Goal: Task Accomplishment & Management: Use online tool/utility

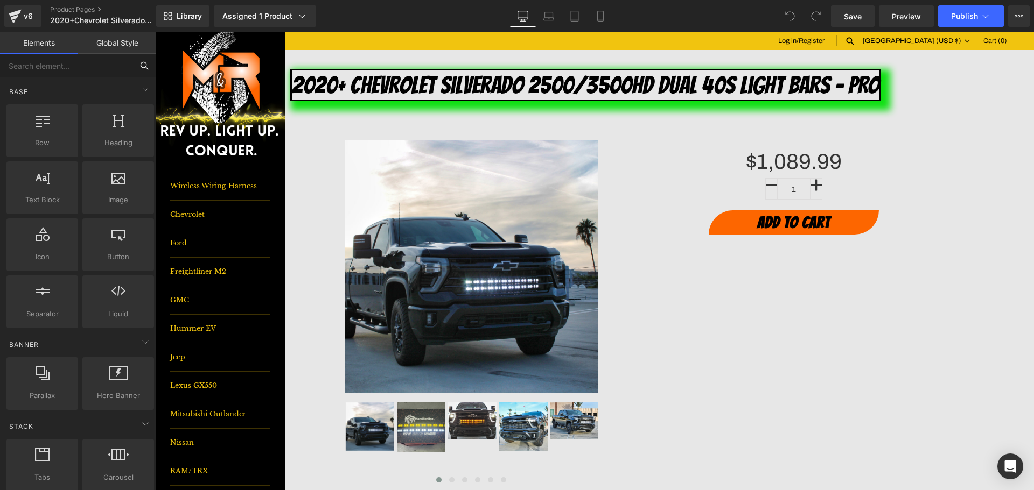
click at [71, 68] on input "text" at bounding box center [66, 66] width 132 height 24
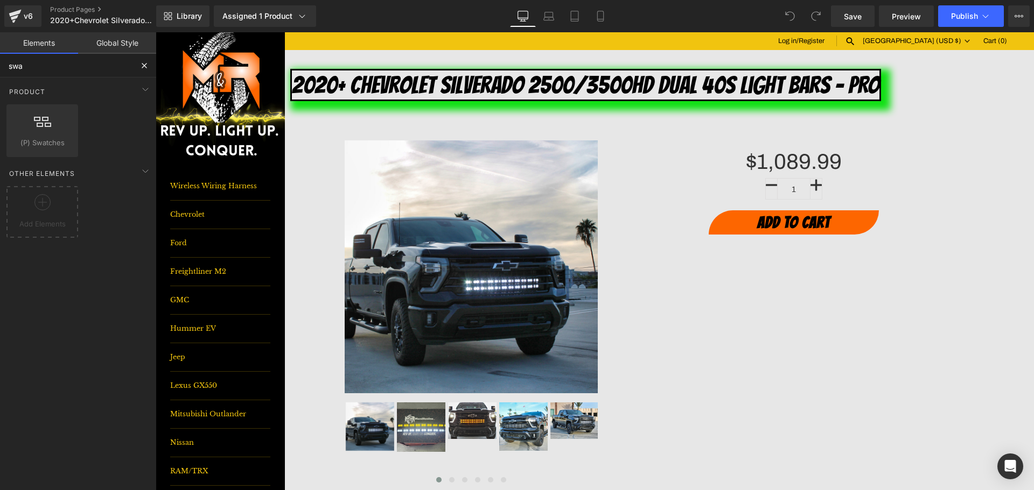
type input "swa"
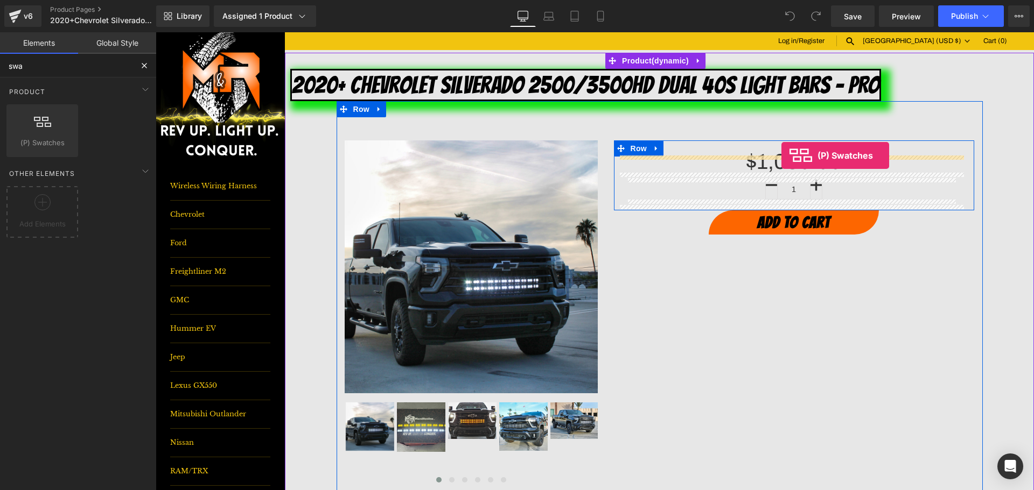
drag, startPoint x: 199, startPoint y: 151, endPoint x: 781, endPoint y: 156, distance: 582.5
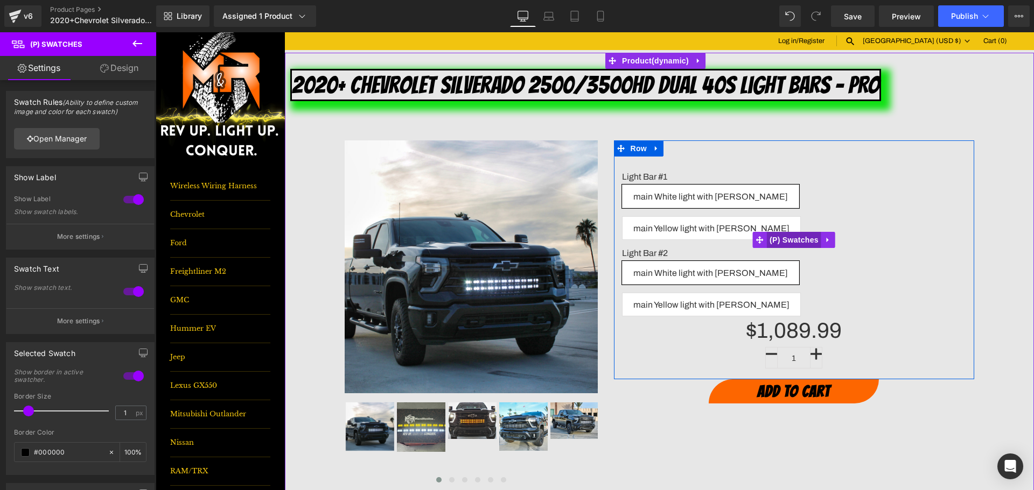
click at [796, 232] on span "(P) Swatches" at bounding box center [794, 240] width 54 height 16
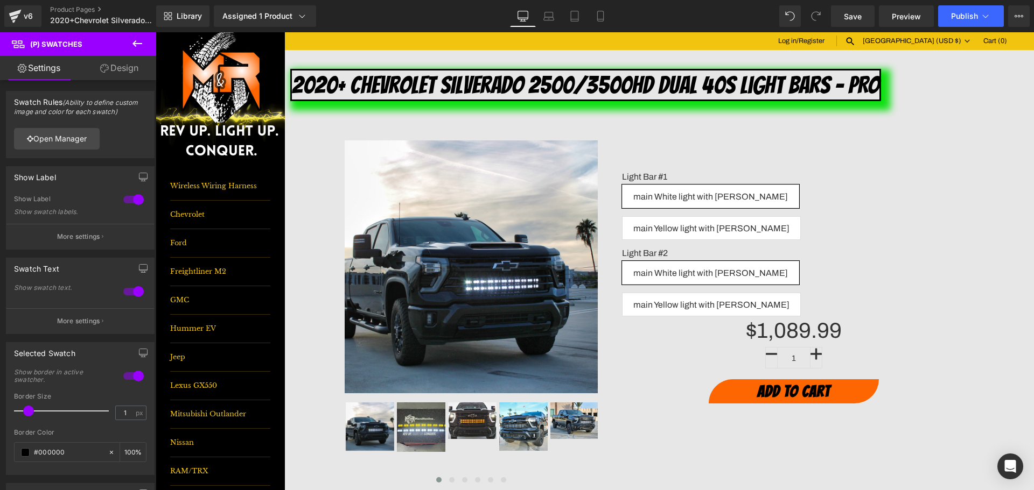
click at [123, 65] on link "Design" at bounding box center [119, 68] width 78 height 24
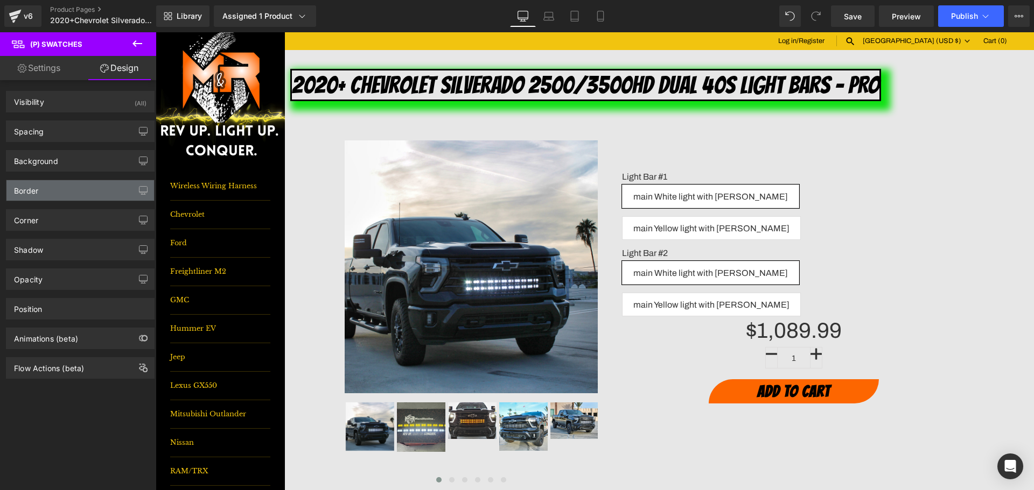
click at [33, 195] on div "Border" at bounding box center [26, 187] width 24 height 15
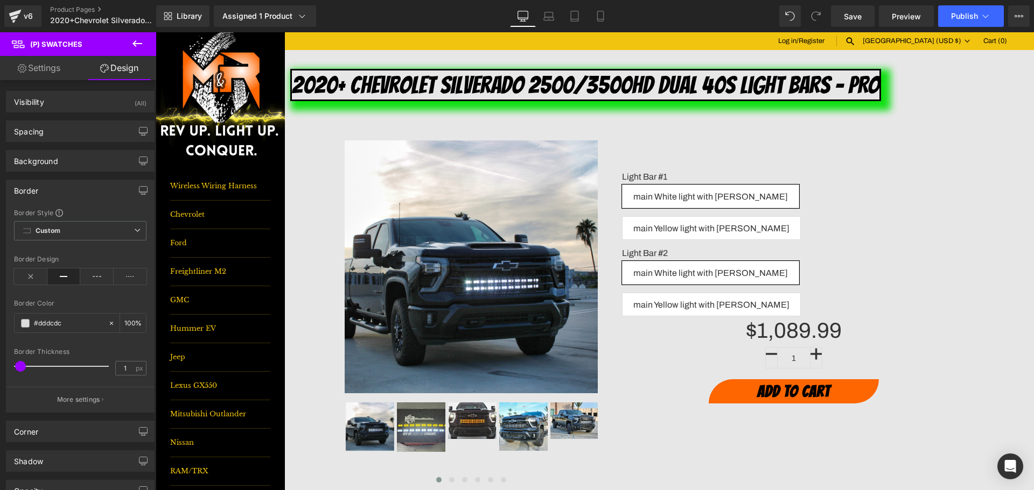
click at [38, 264] on div "Border Design" at bounding box center [80, 276] width 132 height 41
click at [65, 328] on input "#dddcdc" at bounding box center [68, 324] width 69 height 12
type input "0f"
type input "0"
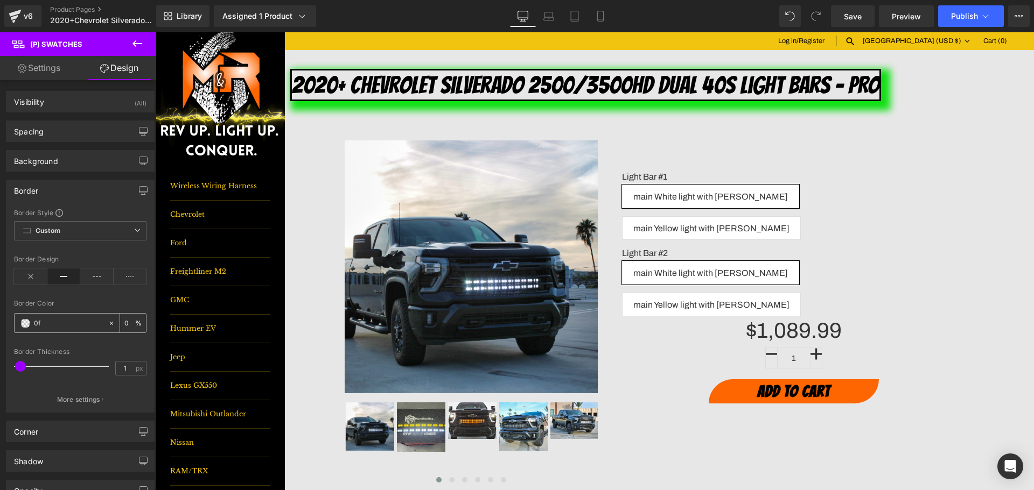
type input "0fe"
type input "100"
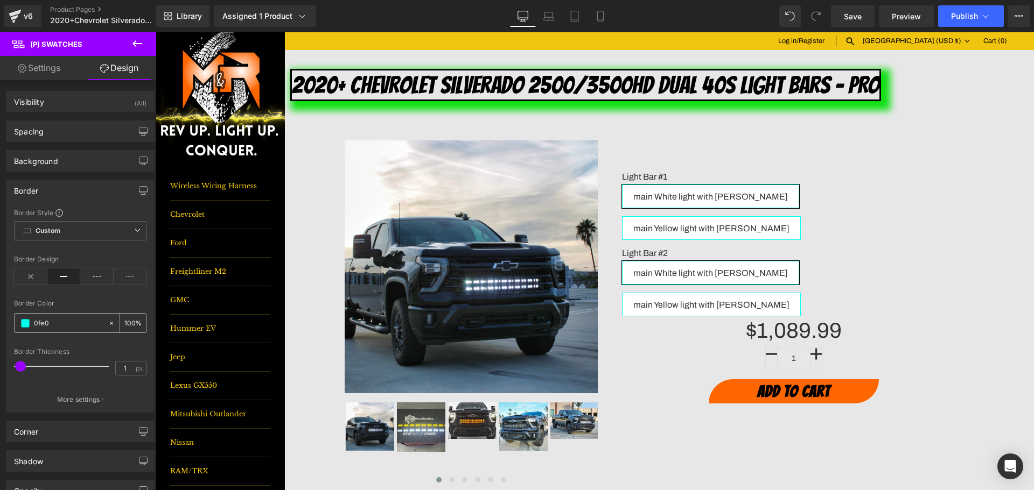
type input "0fe01"
type input "0"
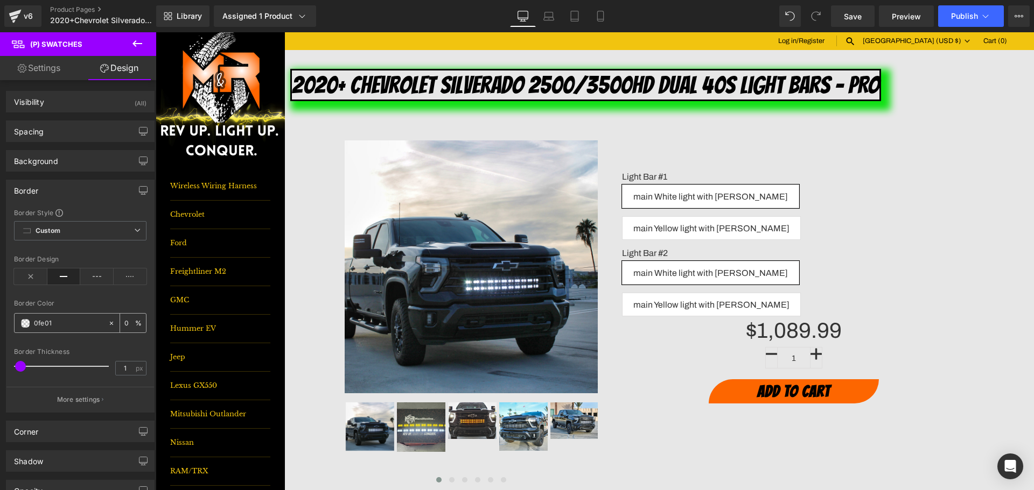
type input "0fe013"
type input "100"
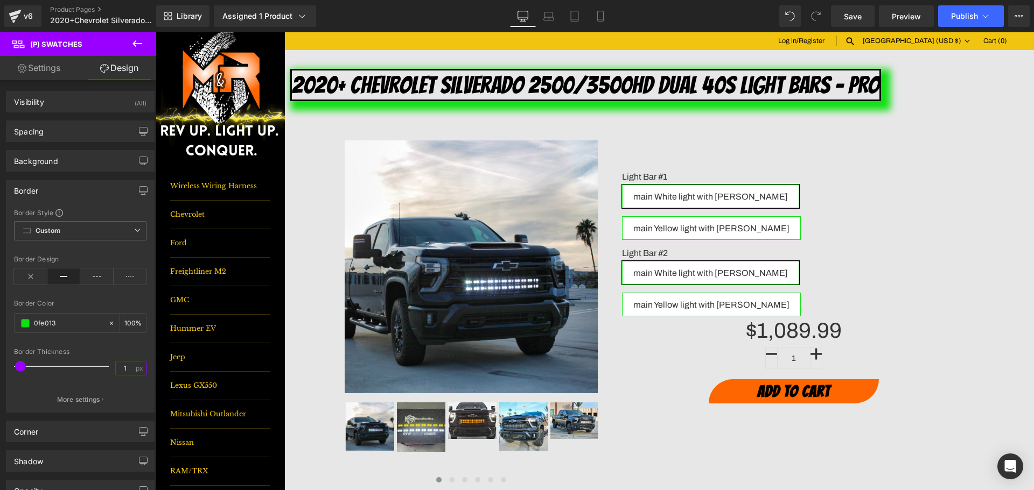
type input "#0fe013"
click at [120, 369] on input "1" at bounding box center [125, 368] width 19 height 13
type input "5"
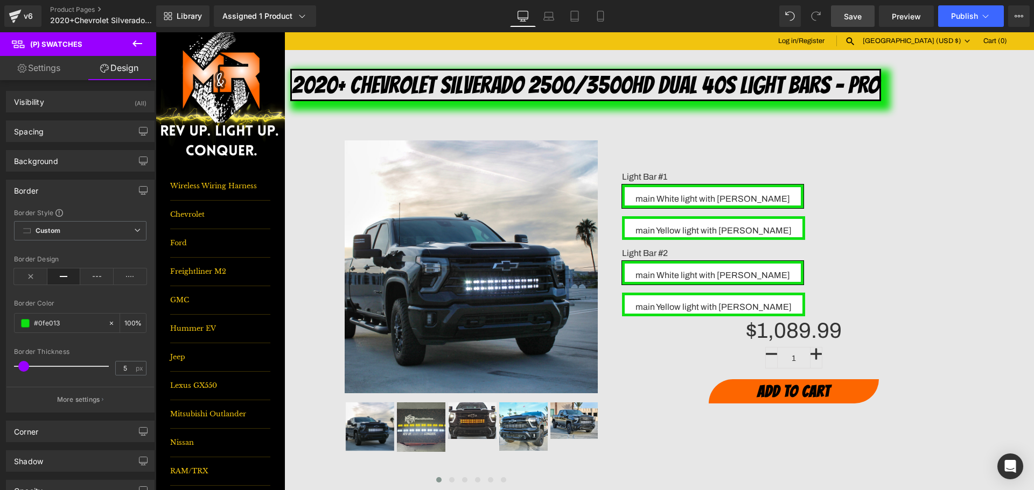
click at [846, 17] on span "Save" at bounding box center [853, 16] width 18 height 11
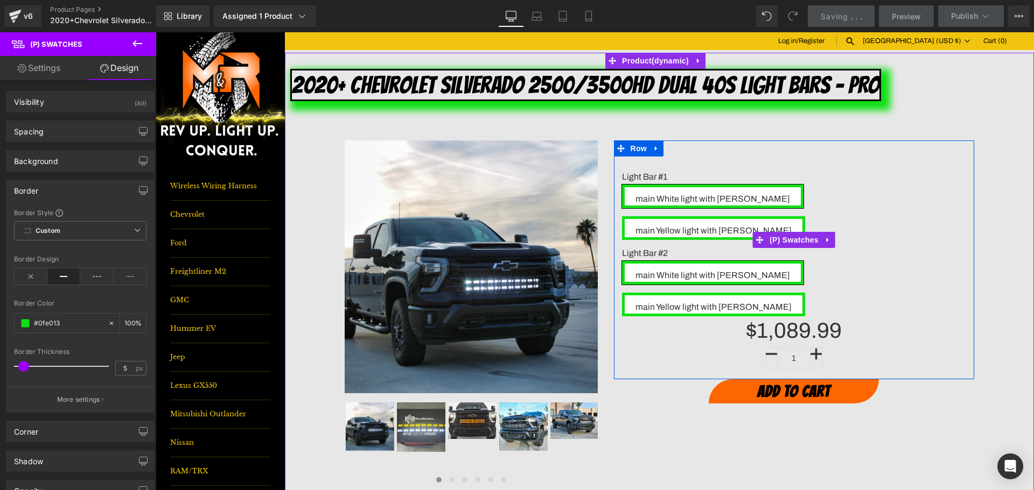
click at [791, 219] on span "main Yellow light with [PERSON_NAME]" at bounding box center [713, 228] width 156 height 18
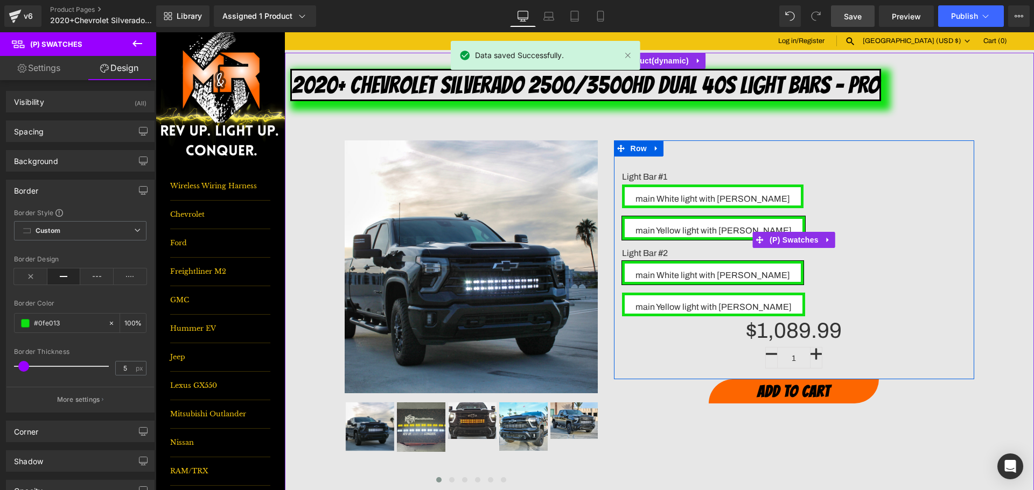
click at [791, 296] on span "main Yellow light with [PERSON_NAME]" at bounding box center [713, 305] width 156 height 18
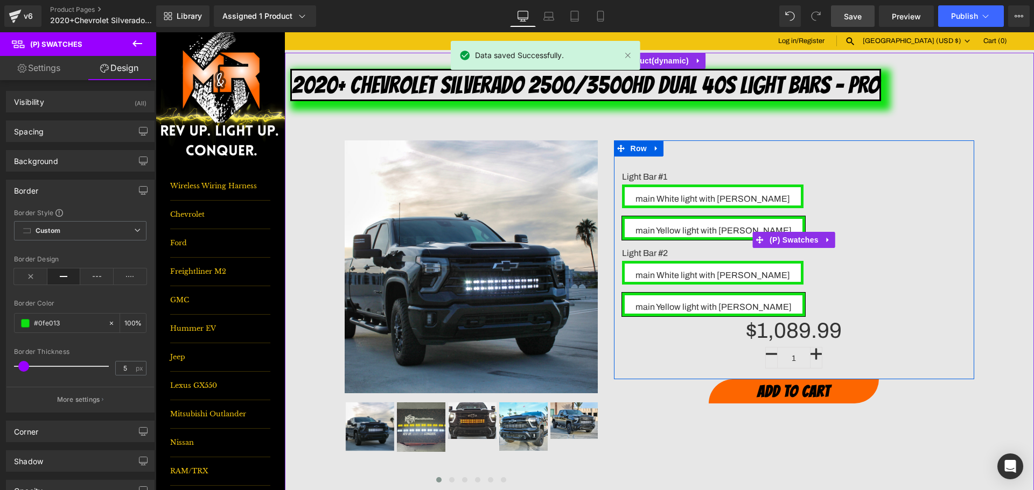
click at [729, 264] on span "main White light with [PERSON_NAME]" at bounding box center [712, 273] width 155 height 18
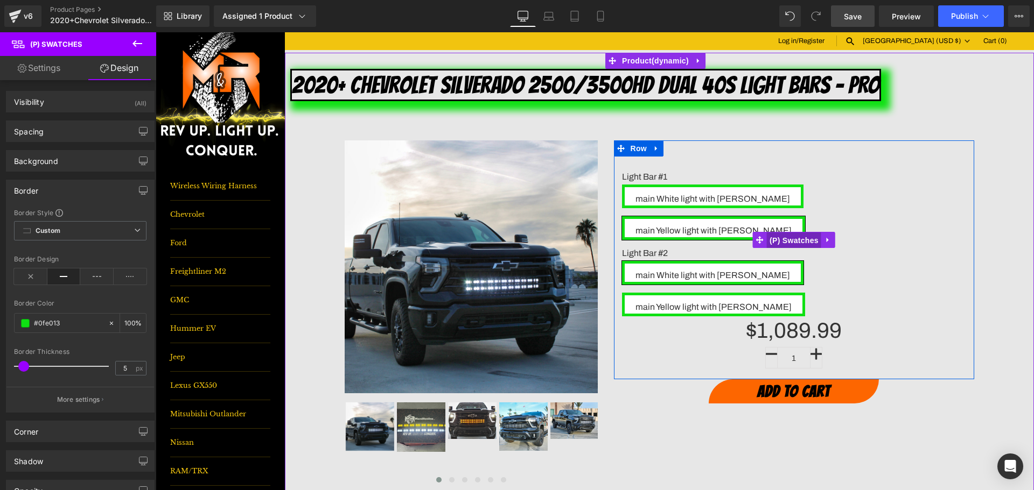
click at [791, 233] on span "(P) Swatches" at bounding box center [794, 241] width 54 height 16
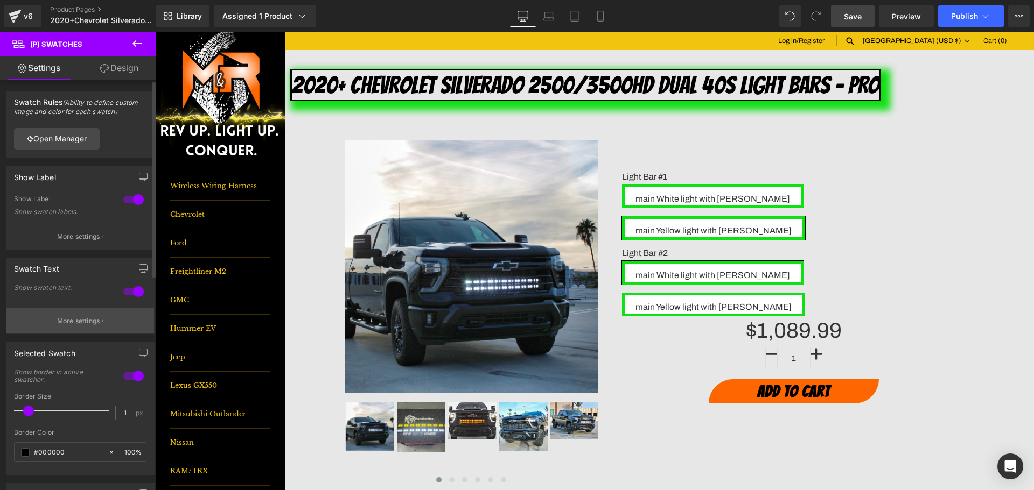
click at [57, 325] on p "More settings" at bounding box center [78, 322] width 43 height 10
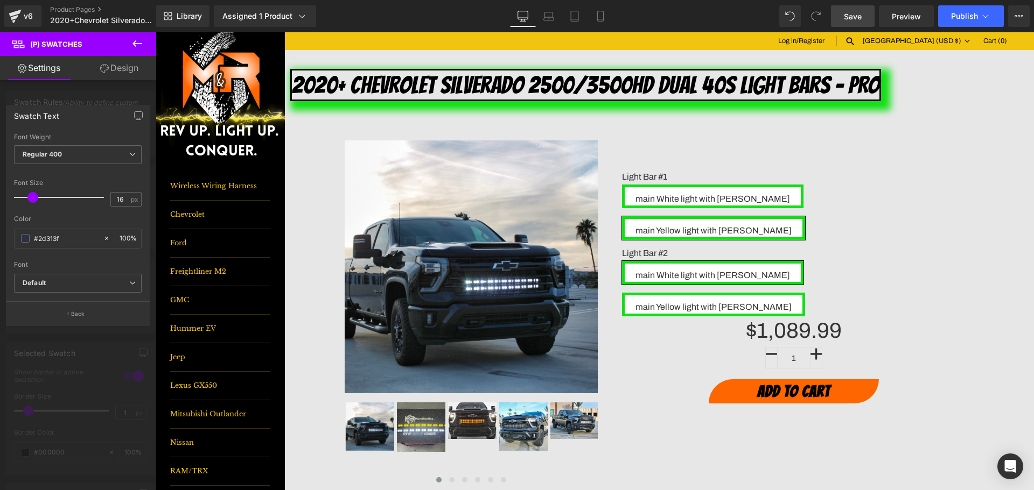
click at [99, 96] on div at bounding box center [78, 264] width 156 height 464
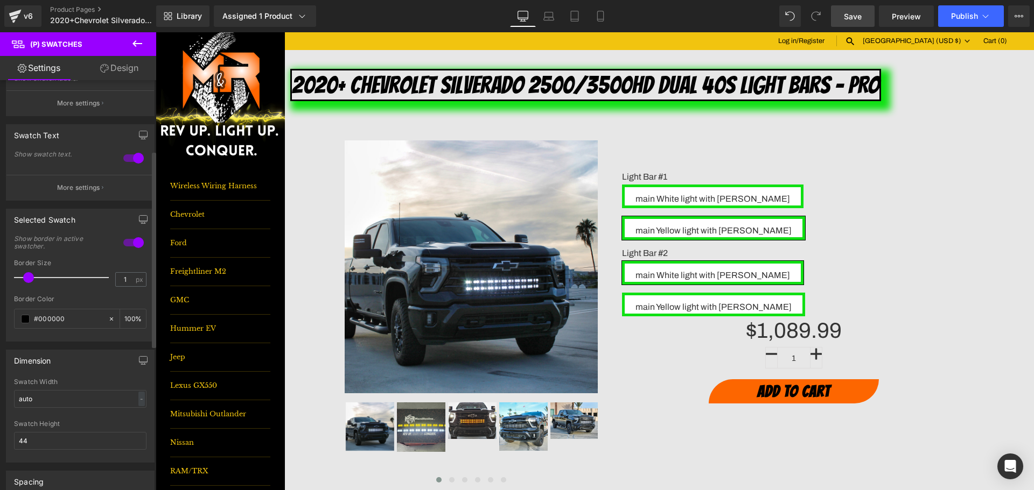
scroll to position [162, 0]
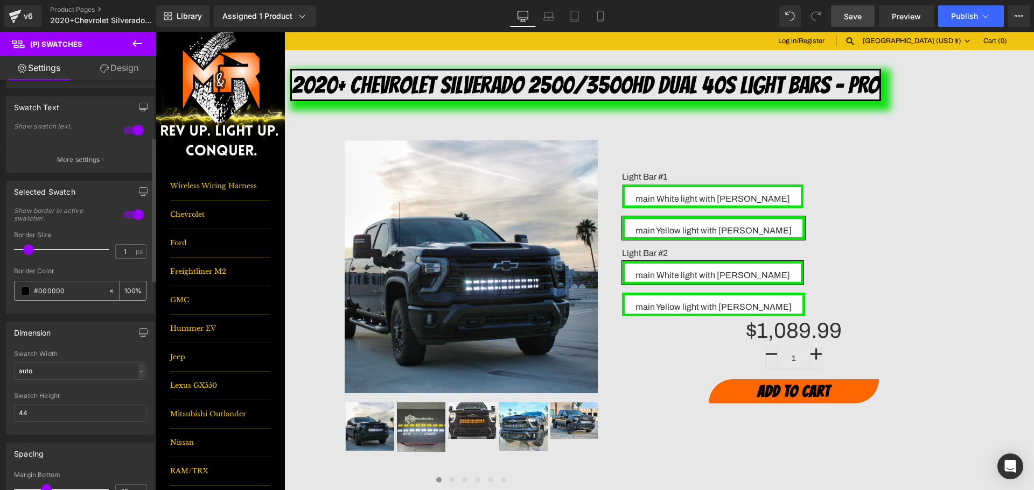
click at [30, 289] on div "#000000" at bounding box center [61, 291] width 93 height 19
click at [37, 291] on input "#000000" at bounding box center [68, 291] width 69 height 12
type input "0"
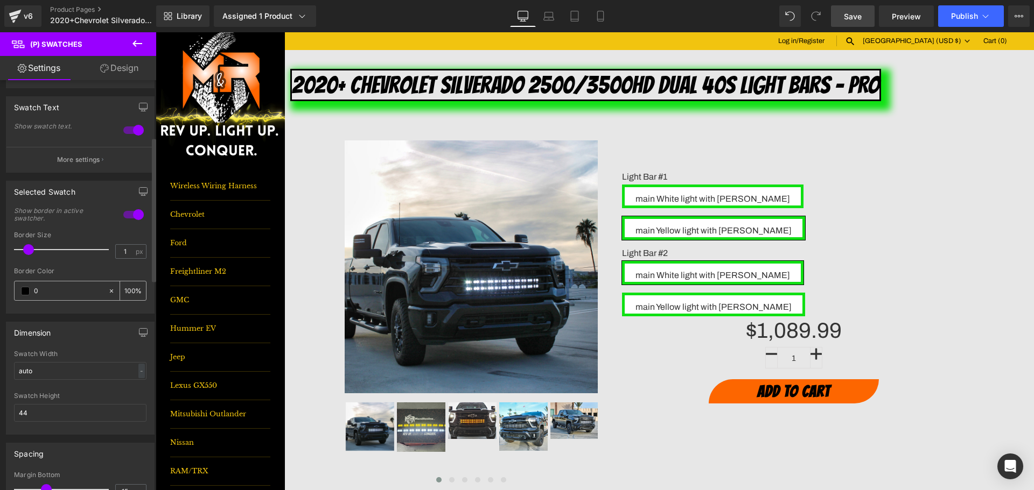
type input "0"
type input "0cfe"
type input "93"
type input "0cfe0"
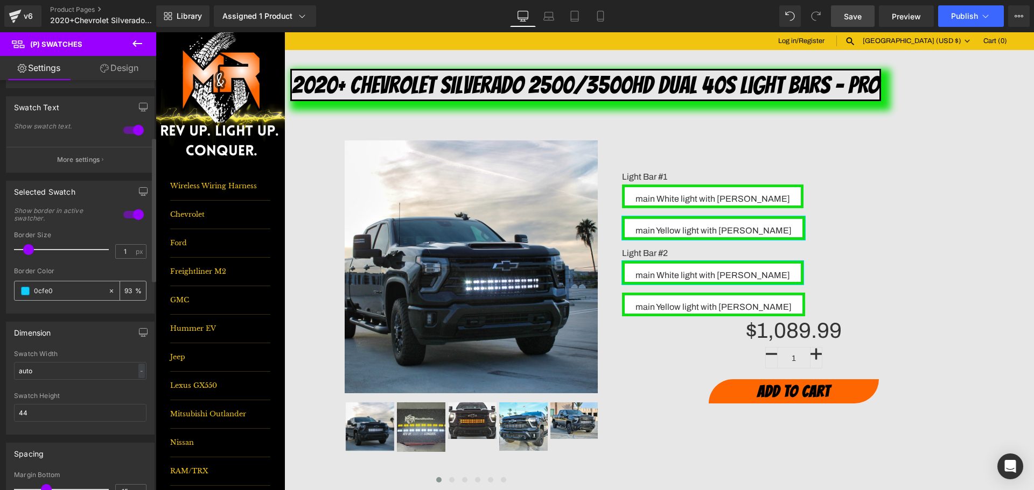
type input "0"
type input "0cfe01"
type input "100"
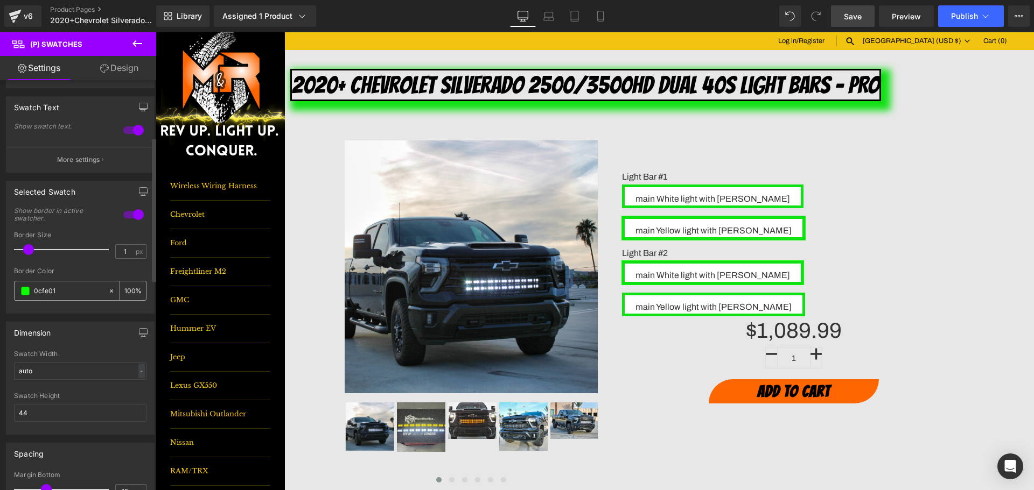
type input "0cfe013"
type input "0"
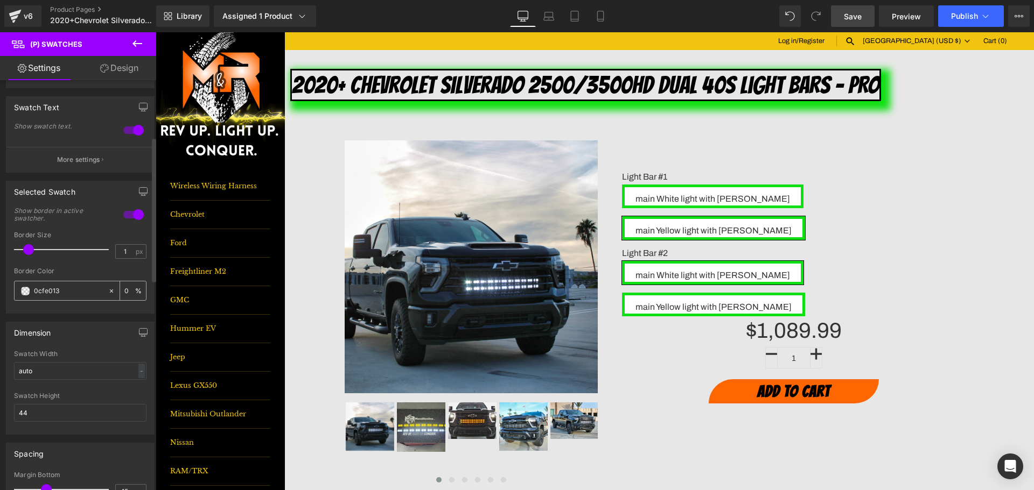
click at [41, 292] on input "0cfe013" at bounding box center [68, 291] width 69 height 12
type input "0fe013"
type input "100"
type input "#0fe013"
click at [121, 249] on input "1" at bounding box center [125, 251] width 19 height 13
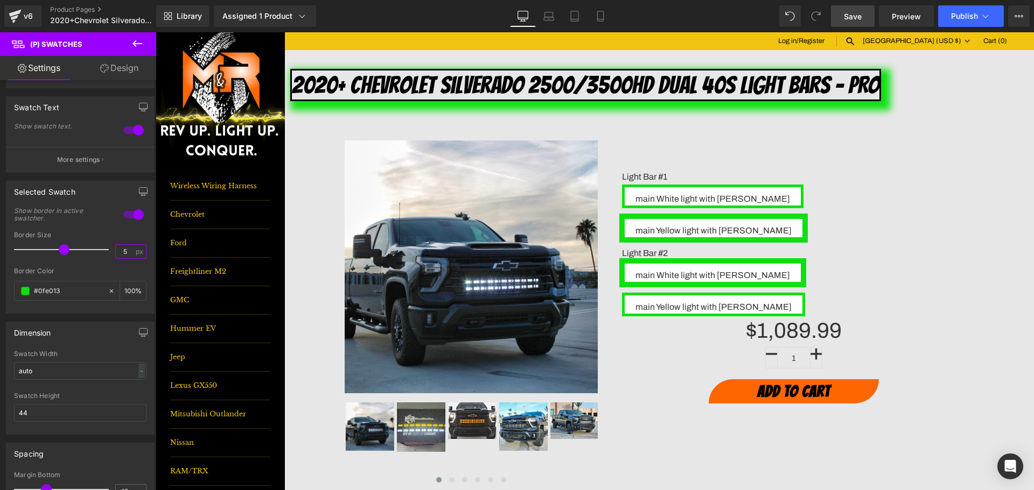
type input "5"
click at [865, 9] on link "Save" at bounding box center [853, 16] width 44 height 22
click at [116, 67] on link "Design" at bounding box center [119, 68] width 78 height 24
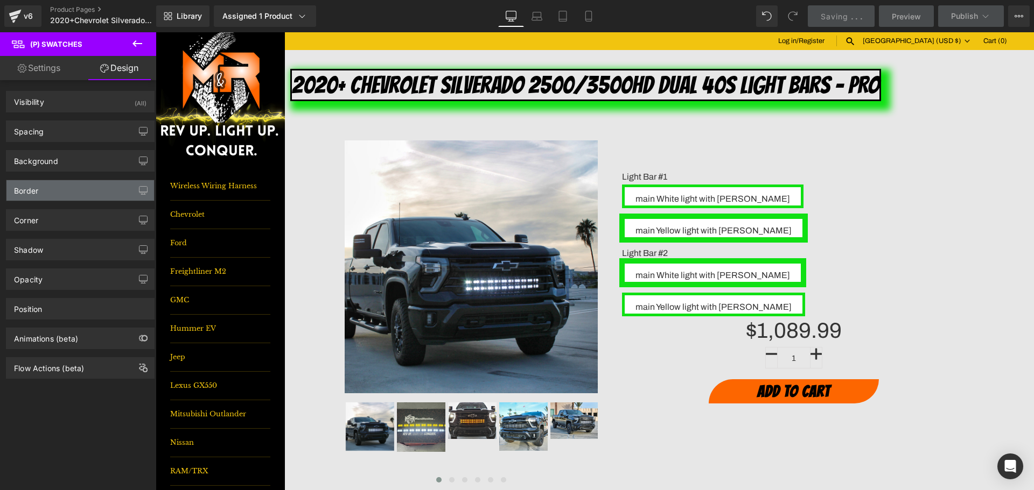
click at [23, 189] on div "Border" at bounding box center [26, 187] width 24 height 15
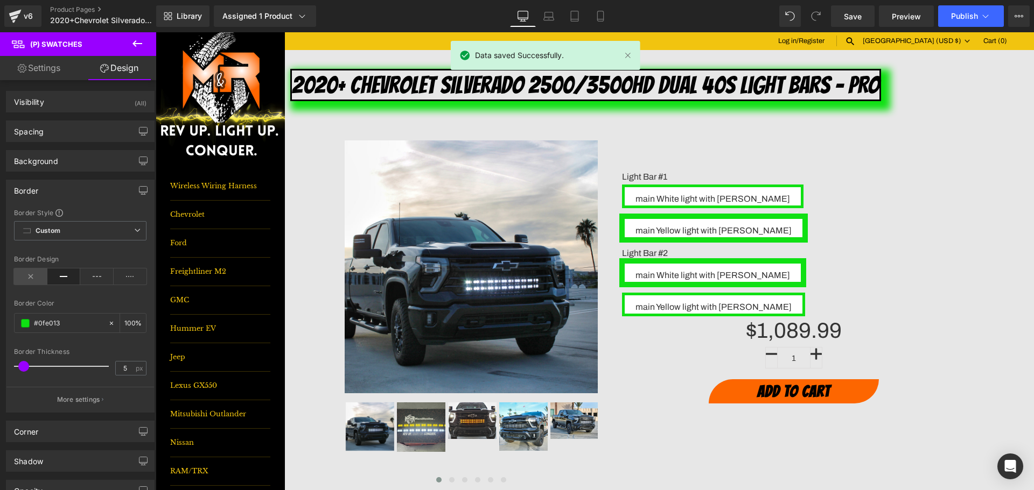
click at [34, 276] on icon at bounding box center [30, 277] width 33 height 16
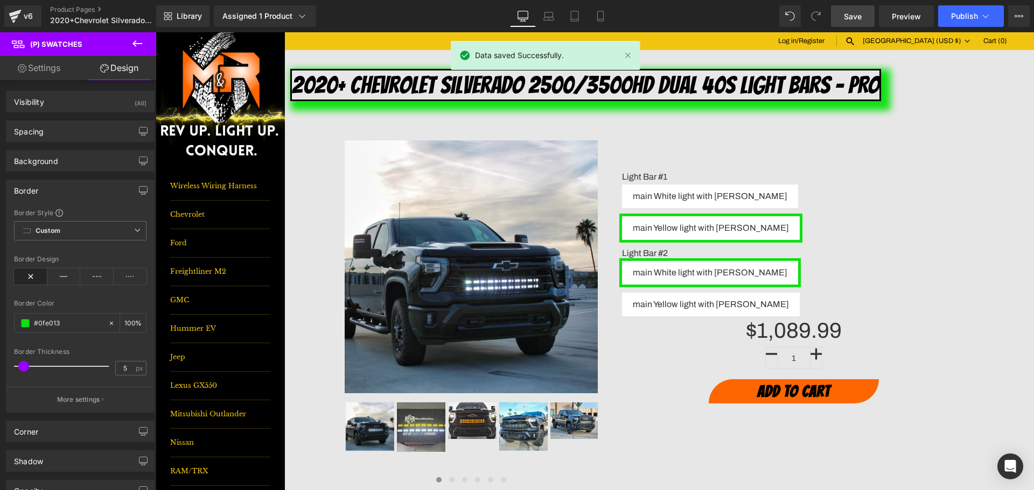
click at [864, 18] on link "Save" at bounding box center [853, 16] width 44 height 22
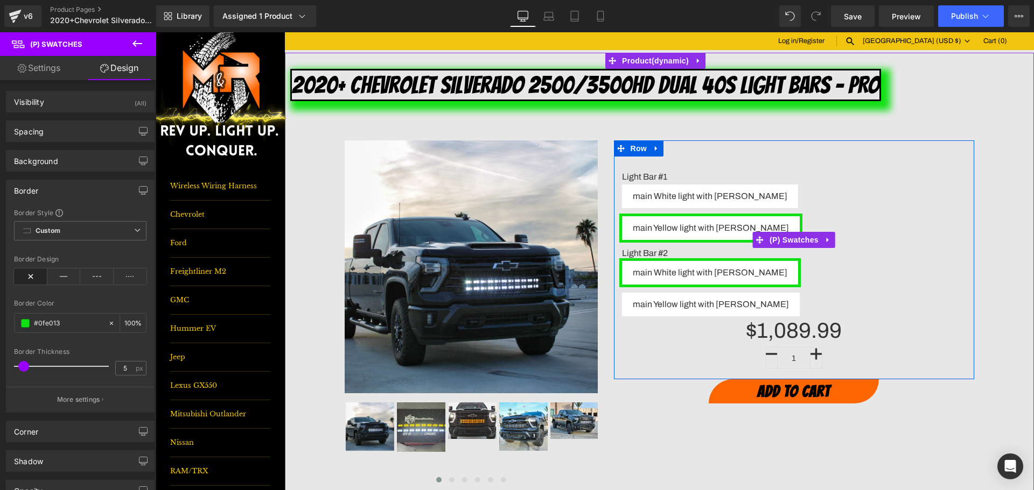
click at [789, 293] on span "main Yellow light with Amber DRL" at bounding box center [711, 305] width 156 height 24
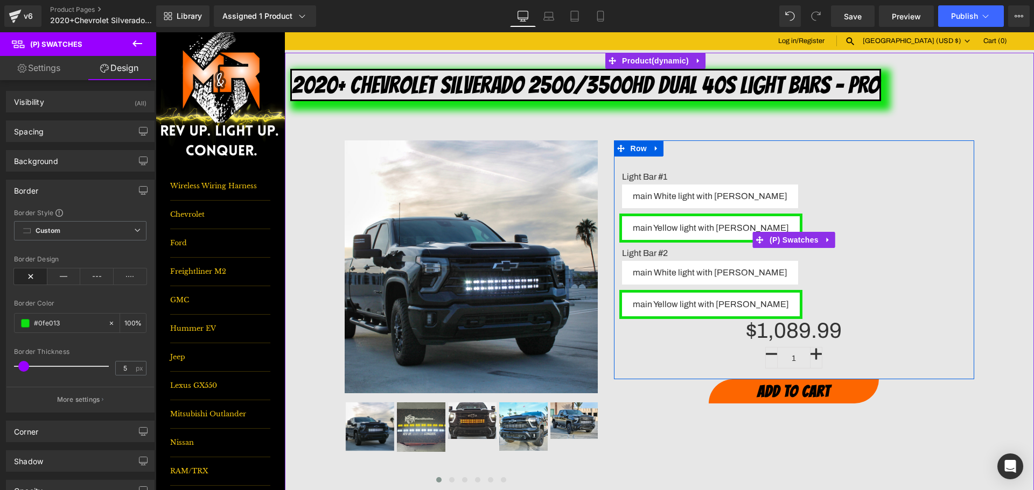
click at [733, 198] on span "main White light with Amber DRL" at bounding box center [710, 197] width 155 height 24
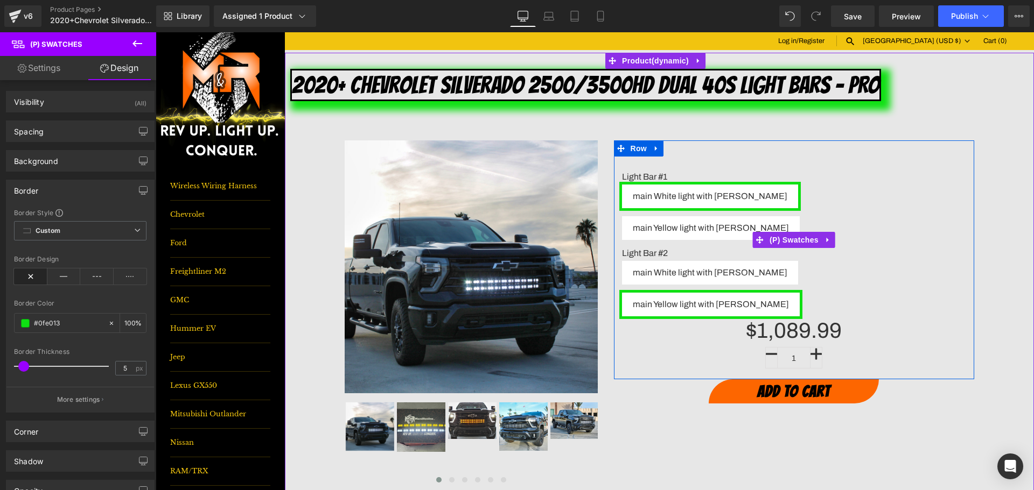
click at [727, 261] on span "main White light with Amber DRL" at bounding box center [710, 273] width 155 height 24
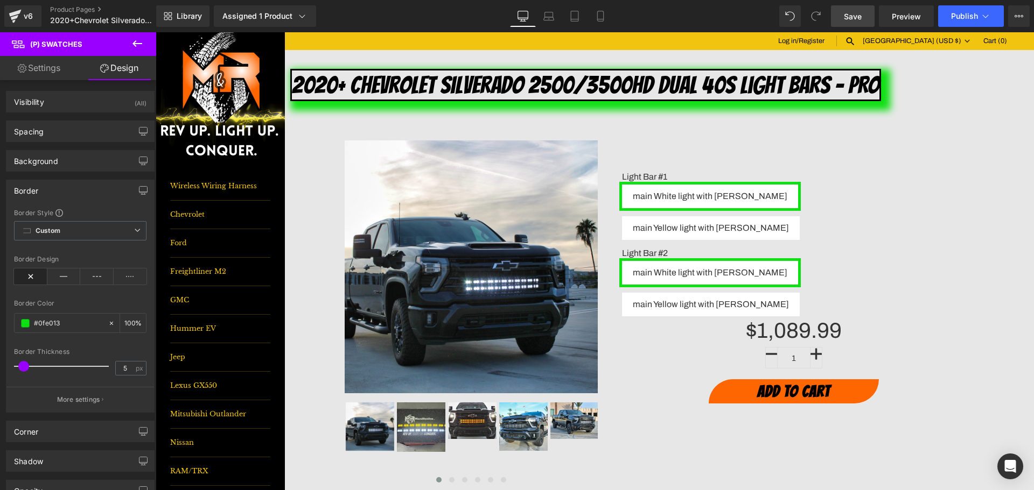
click at [855, 18] on span "Save" at bounding box center [853, 16] width 18 height 11
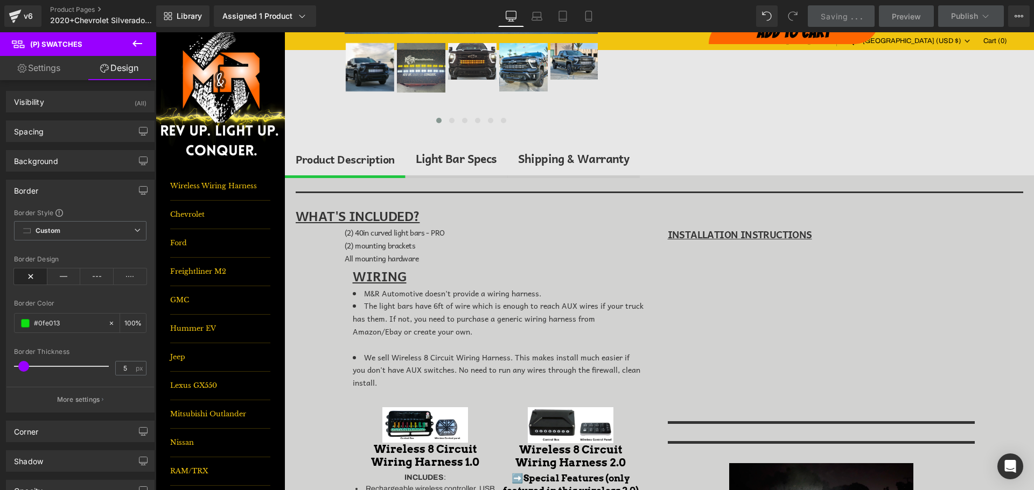
scroll to position [377, 0]
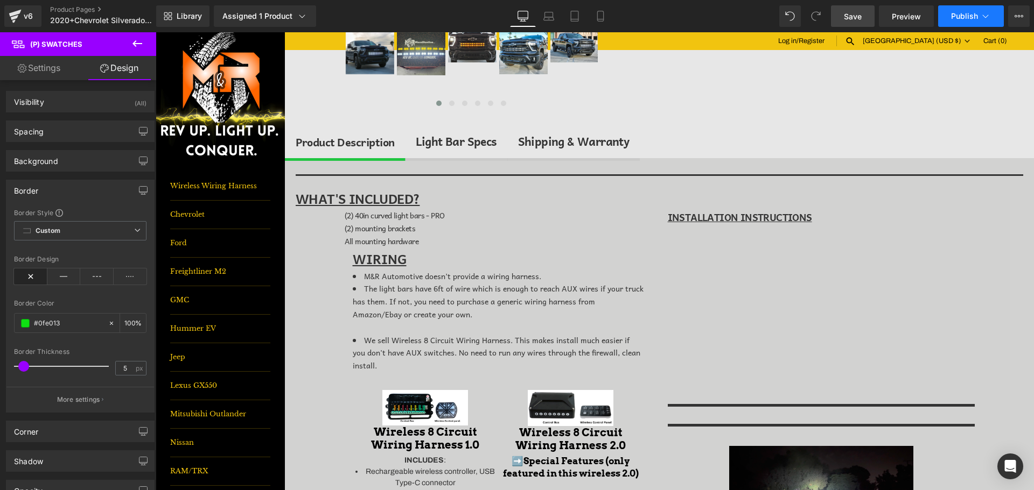
click at [967, 20] on span "Publish" at bounding box center [964, 16] width 27 height 9
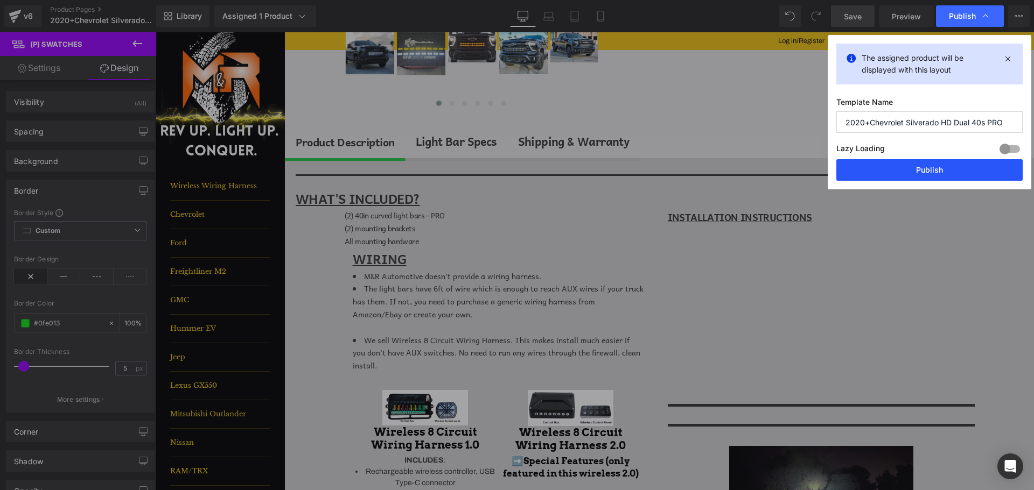
drag, startPoint x: 992, startPoint y: 166, endPoint x: 836, endPoint y: 134, distance: 159.4
click at [991, 166] on button "Publish" at bounding box center [929, 170] width 186 height 22
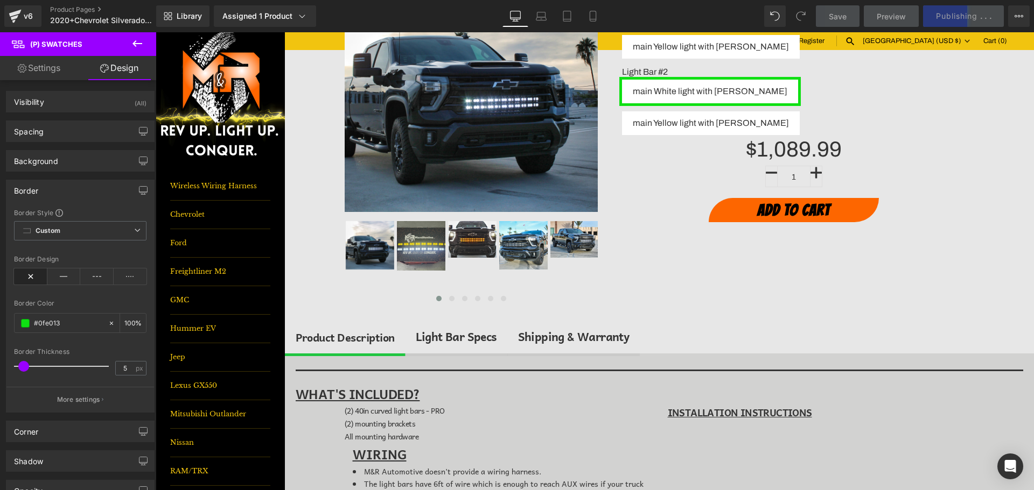
scroll to position [0, 0]
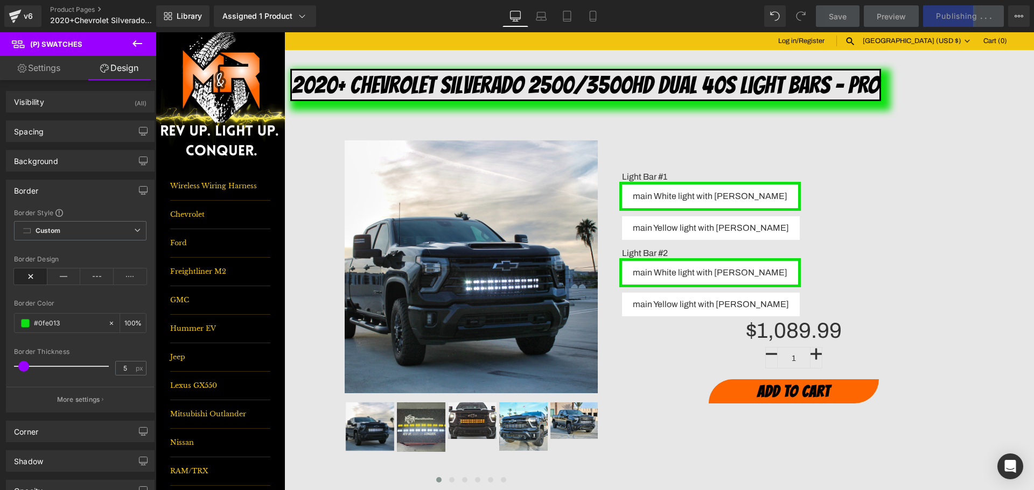
drag, startPoint x: 1031, startPoint y: 231, endPoint x: 822, endPoint y: 33, distance: 288.3
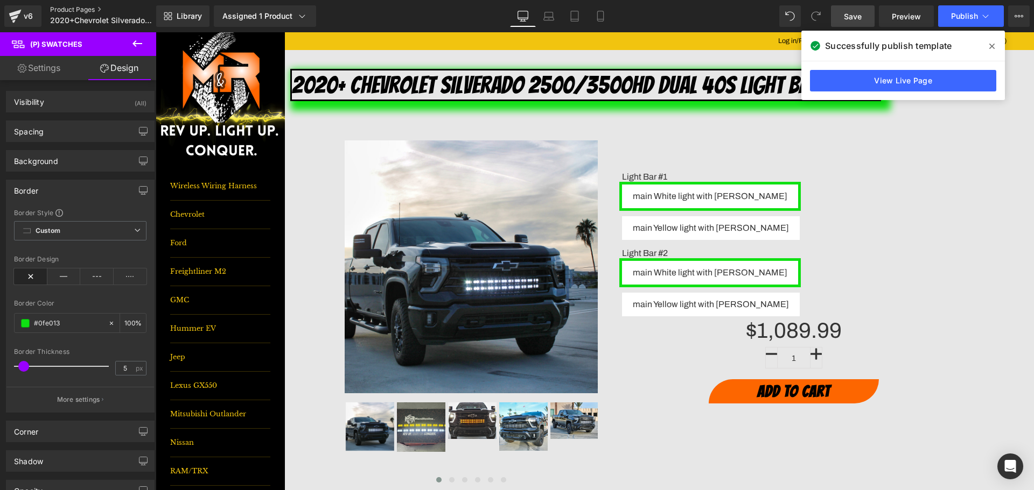
click at [85, 11] on link "Product Pages" at bounding box center [112, 9] width 124 height 9
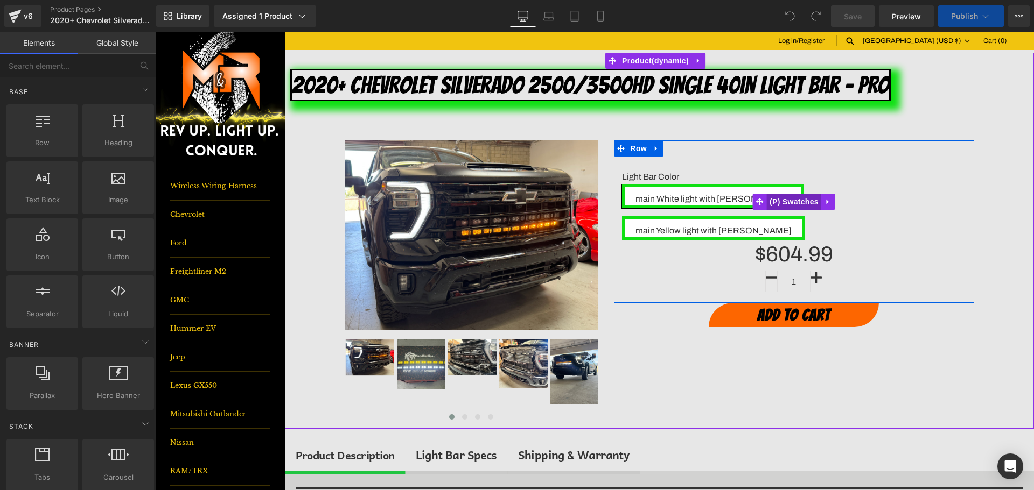
click at [785, 194] on span "(P) Swatches" at bounding box center [794, 202] width 54 height 16
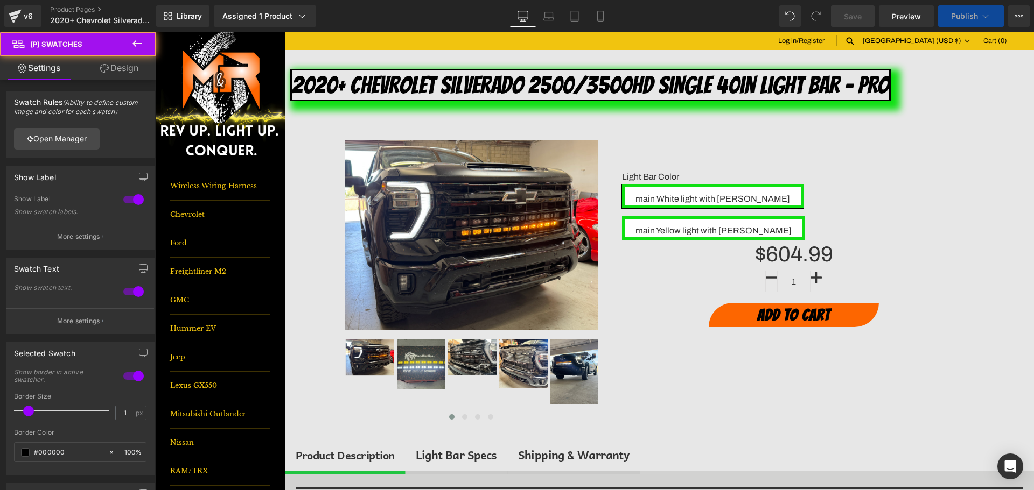
click at [109, 74] on link "Design" at bounding box center [119, 68] width 78 height 24
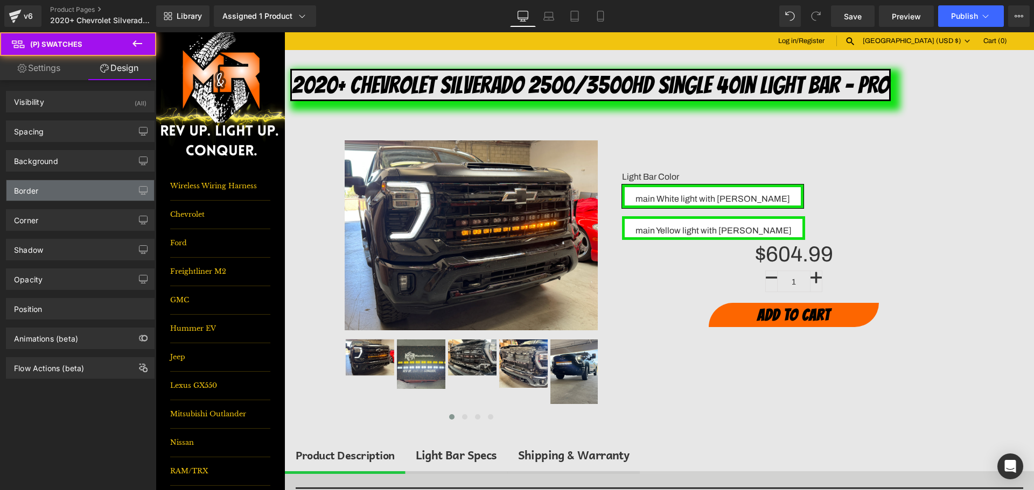
type input "#0fe013"
type input "100"
type input "5"
drag, startPoint x: 28, startPoint y: 185, endPoint x: 38, endPoint y: 216, distance: 33.4
click at [27, 185] on div "Border" at bounding box center [26, 187] width 24 height 15
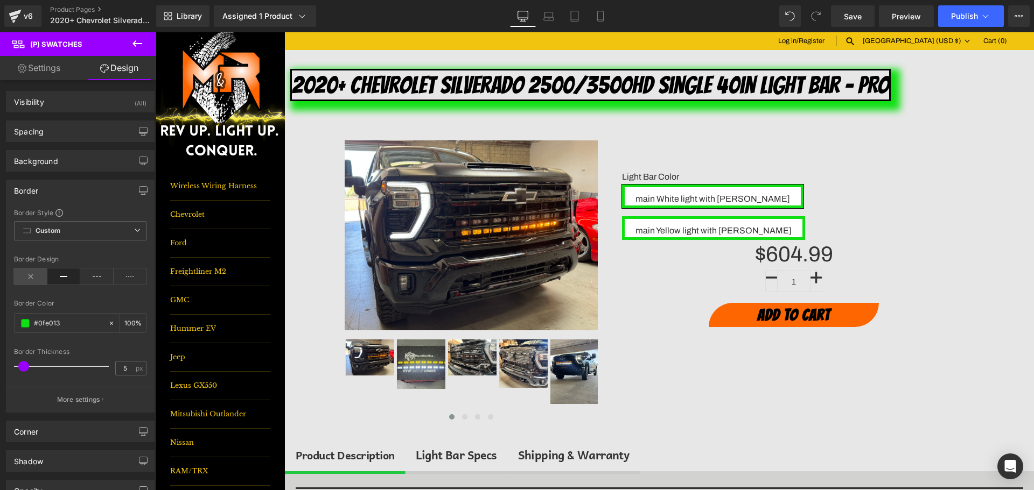
click at [29, 280] on icon at bounding box center [30, 277] width 33 height 16
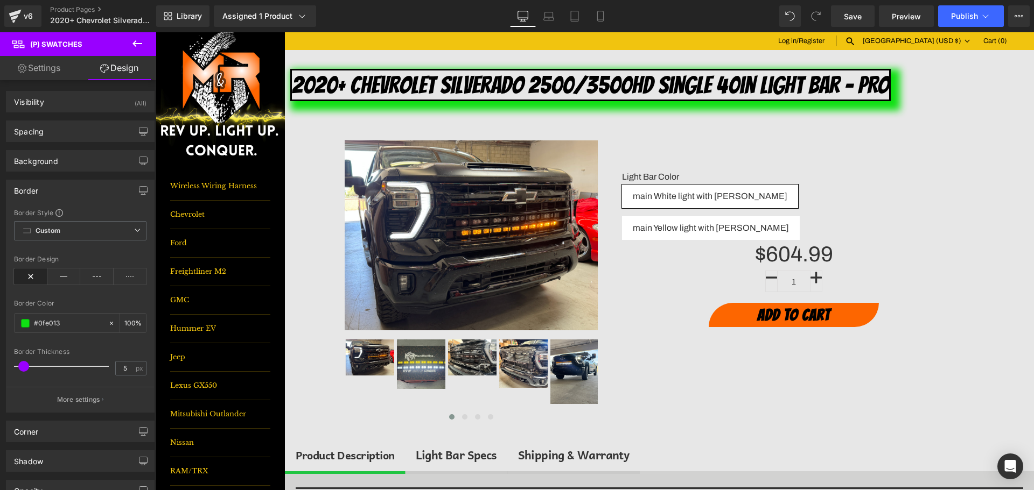
click at [39, 73] on link "Settings" at bounding box center [39, 68] width 78 height 24
type input "100"
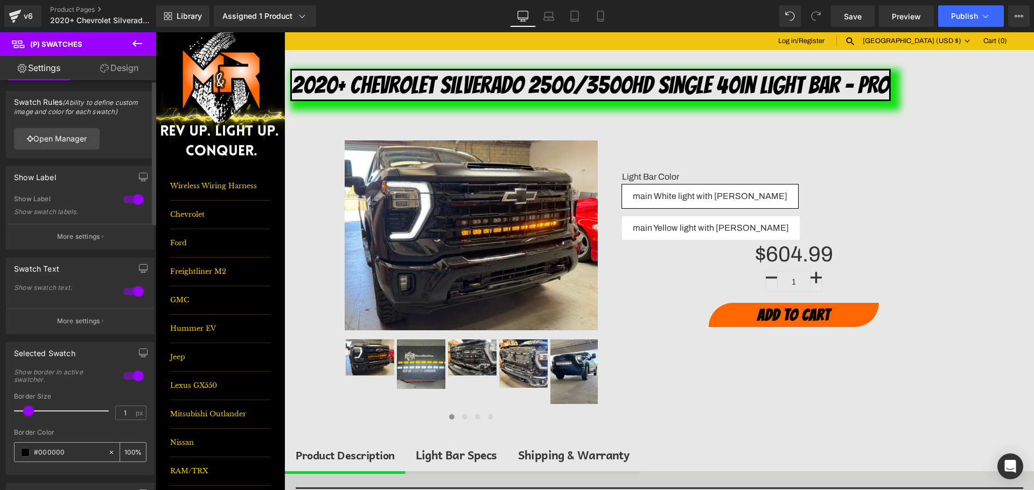
click at [49, 454] on input "#000000" at bounding box center [68, 453] width 69 height 12
type input "#0"
type input "0"
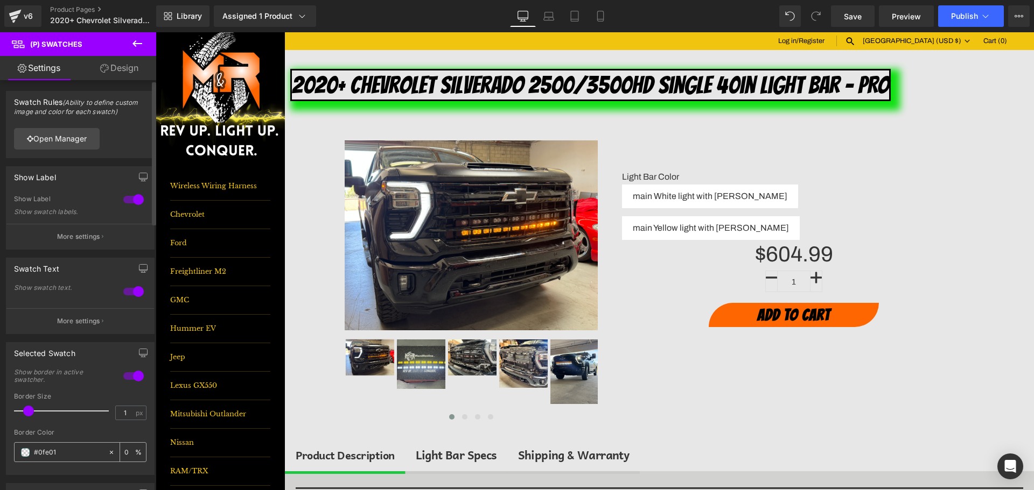
type input "#0fe013"
type input "100"
type input "#0fe013"
click at [48, 462] on div "#0fe013 100 %" at bounding box center [80, 453] width 132 height 20
click at [47, 439] on div "Border Color #0fe013 100 %" at bounding box center [80, 452] width 132 height 46
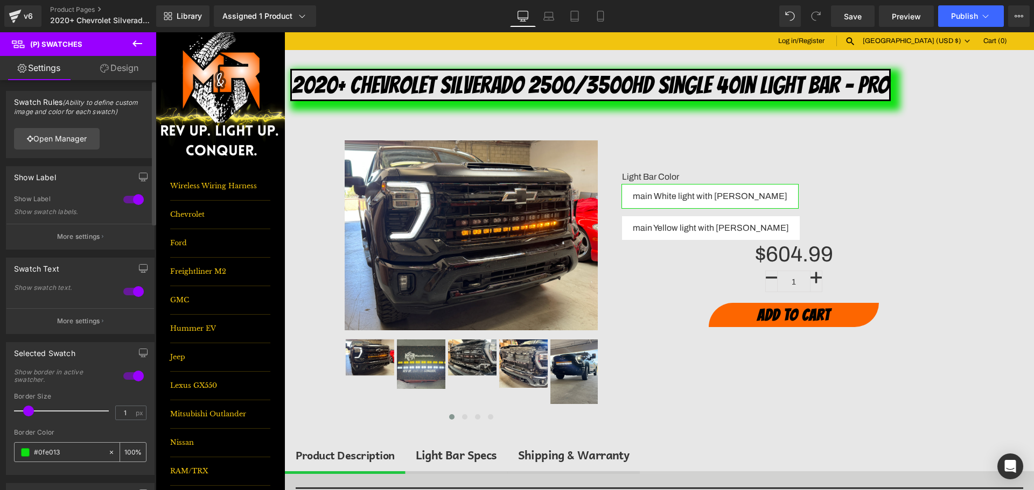
click at [47, 448] on input "#0fe013" at bounding box center [68, 453] width 69 height 12
click at [116, 410] on input "1" at bounding box center [125, 412] width 19 height 13
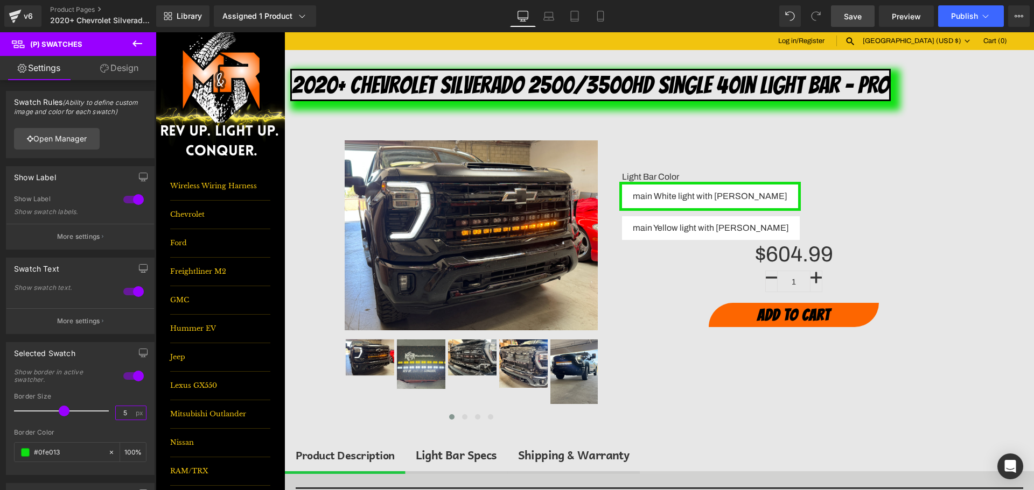
type input "5"
click at [857, 17] on span "Save" at bounding box center [853, 16] width 18 height 11
click at [592, 15] on icon at bounding box center [589, 16] width 6 height 10
type input "100"
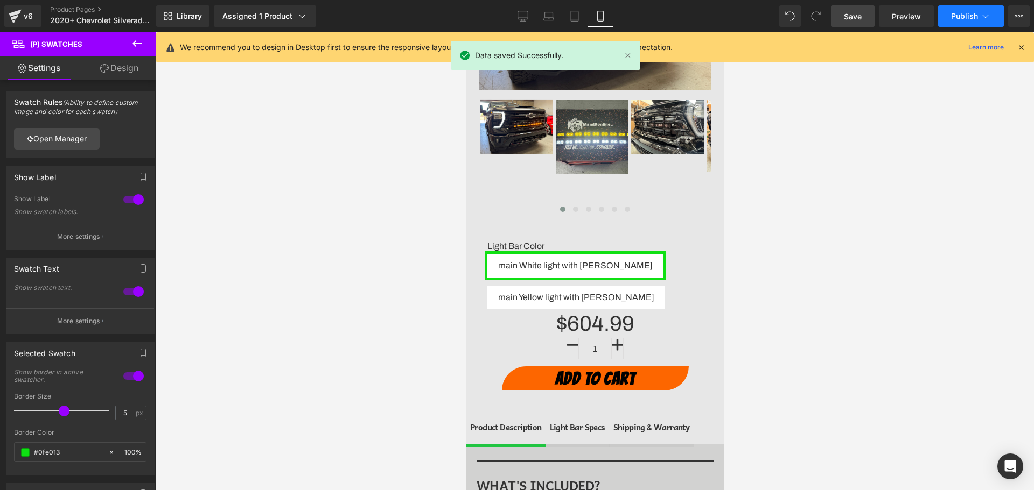
click at [996, 19] on button "Publish" at bounding box center [971, 16] width 66 height 22
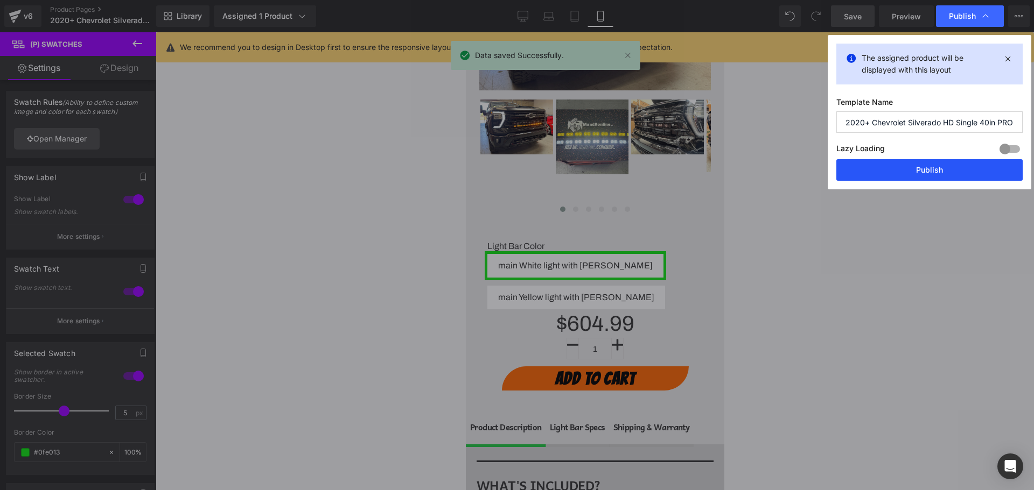
click at [967, 164] on button "Publish" at bounding box center [929, 170] width 186 height 22
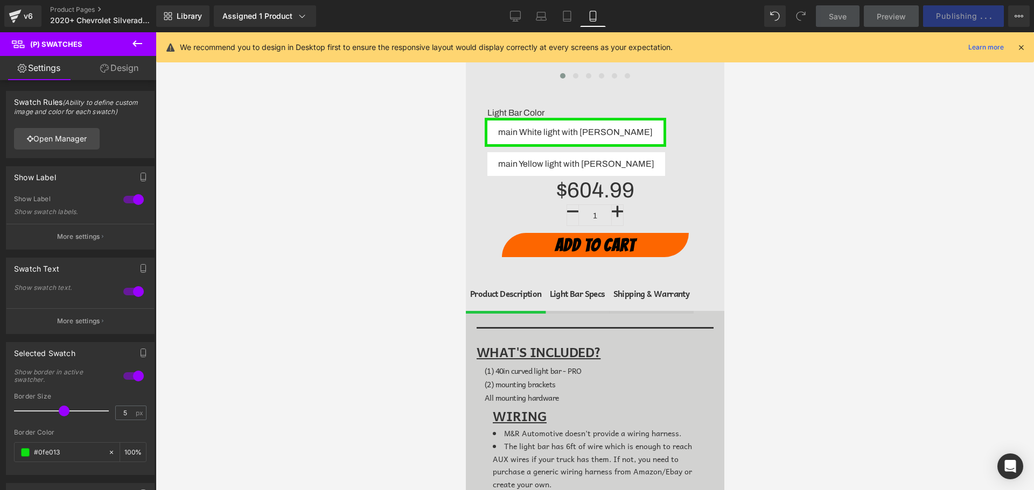
scroll to position [425, 0]
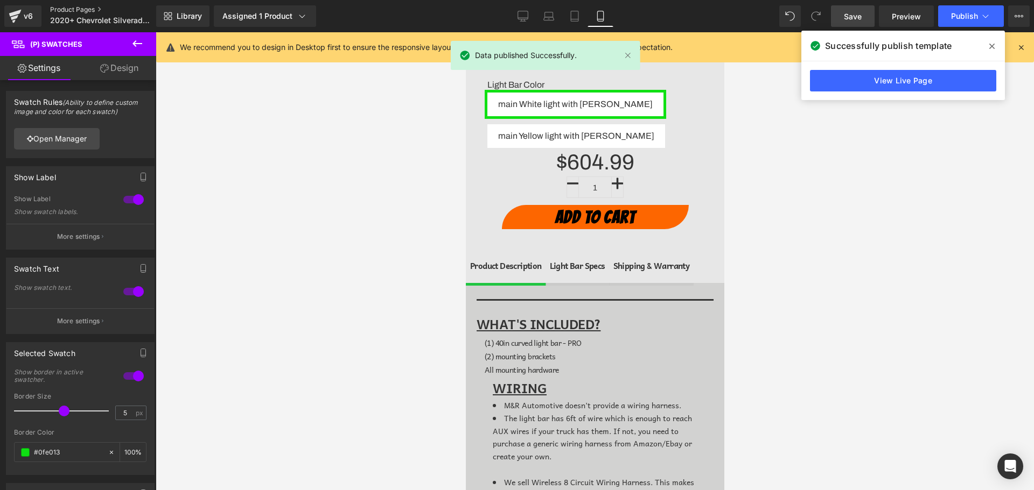
click at [86, 5] on link "Product Pages" at bounding box center [112, 9] width 124 height 9
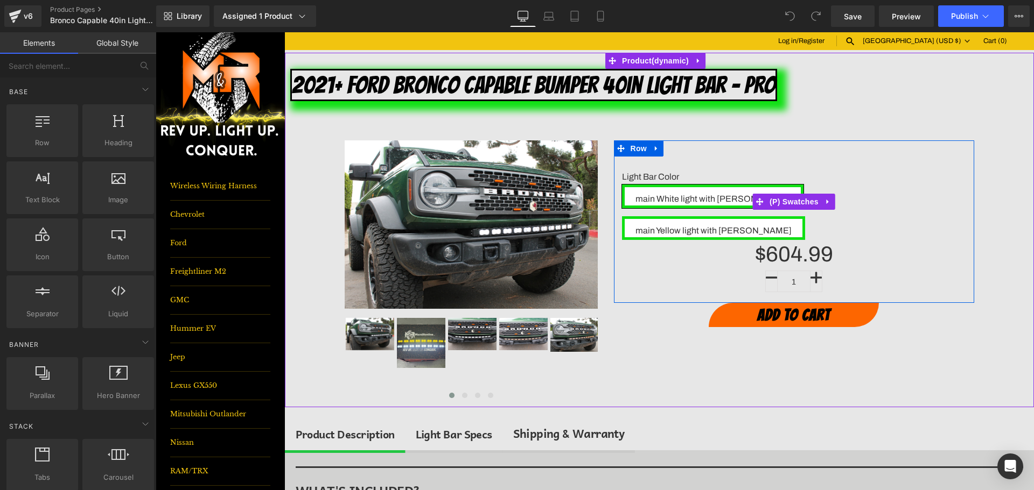
drag, startPoint x: 792, startPoint y: 185, endPoint x: 287, endPoint y: 144, distance: 506.1
click at [792, 194] on span "(P) Swatches" at bounding box center [794, 202] width 54 height 16
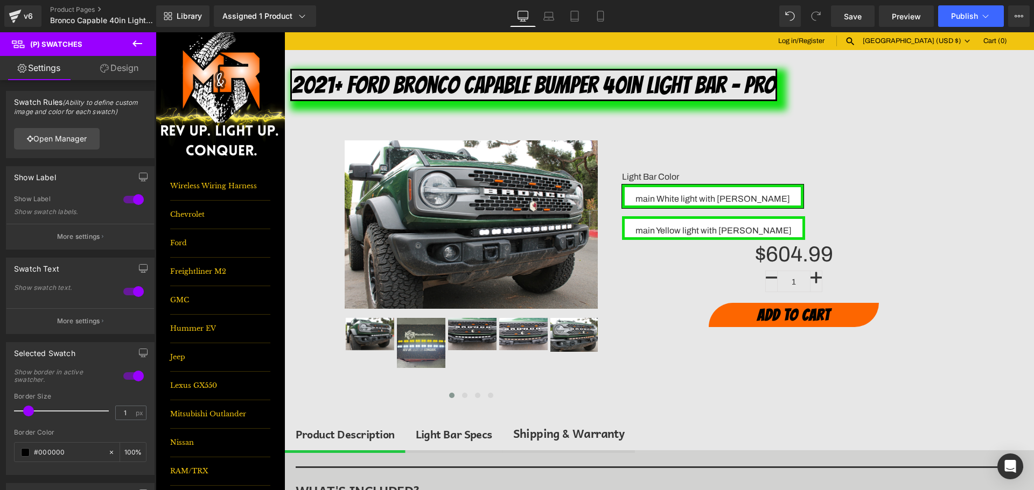
drag, startPoint x: 107, startPoint y: 68, endPoint x: 71, endPoint y: 142, distance: 81.6
click at [108, 68] on link "Design" at bounding box center [119, 68] width 78 height 24
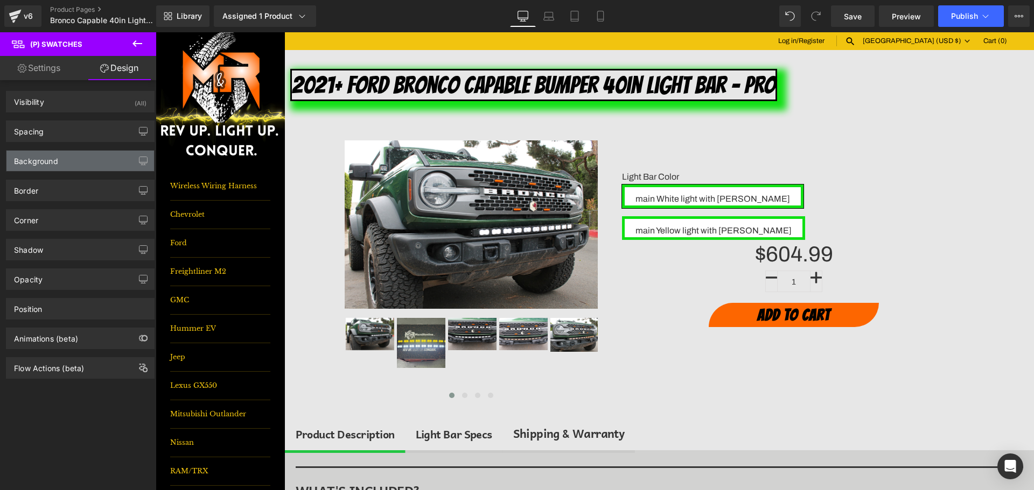
click at [31, 166] on div "Background" at bounding box center [80, 161] width 148 height 20
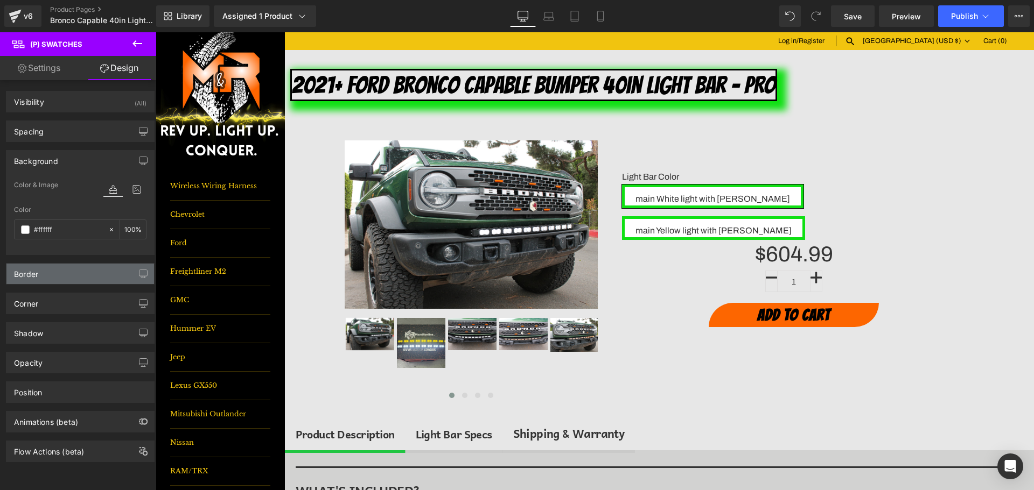
click at [46, 274] on div "Border" at bounding box center [80, 274] width 148 height 20
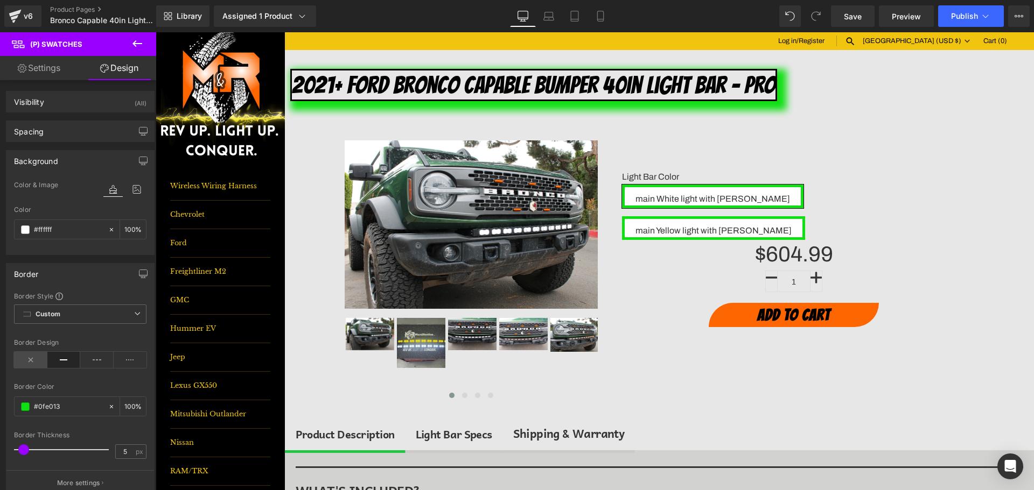
click at [30, 358] on icon at bounding box center [30, 360] width 33 height 16
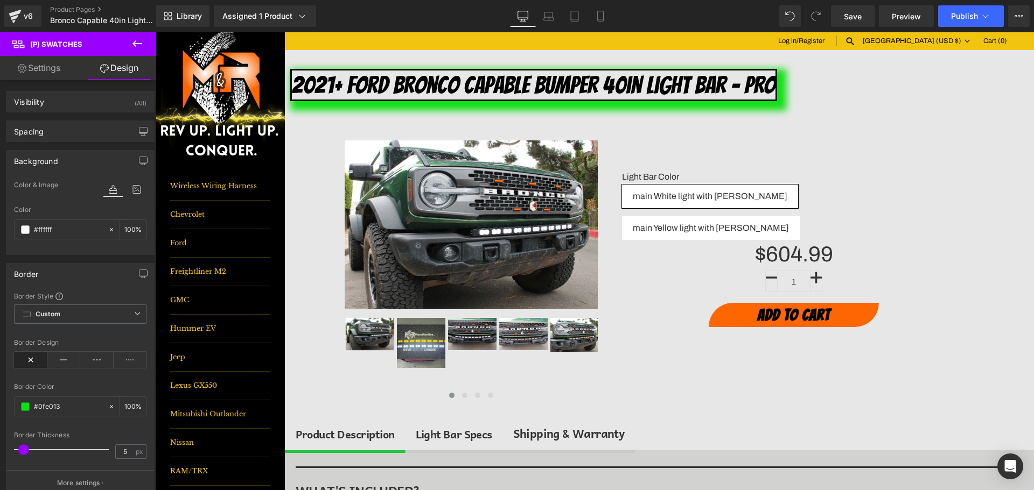
click at [29, 62] on link "Settings" at bounding box center [39, 68] width 78 height 24
type input "100"
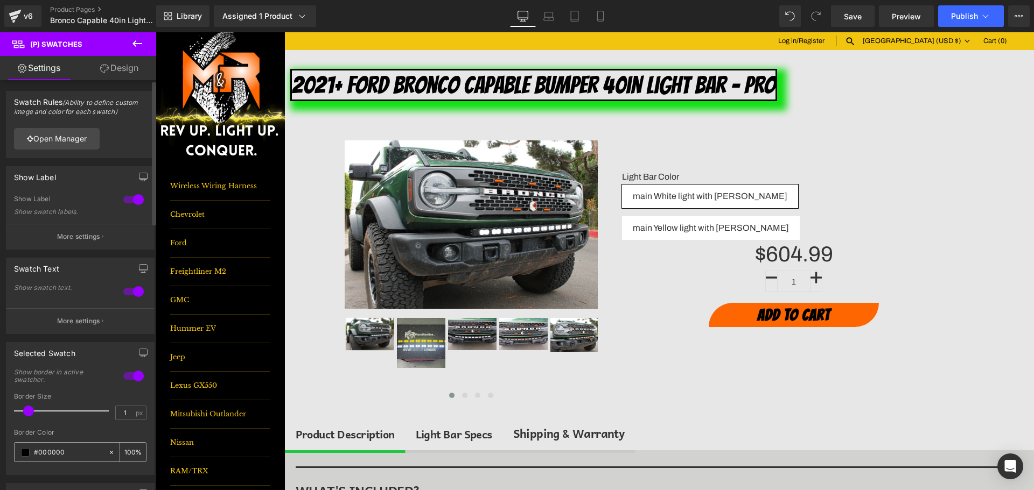
click at [52, 447] on div "#000000" at bounding box center [61, 452] width 93 height 19
click at [52, 447] on input "#000000" at bounding box center [68, 453] width 69 height 12
paste input "#0fe013"
type input "##0fe013"
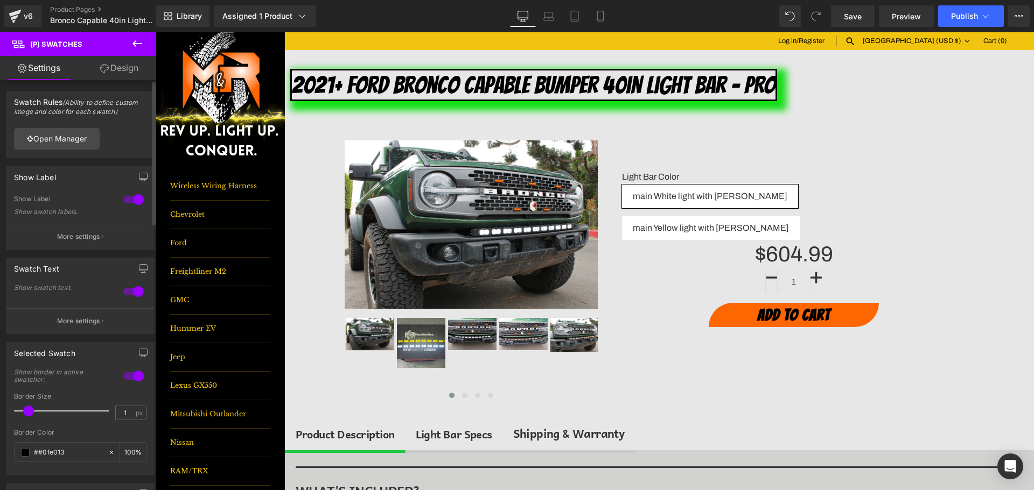
type input "0"
type input "##0fe013"
click at [121, 410] on input "1" at bounding box center [125, 412] width 19 height 13
type input "5"
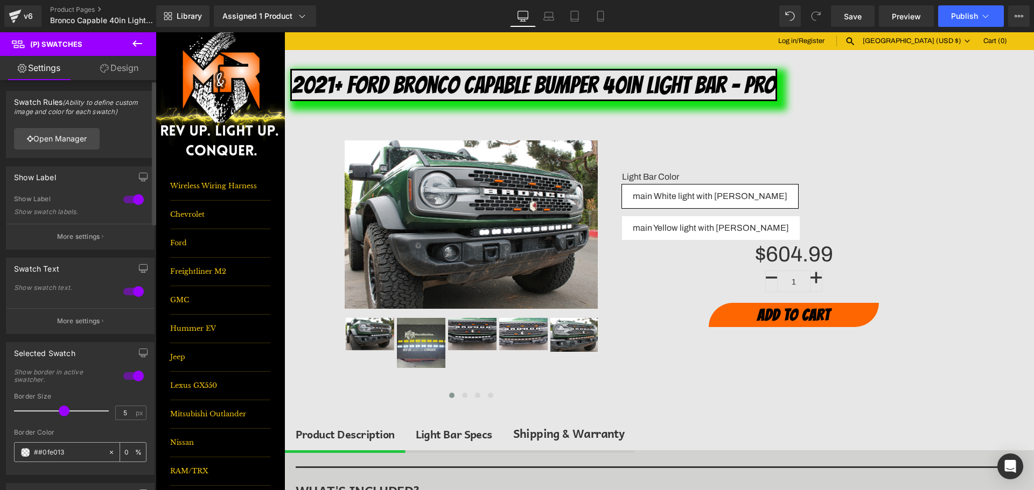
click at [39, 454] on input "##0fe013" at bounding box center [68, 453] width 69 height 12
type input "#0fe013"
type input "100"
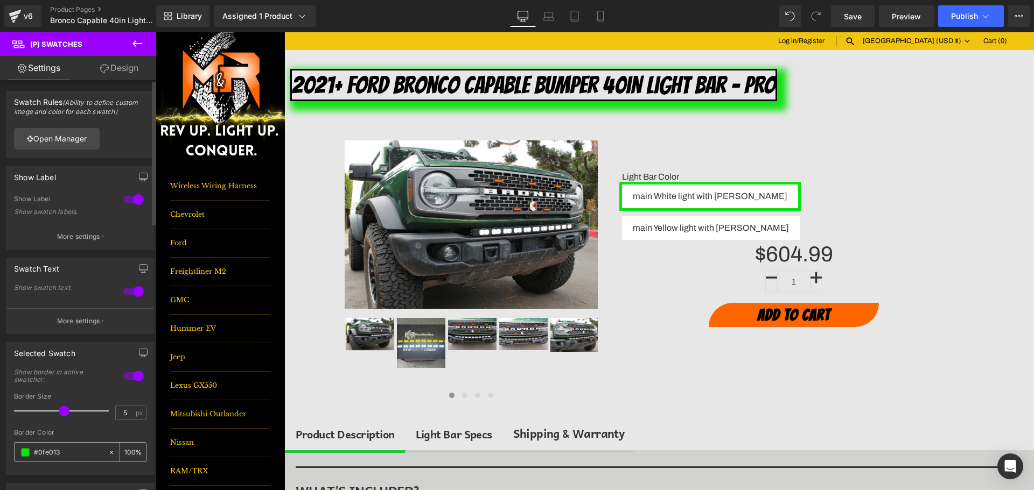
drag, startPoint x: 65, startPoint y: 451, endPoint x: 38, endPoint y: 454, distance: 27.1
click at [38, 454] on input "#0fe013" at bounding box center [68, 453] width 69 height 12
type input "#0fe013"
click at [848, 12] on span "Save" at bounding box center [853, 16] width 18 height 11
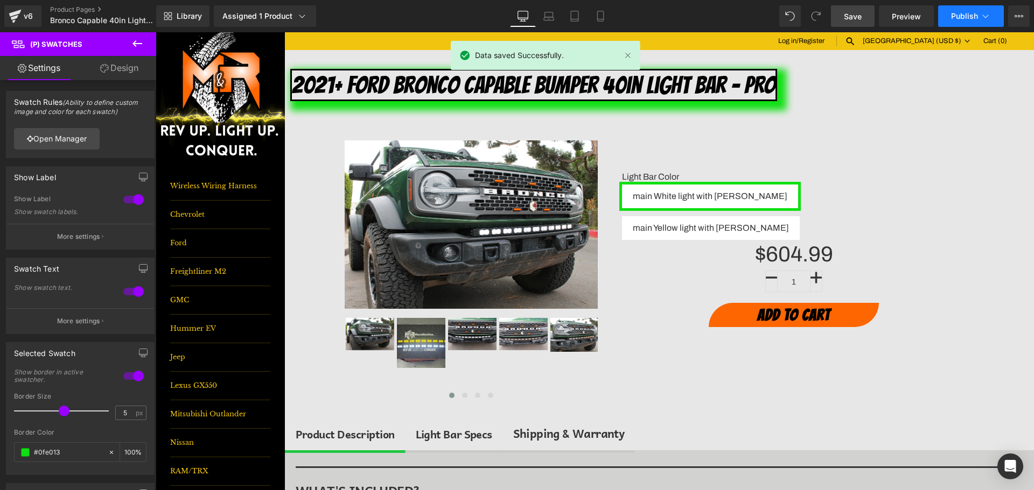
click at [972, 16] on span "Publish" at bounding box center [964, 16] width 27 height 9
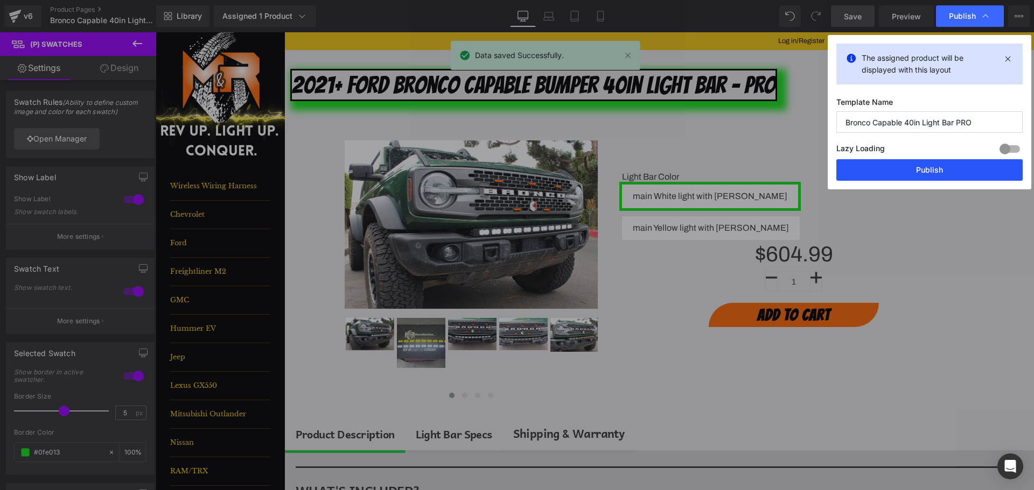
click at [982, 172] on button "Publish" at bounding box center [929, 170] width 186 height 22
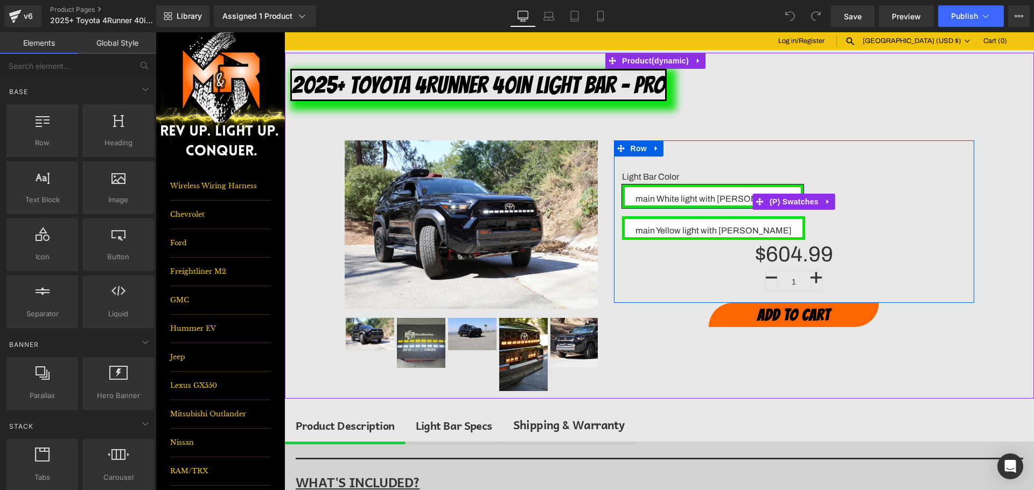
drag, startPoint x: 792, startPoint y: 189, endPoint x: 493, endPoint y: 174, distance: 300.3
click at [792, 194] on span "(P) Swatches" at bounding box center [794, 202] width 54 height 16
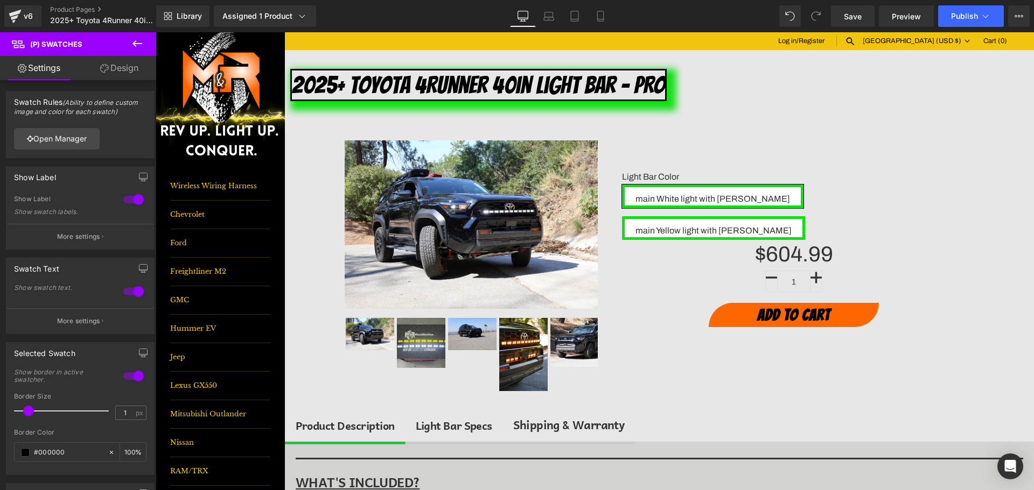
click at [117, 71] on link "Design" at bounding box center [119, 68] width 78 height 24
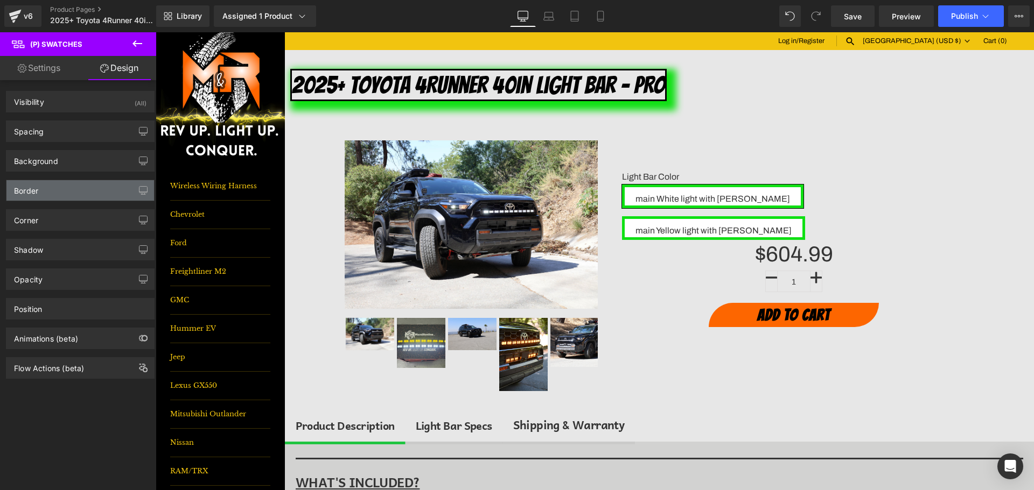
click at [34, 193] on div "Border" at bounding box center [26, 187] width 24 height 15
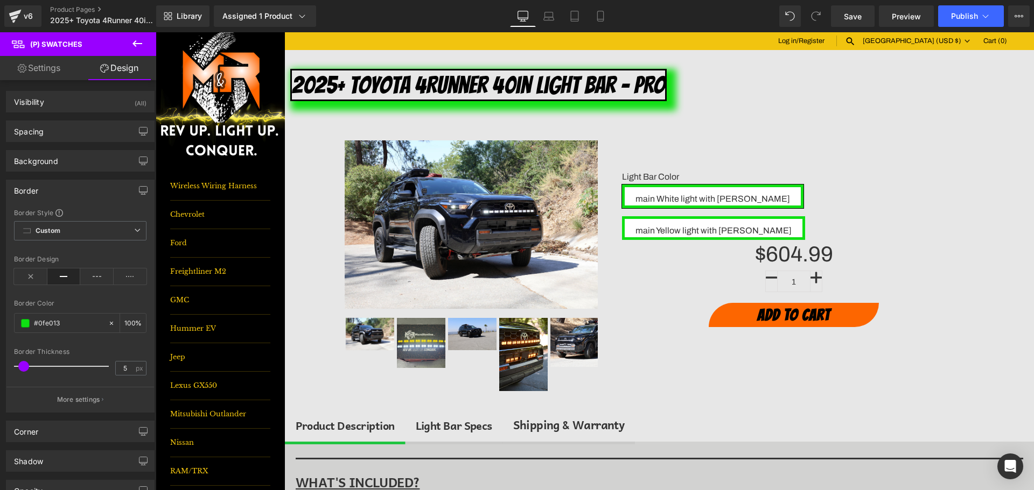
click at [32, 285] on div "Border Design" at bounding box center [80, 276] width 132 height 41
click at [33, 278] on icon at bounding box center [30, 277] width 33 height 16
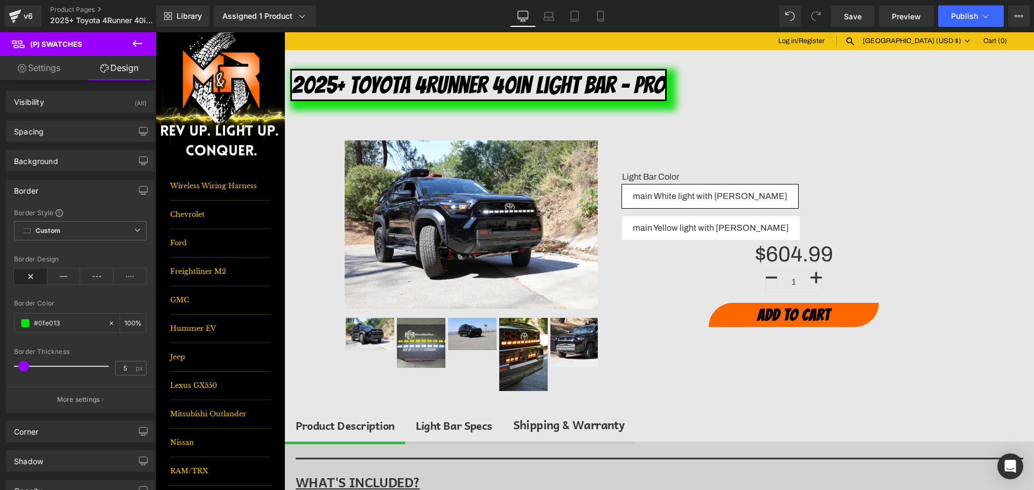
click at [62, 69] on link "Settings" at bounding box center [39, 68] width 78 height 24
type input "100"
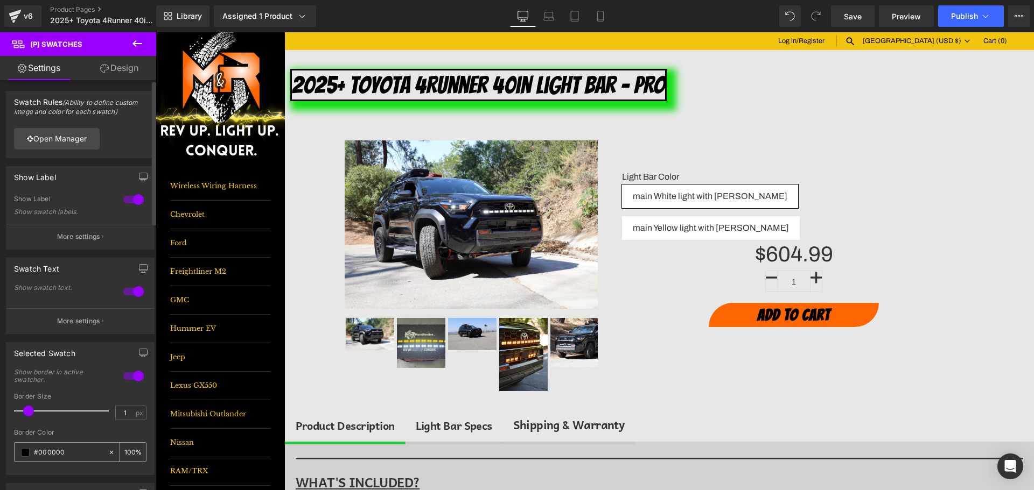
click at [38, 449] on input "#000000" at bounding box center [68, 453] width 69 height 12
paste input "0fe013"
type input "#0fe013"
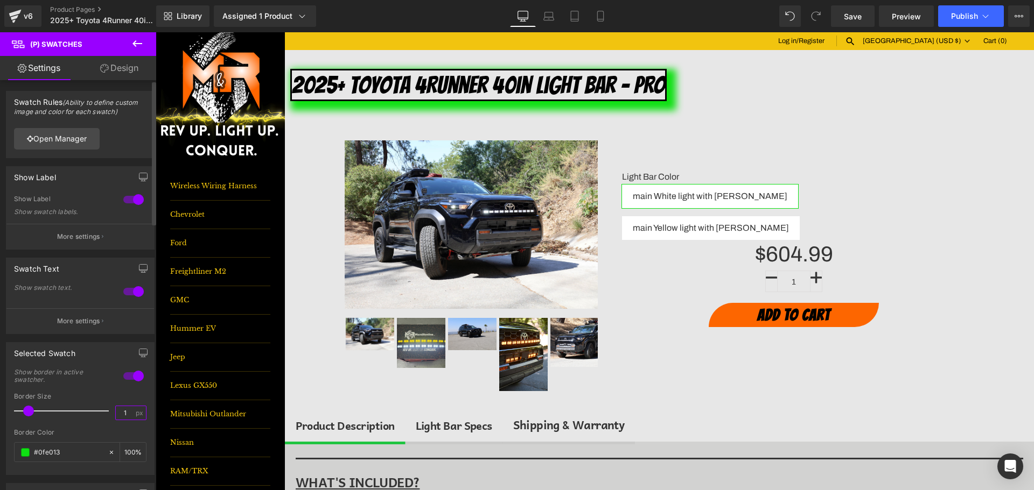
click at [117, 416] on input "1" at bounding box center [125, 412] width 19 height 13
click at [122, 415] on input "1" at bounding box center [125, 412] width 19 height 13
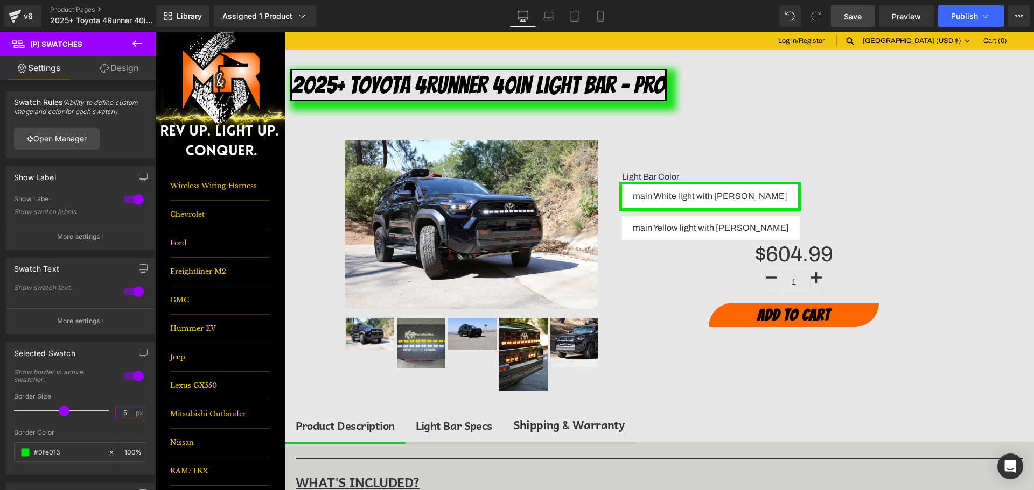
type input "5"
click at [852, 9] on link "Save" at bounding box center [853, 16] width 44 height 22
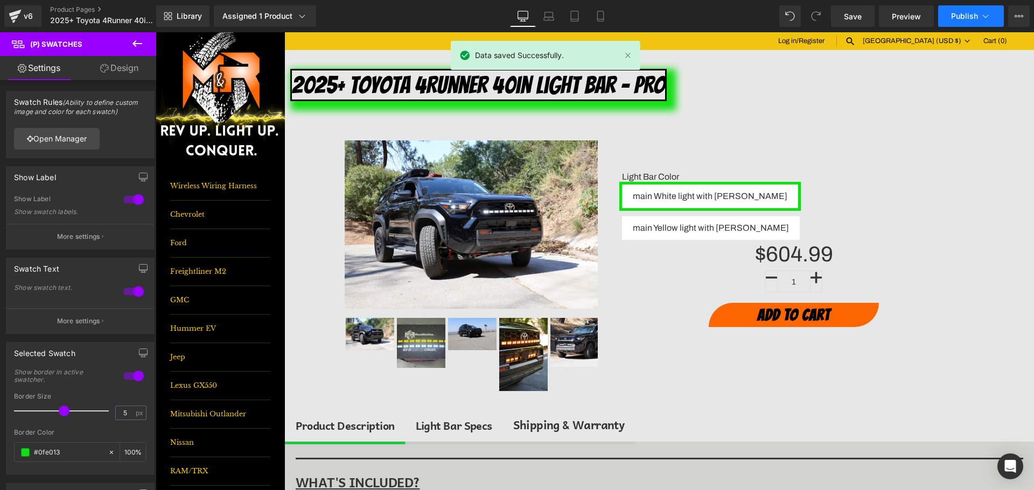
click at [961, 17] on span "Publish" at bounding box center [964, 16] width 27 height 9
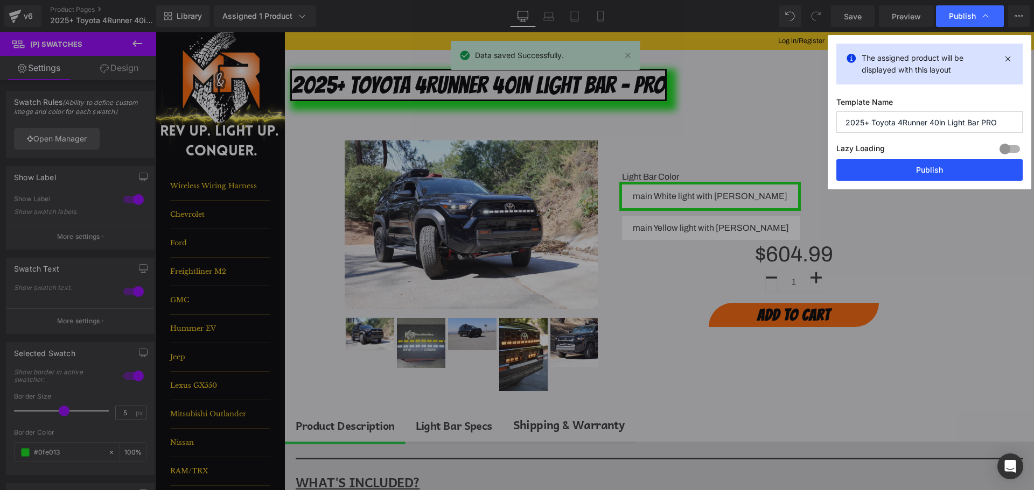
drag, startPoint x: 994, startPoint y: 166, endPoint x: 709, endPoint y: 43, distance: 310.8
click at [994, 166] on button "Publish" at bounding box center [929, 170] width 186 height 22
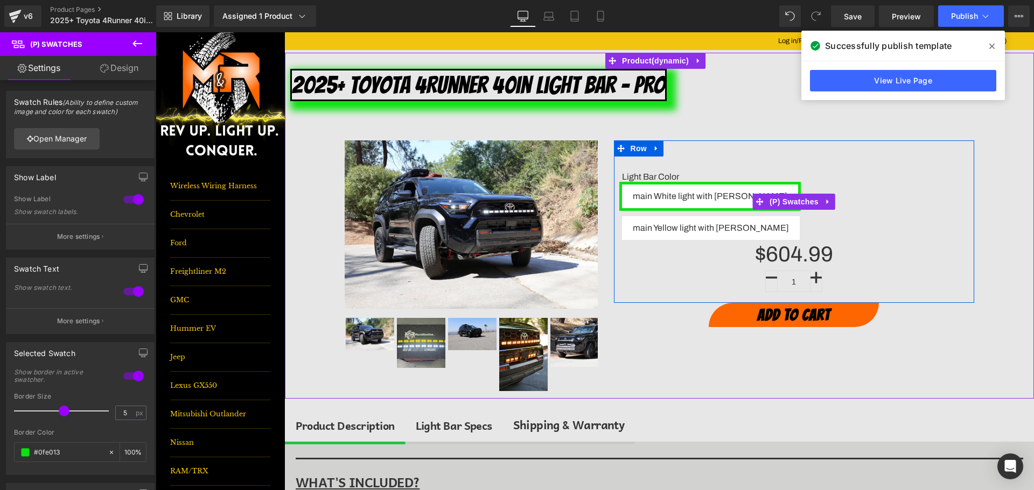
click at [789, 216] on span "main Yellow light with [PERSON_NAME]" at bounding box center [711, 228] width 156 height 24
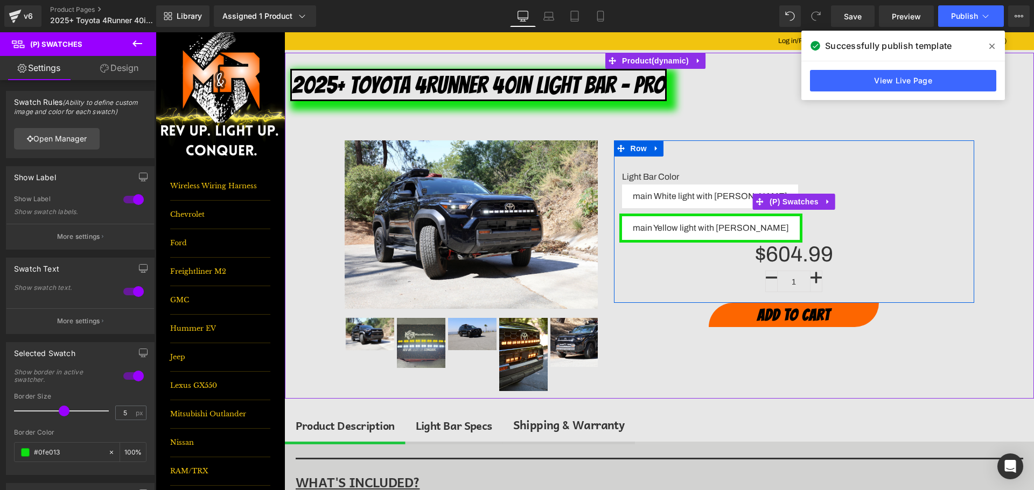
click at [656, 197] on span "main White light with [PERSON_NAME]" at bounding box center [710, 197] width 155 height 24
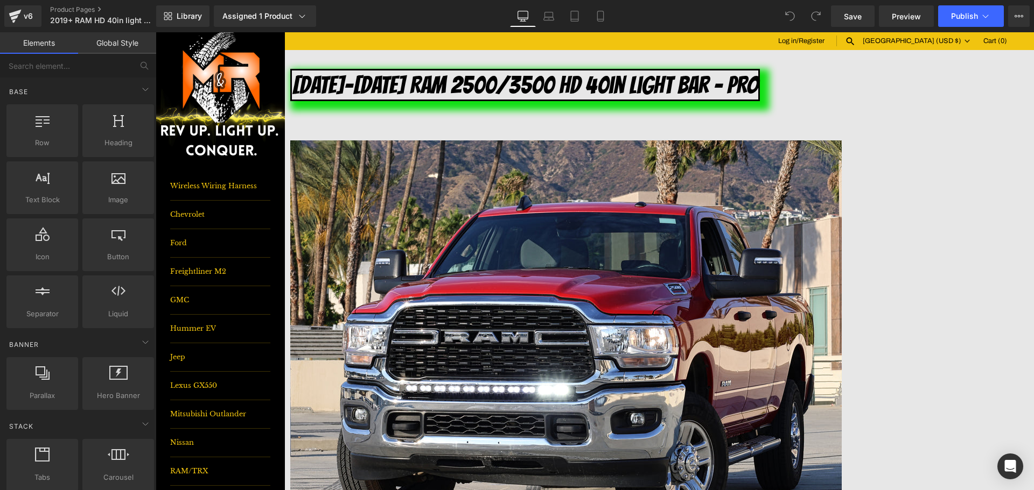
click at [156, 32] on span "(P) Swatches" at bounding box center [156, 32] width 0 height 0
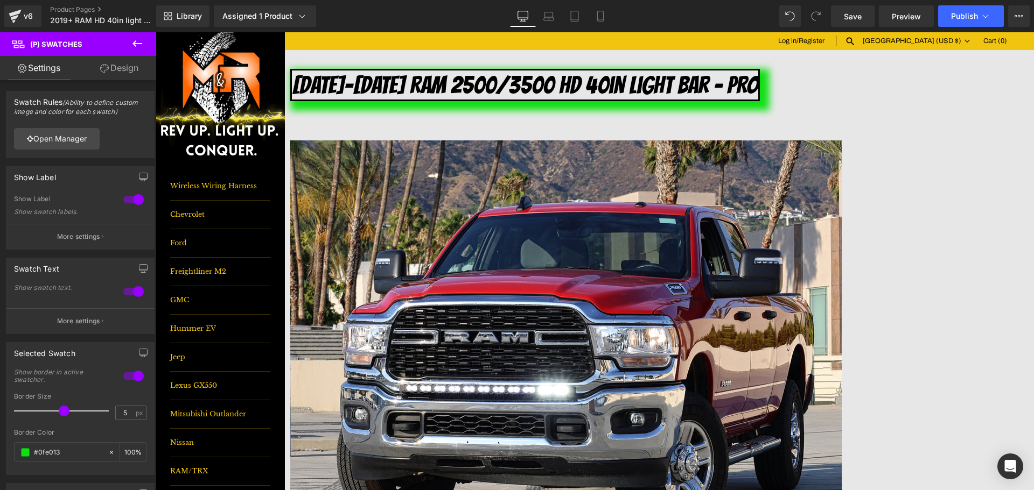
click at [107, 73] on link "Design" at bounding box center [119, 68] width 78 height 24
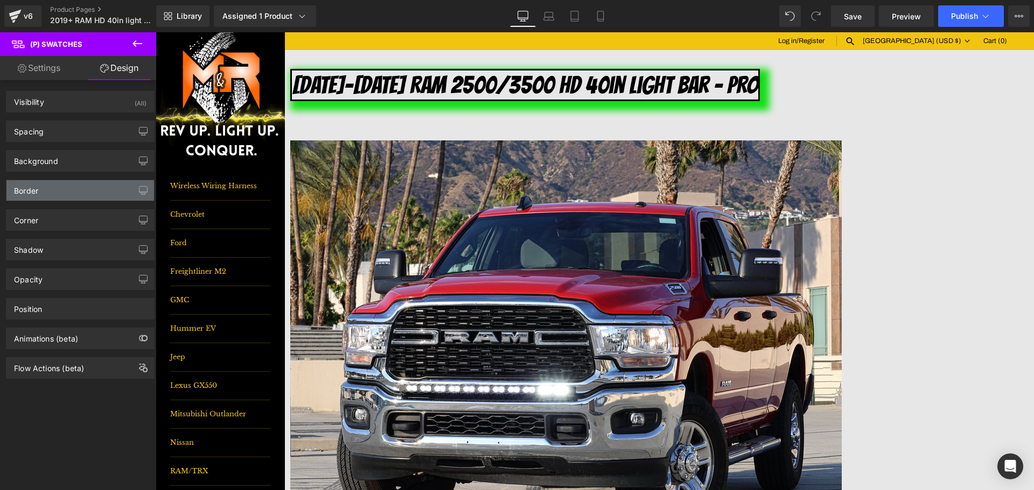
type input "#dddcdc"
type input "100"
type input "1"
click at [50, 193] on div "Border" at bounding box center [80, 190] width 148 height 20
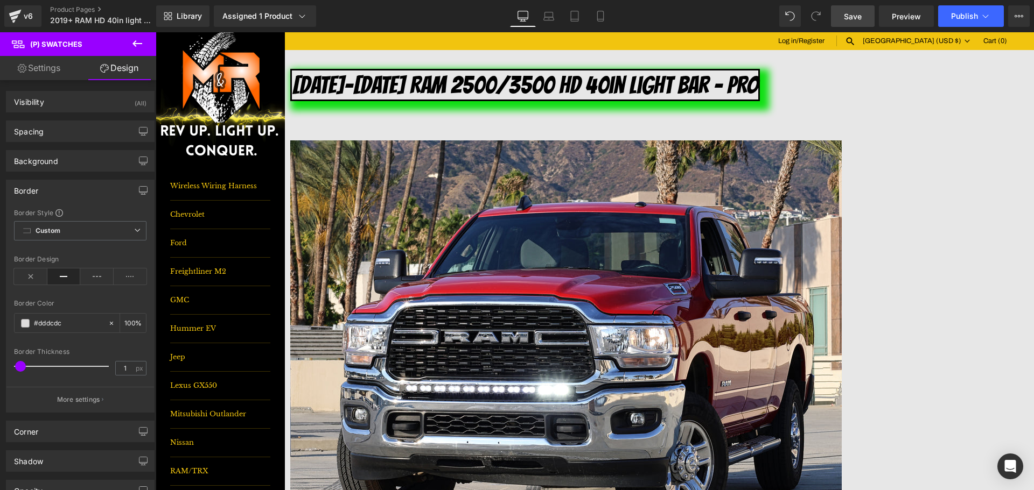
click at [845, 12] on span "Save" at bounding box center [853, 16] width 18 height 11
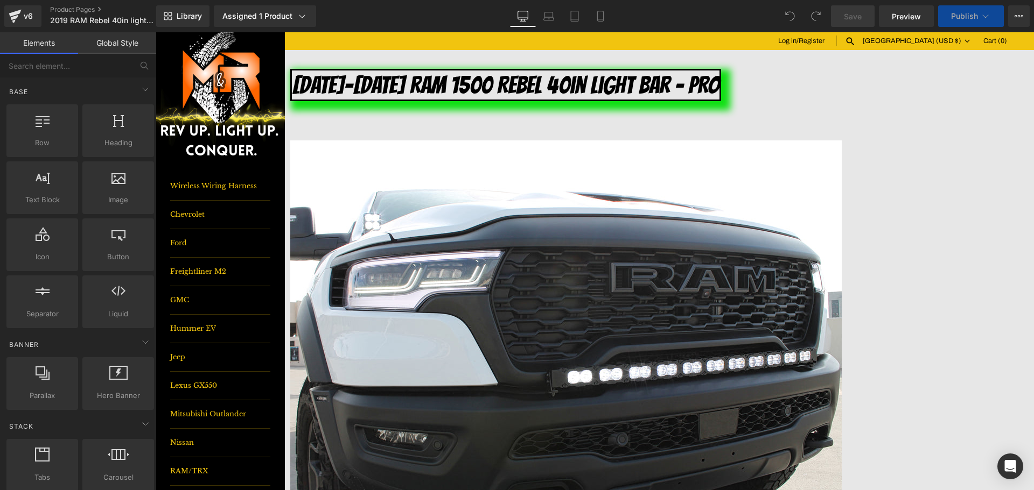
click at [156, 32] on span "(P) Swatches" at bounding box center [156, 32] width 0 height 0
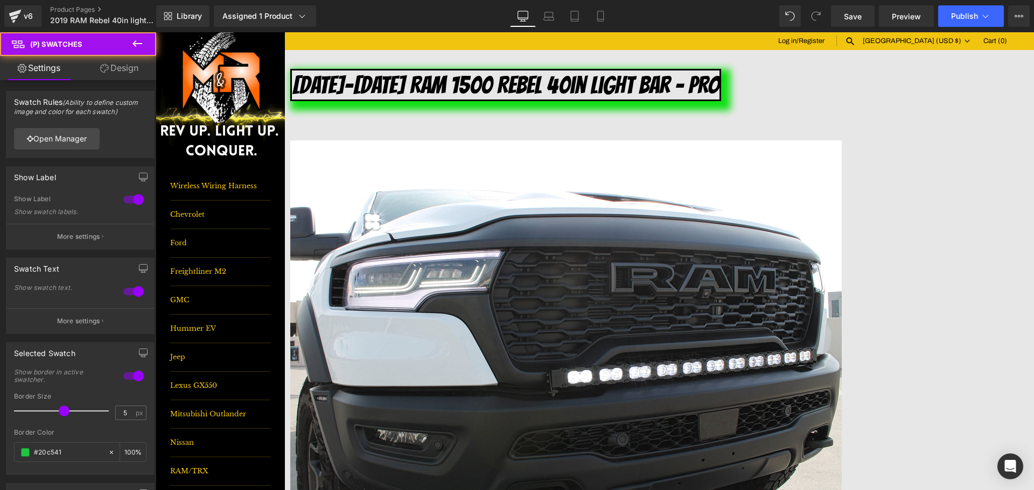
drag, startPoint x: 134, startPoint y: 76, endPoint x: 50, endPoint y: 207, distance: 155.9
click at [134, 76] on link "Design" at bounding box center [119, 68] width 78 height 24
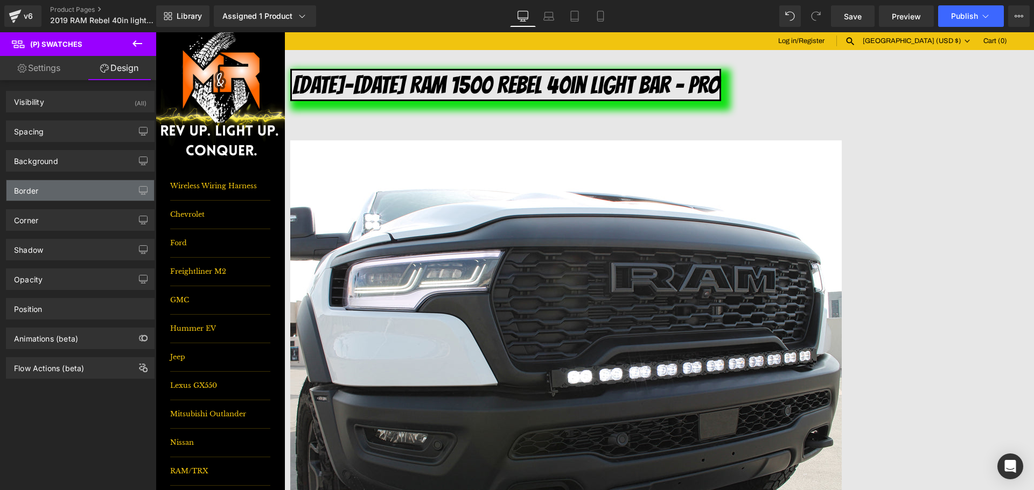
click at [43, 199] on div "Border" at bounding box center [80, 190] width 148 height 20
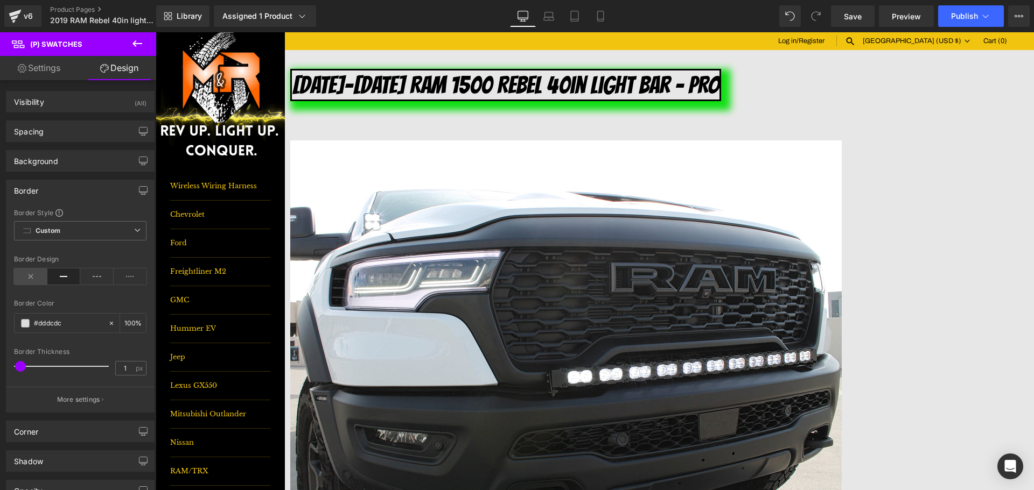
click at [26, 280] on icon at bounding box center [30, 277] width 33 height 16
click at [50, 75] on link "Settings" at bounding box center [39, 68] width 78 height 24
type input "100"
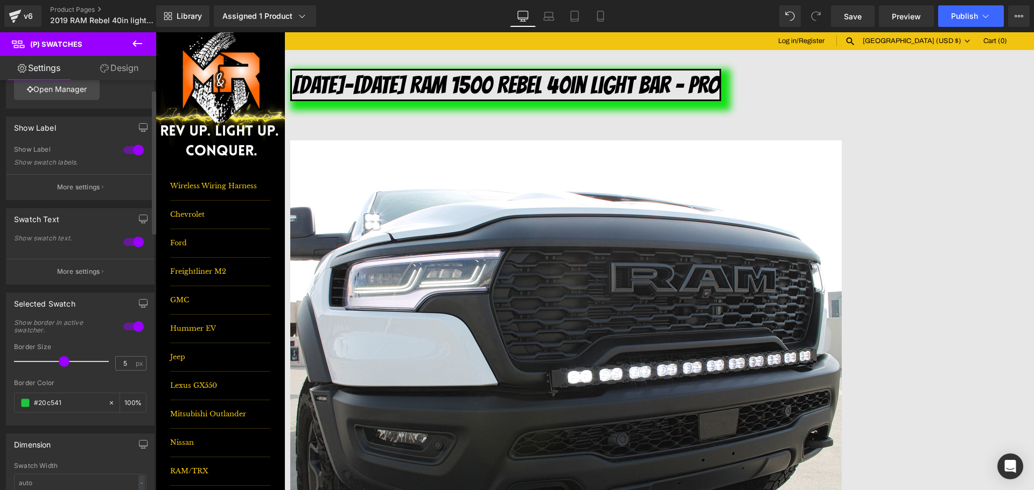
scroll to position [54, 0]
click at [854, 16] on span "Save" at bounding box center [853, 16] width 18 height 11
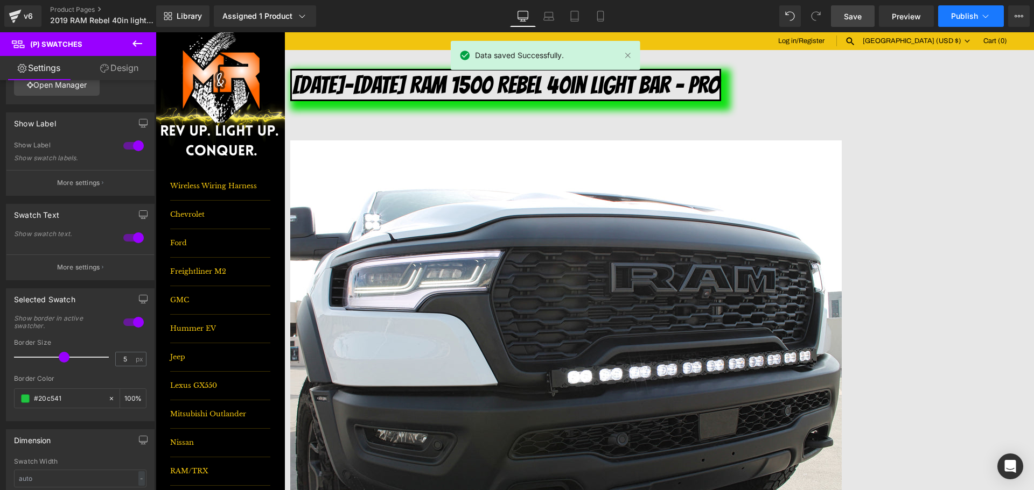
click at [960, 14] on span "Publish" at bounding box center [964, 16] width 27 height 9
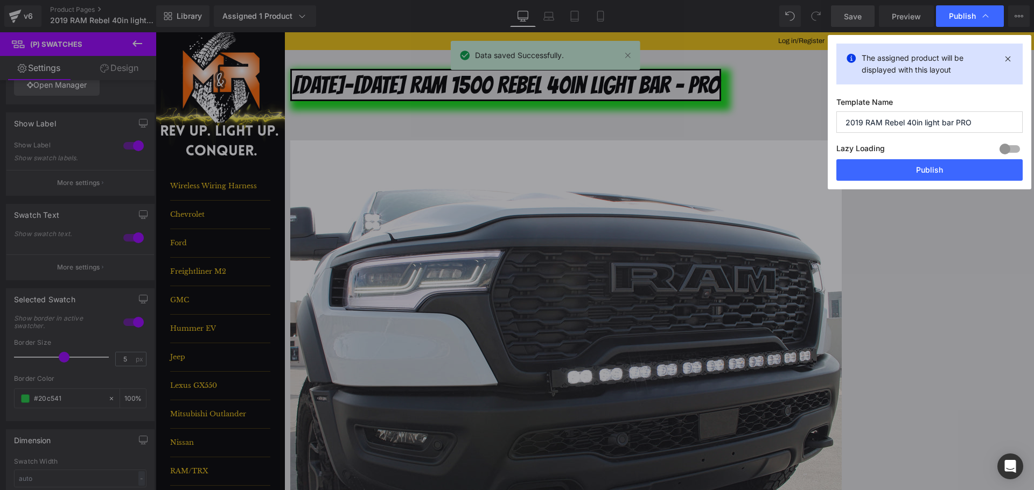
click at [907, 183] on div "The assigned product will be displayed with this layout Template Name 2019 RAM …" at bounding box center [929, 112] width 204 height 155
drag, startPoint x: 907, startPoint y: 176, endPoint x: 749, endPoint y: 142, distance: 161.3
click at [907, 176] on button "Publish" at bounding box center [929, 170] width 186 height 22
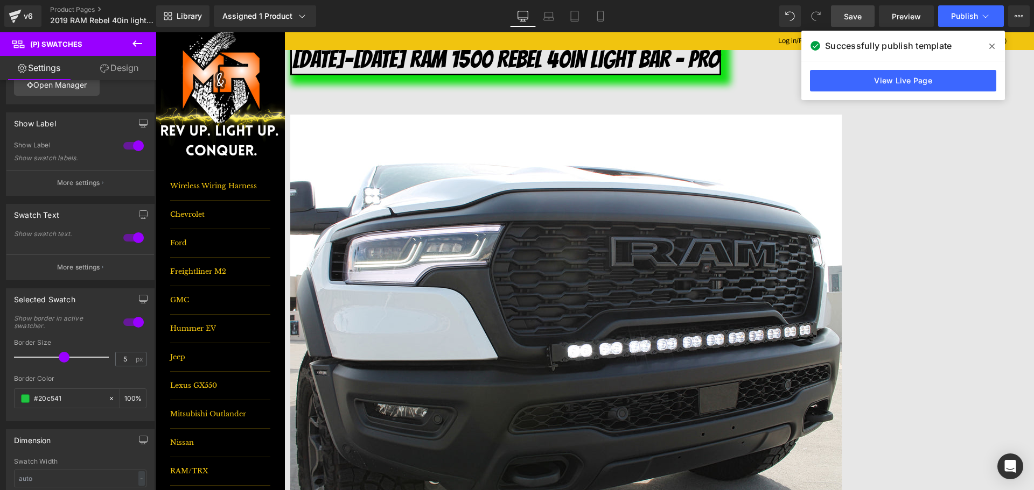
scroll to position [0, 0]
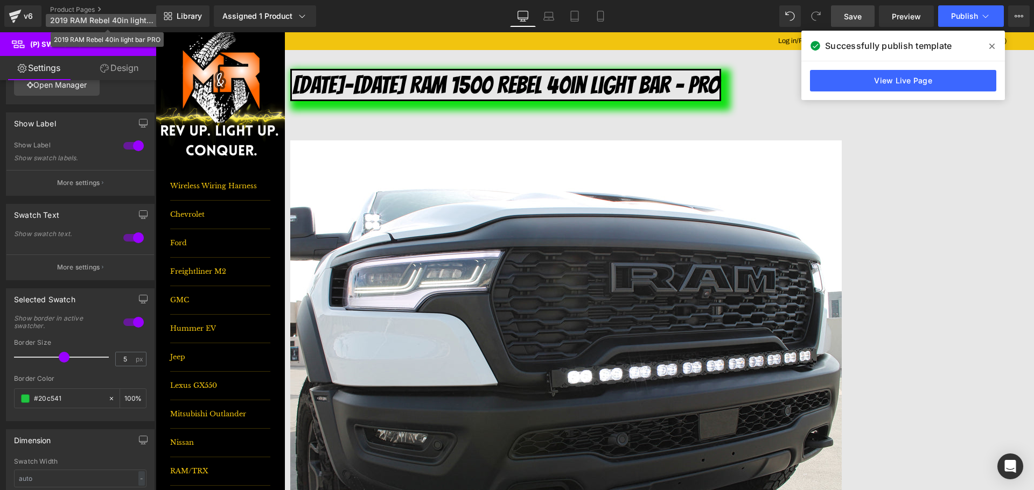
click at [146, 22] on span "2019 RAM Rebel 40in light bar PRO" at bounding box center [101, 20] width 103 height 9
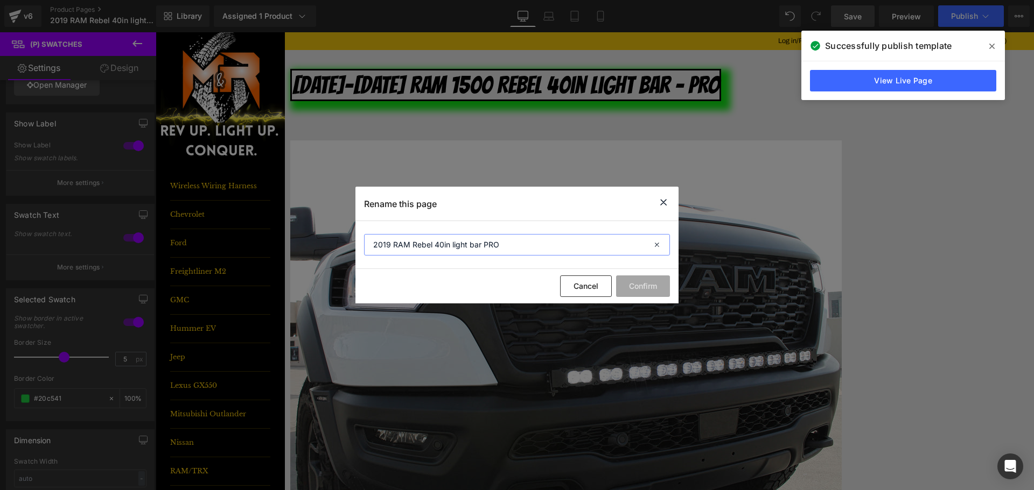
click at [390, 247] on input "2019 RAM Rebel 40in light bar PRO" at bounding box center [517, 245] width 306 height 22
type input "2019-2024 RAM Rebel 40in light bar PRO"
click at [653, 285] on button "Confirm" at bounding box center [643, 287] width 54 height 22
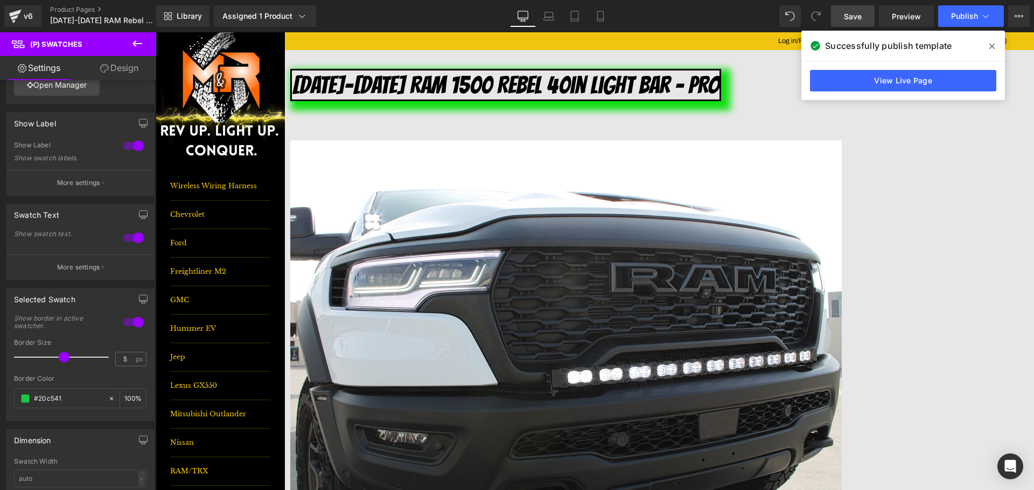
click at [988, 44] on span at bounding box center [991, 46] width 17 height 17
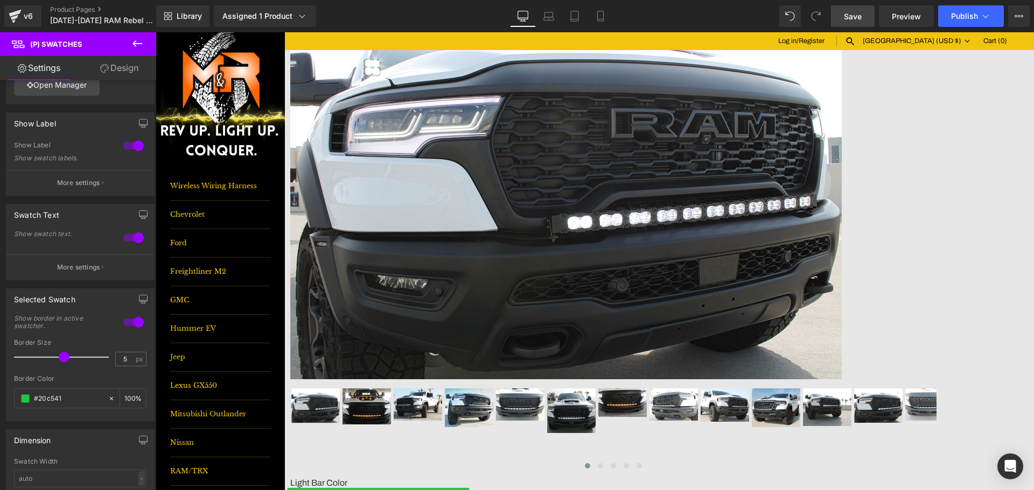
scroll to position [162, 0]
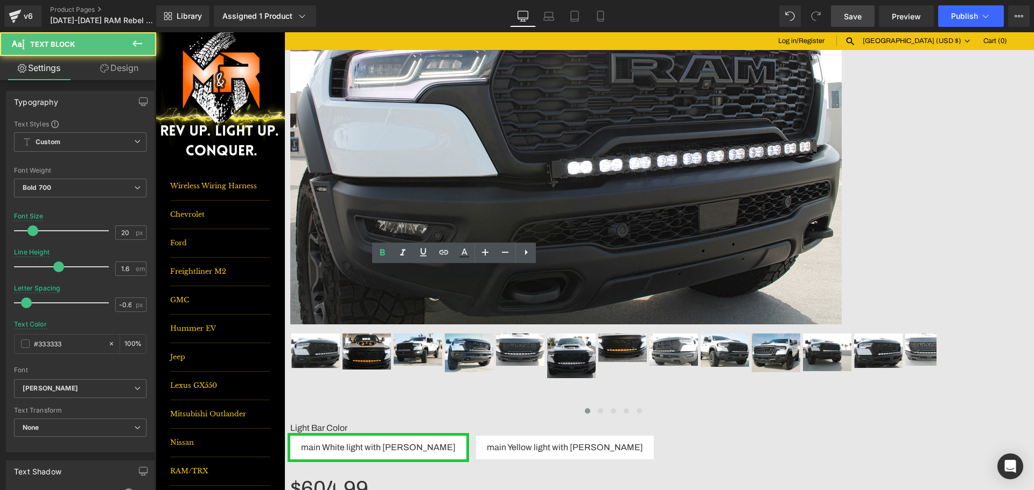
scroll to position [215, 0]
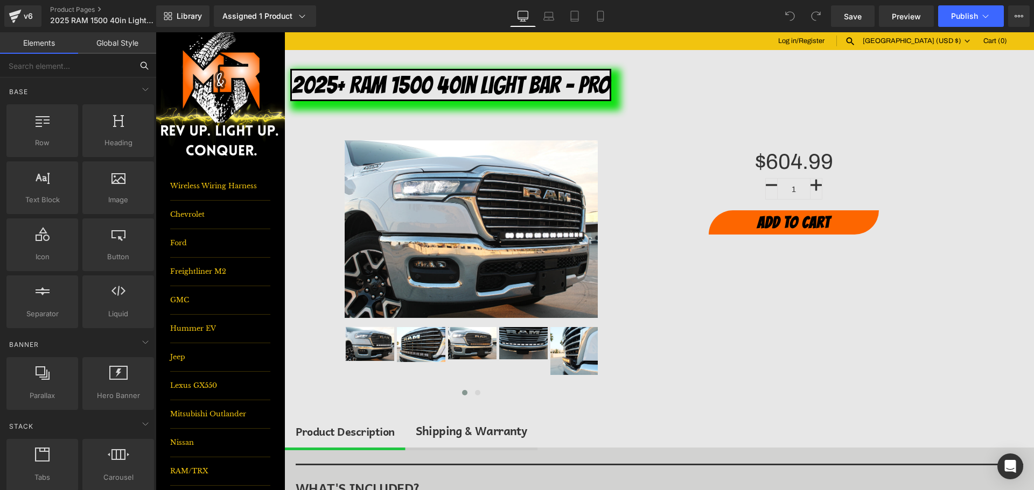
click at [94, 67] on input "text" at bounding box center [66, 66] width 132 height 24
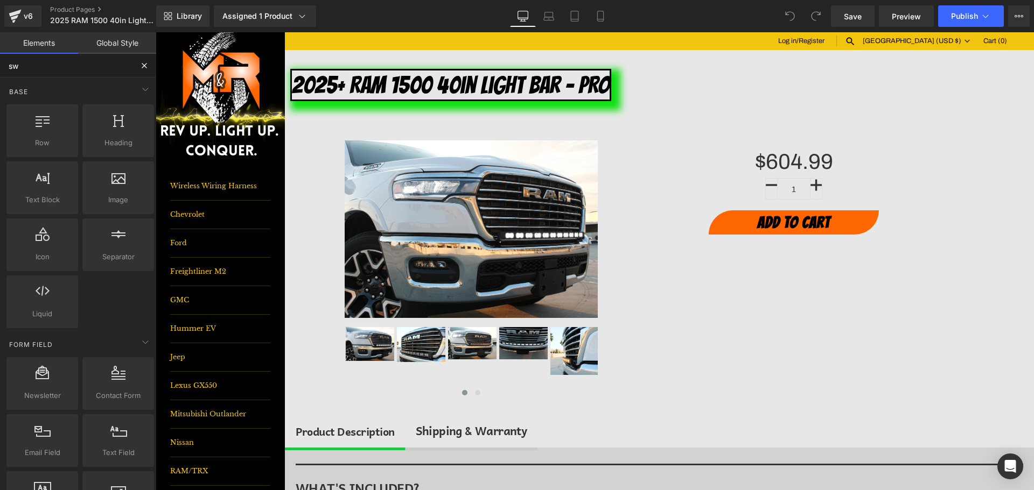
type input "swa"
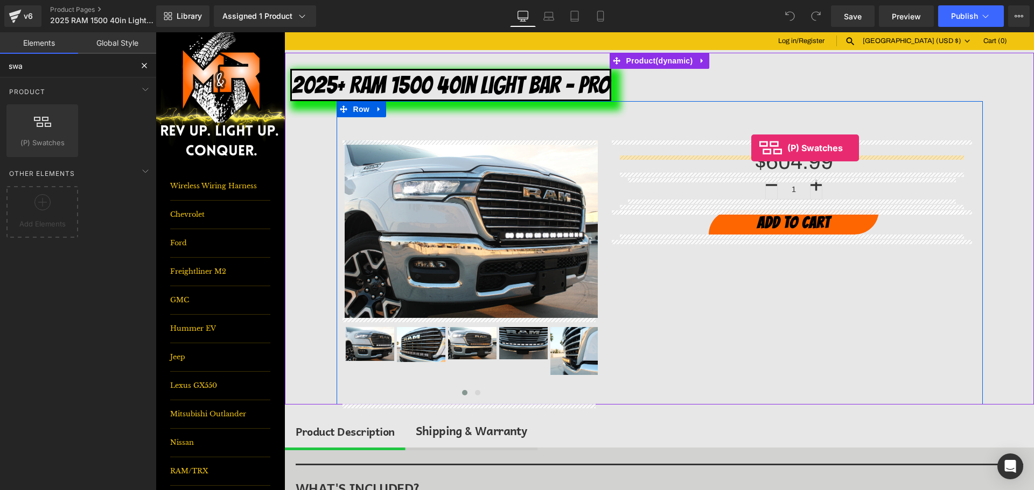
drag, startPoint x: 185, startPoint y: 156, endPoint x: 751, endPoint y: 148, distance: 565.9
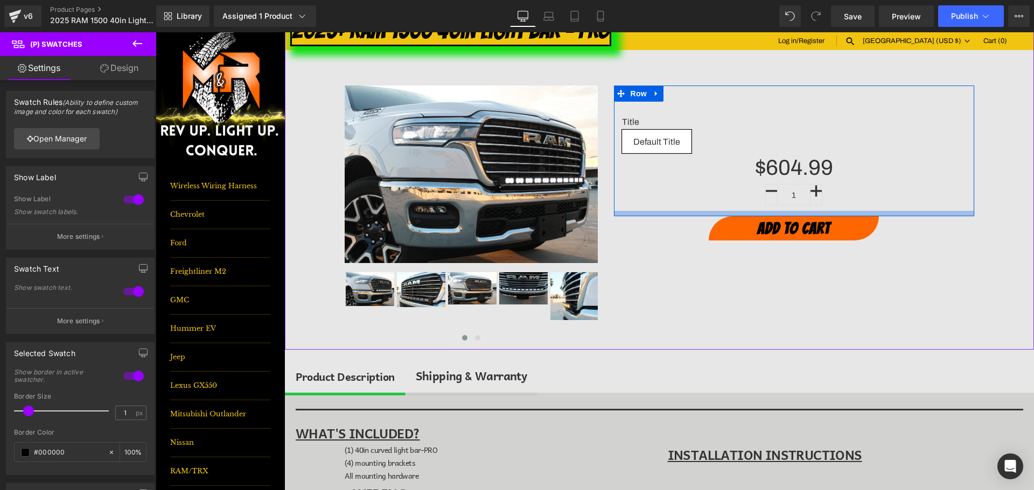
scroll to position [54, 0]
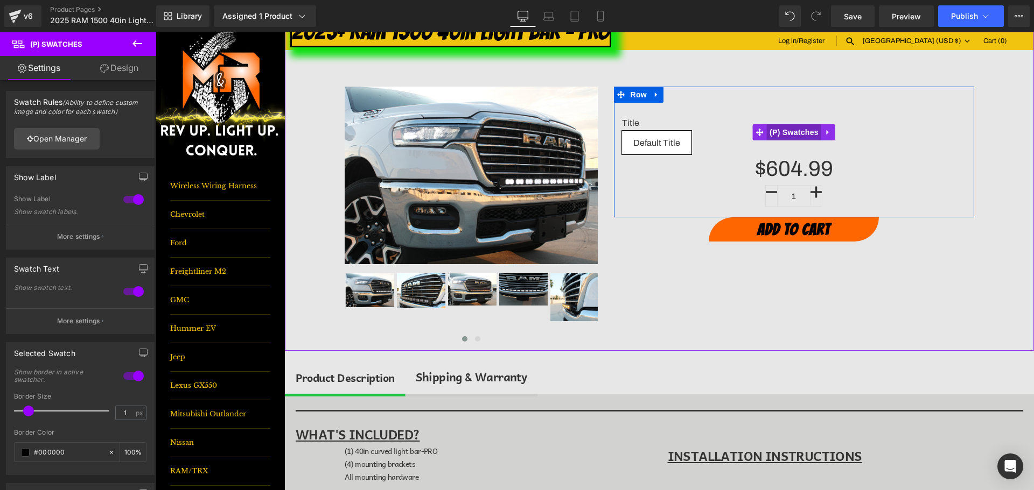
click at [798, 132] on span "(P) Swatches" at bounding box center [794, 132] width 54 height 16
click at [787, 136] on span "(P) Swatches" at bounding box center [794, 132] width 54 height 16
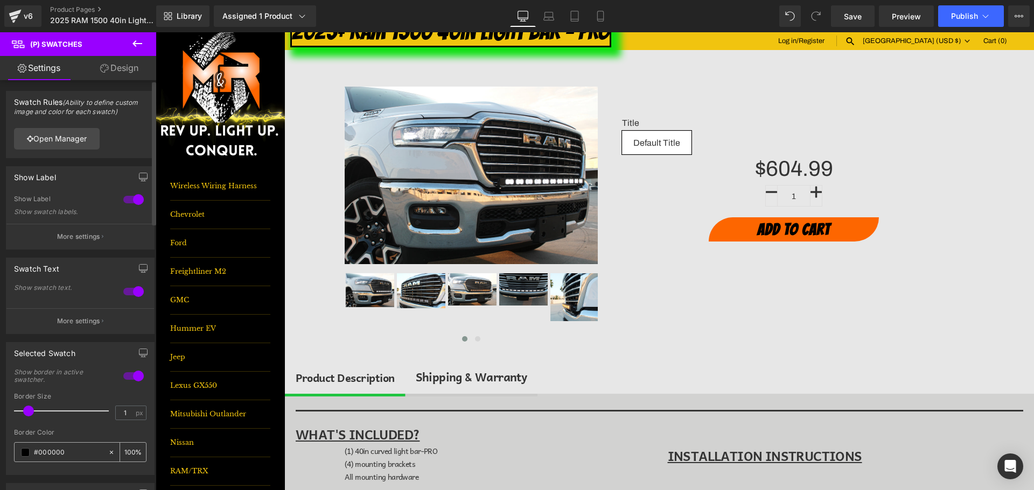
click at [46, 454] on input "#000000" at bounding box center [68, 453] width 69 height 12
type input "0"
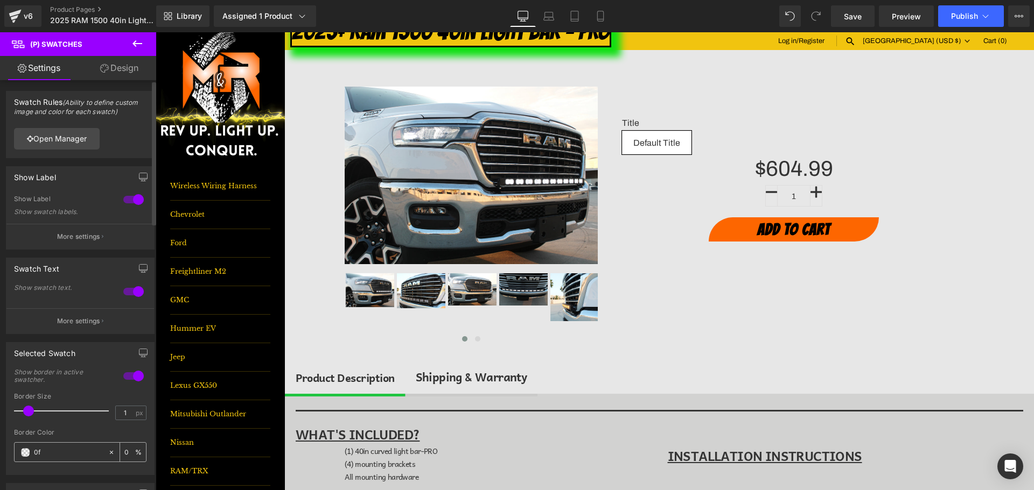
type input "0fe"
type input "100"
type input "0fe0"
type input "0"
type input "0fe013"
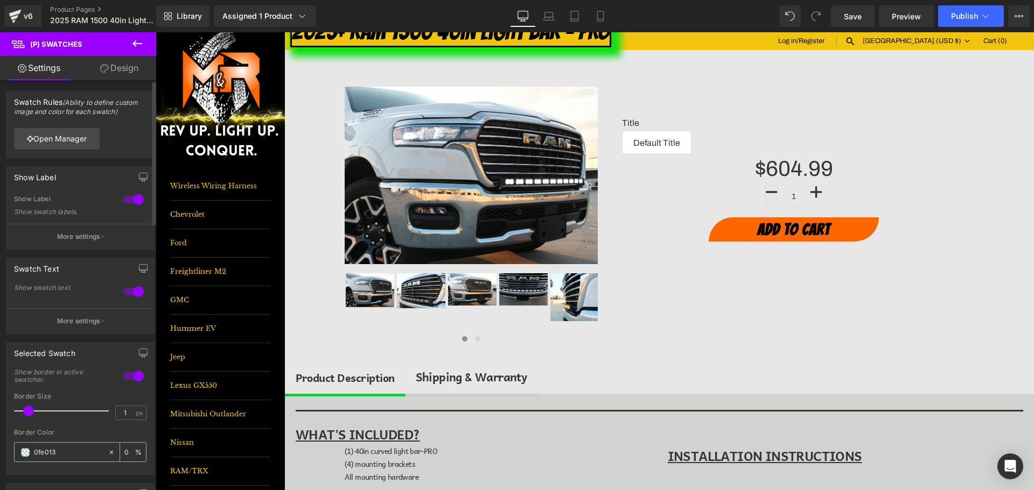
type input "100"
type input "#0fe013"
click at [121, 412] on input "1" at bounding box center [125, 412] width 19 height 13
type input "5"
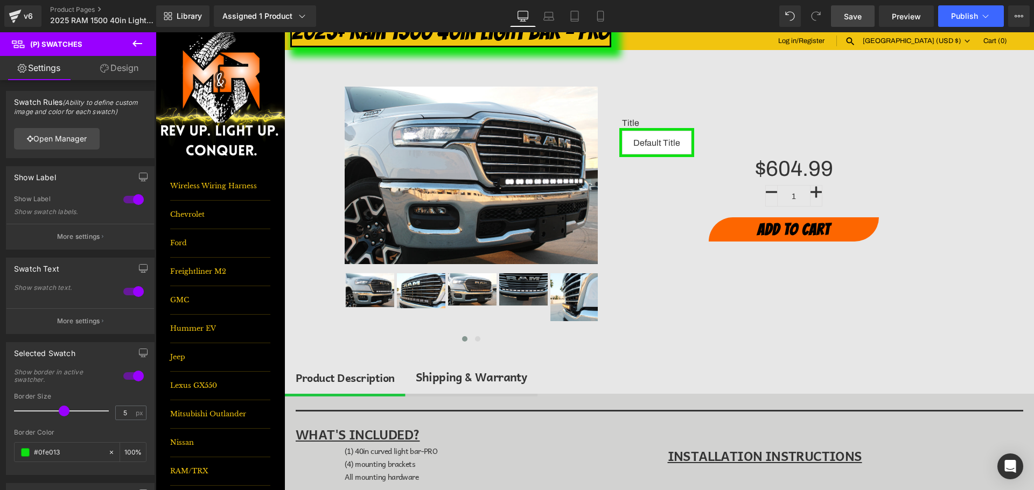
click at [866, 13] on link "Save" at bounding box center [853, 16] width 44 height 22
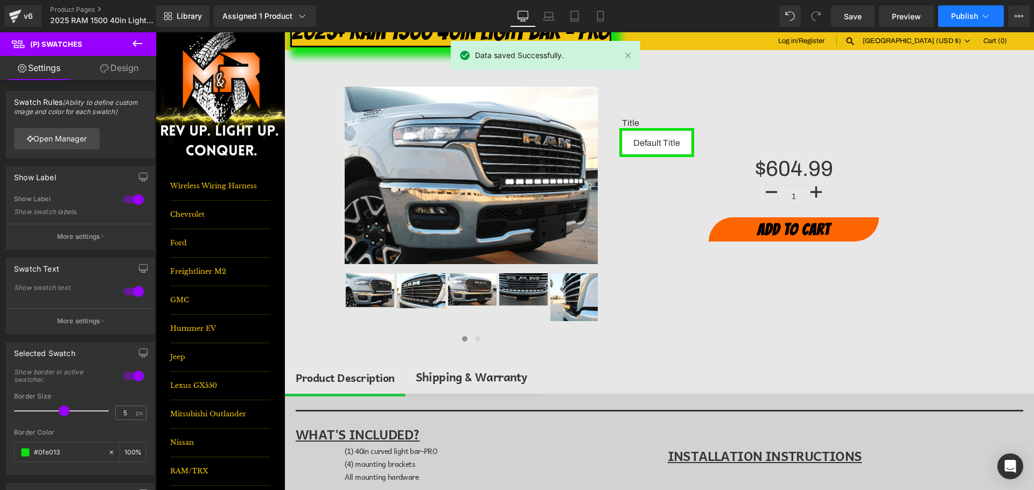
click at [959, 21] on button "Publish" at bounding box center [971, 16] width 66 height 22
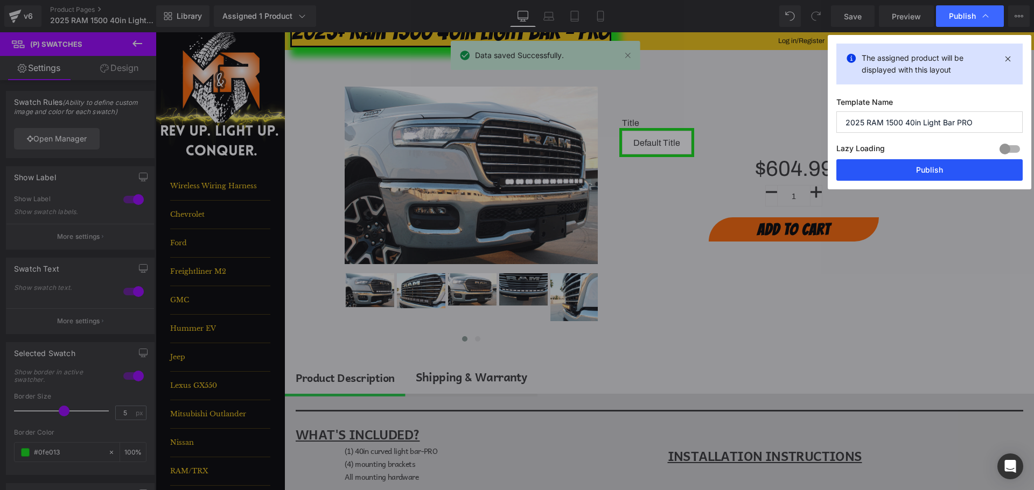
click at [967, 180] on button "Publish" at bounding box center [929, 170] width 186 height 22
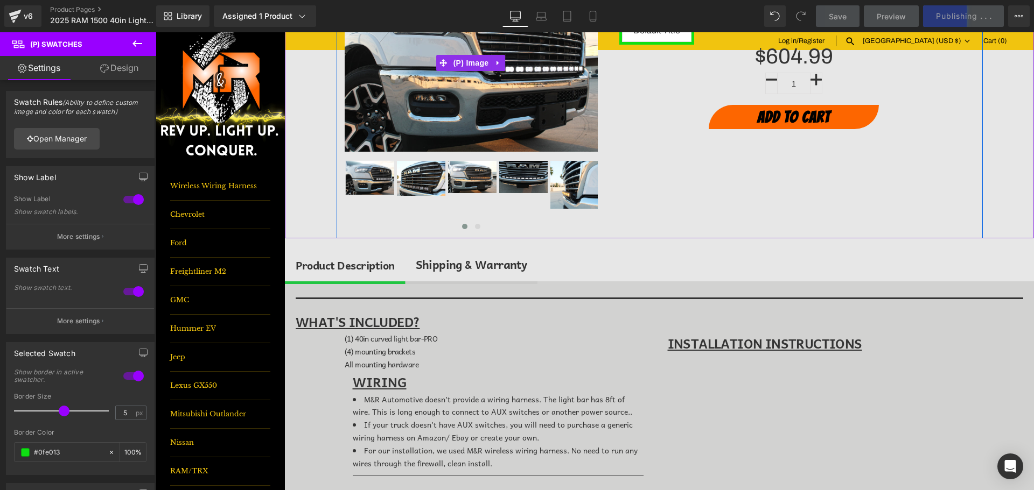
scroll to position [215, 0]
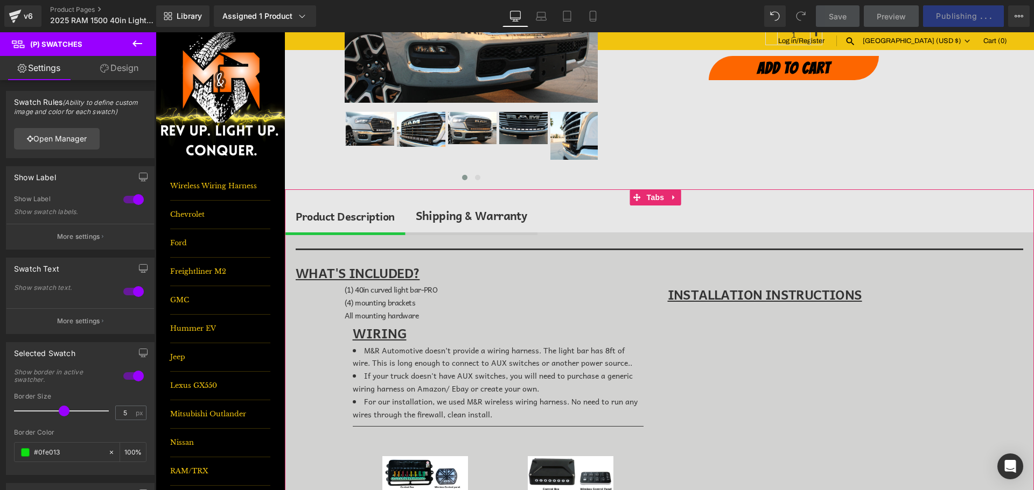
click at [495, 214] on div "Shipping & Warranty" at bounding box center [471, 216] width 111 height 18
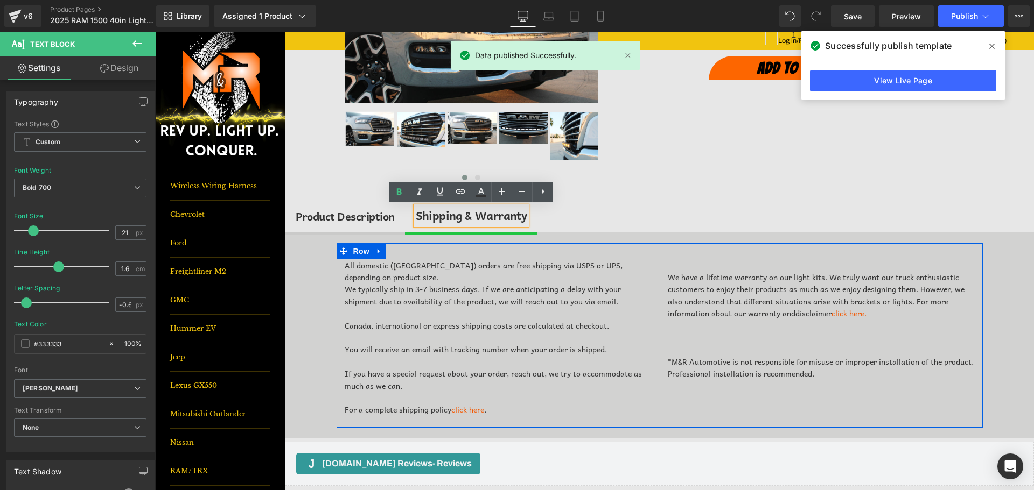
click at [619, 255] on div "All domestic ([GEOGRAPHIC_DATA]) orders are free shipping via USPS or UPS, depe…" at bounding box center [659, 335] width 646 height 185
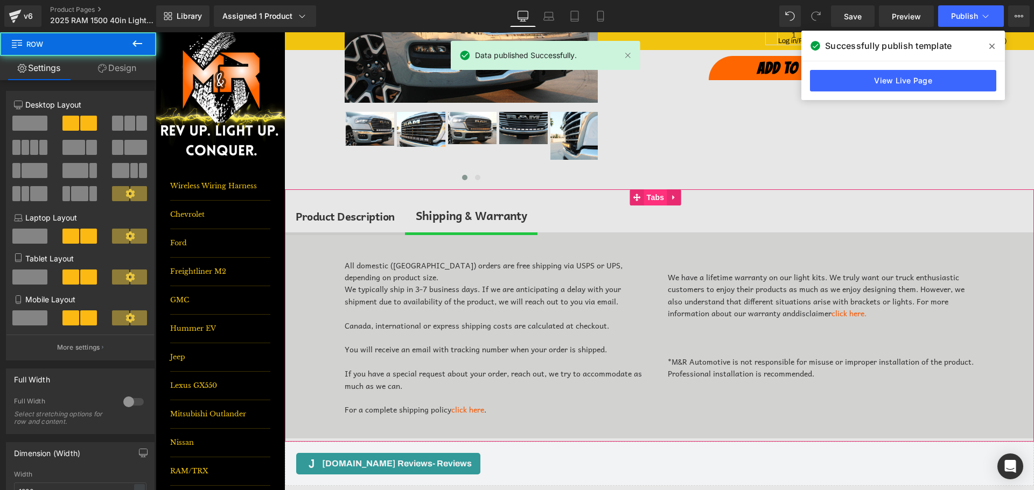
click at [645, 199] on span "Tabs" at bounding box center [655, 198] width 23 height 16
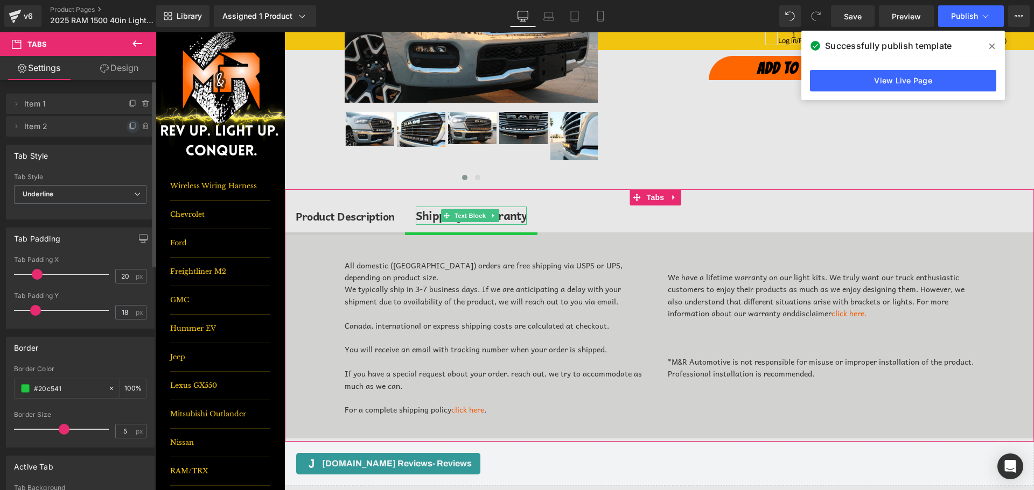
drag, startPoint x: 131, startPoint y: 126, endPoint x: 68, endPoint y: 122, distance: 63.1
click at [131, 126] on icon at bounding box center [133, 126] width 9 height 9
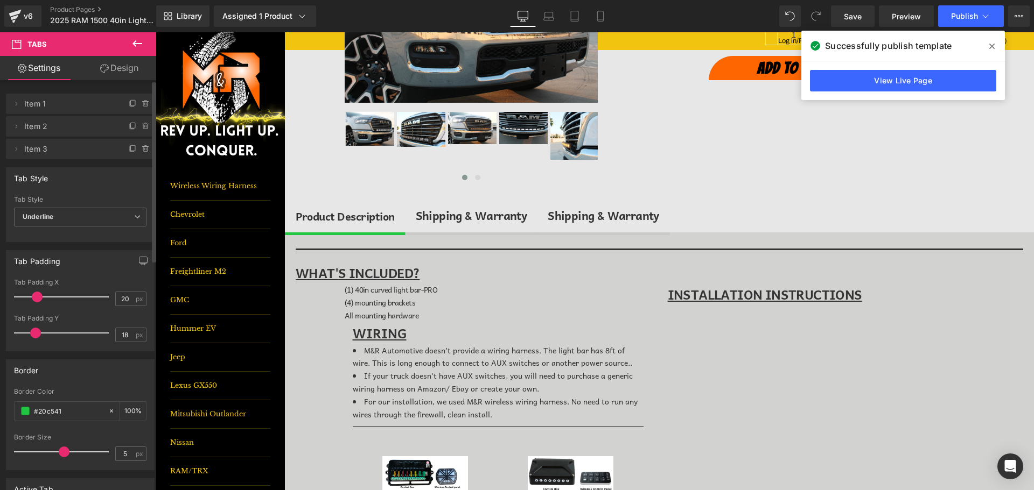
click at [450, 216] on div "Shipping & Warranty" at bounding box center [471, 216] width 111 height 18
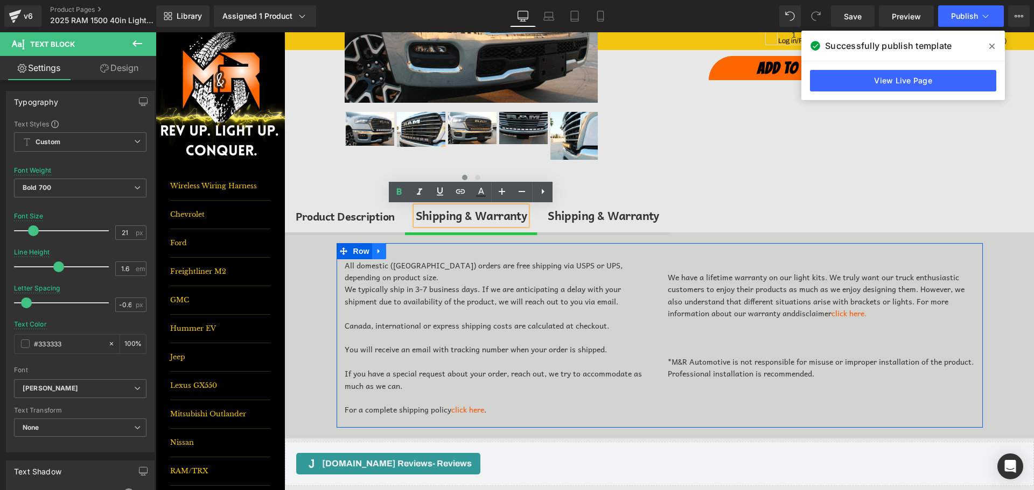
click at [380, 254] on link at bounding box center [379, 251] width 14 height 16
click at [400, 251] on link at bounding box center [407, 251] width 14 height 16
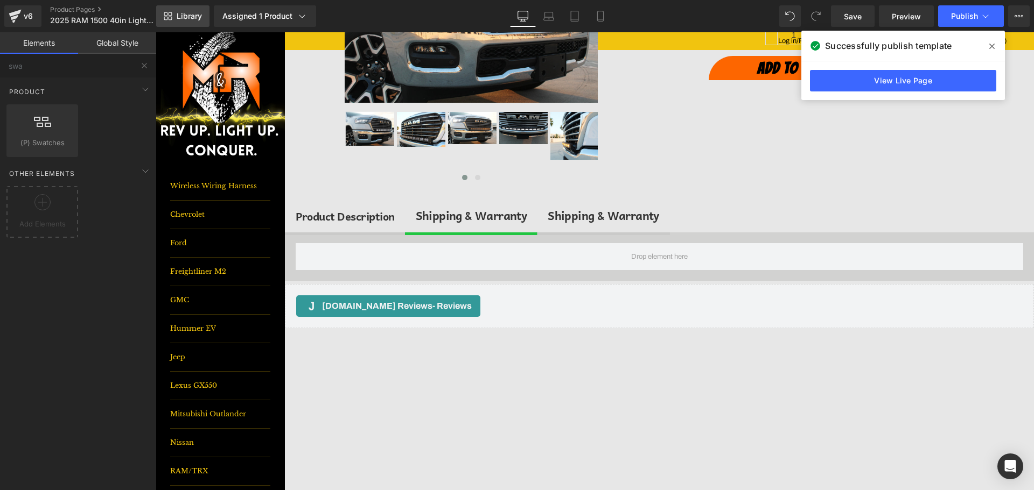
click at [190, 12] on span "Library" at bounding box center [189, 16] width 25 height 10
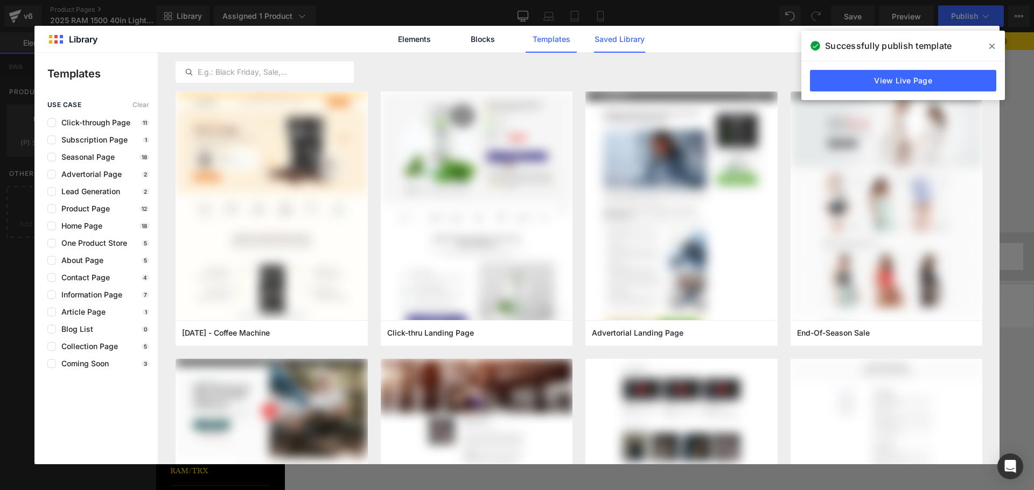
click at [606, 32] on link "Saved Library" at bounding box center [619, 39] width 51 height 27
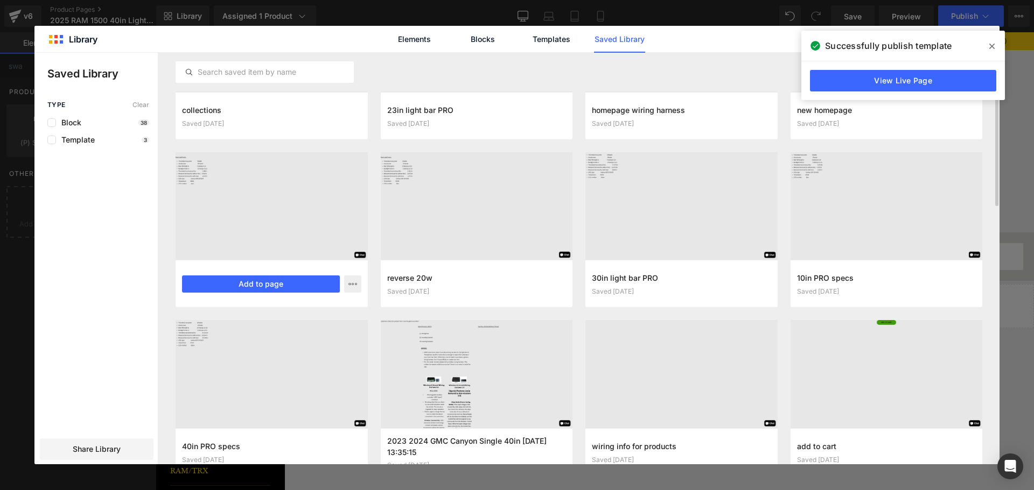
scroll to position [162, 0]
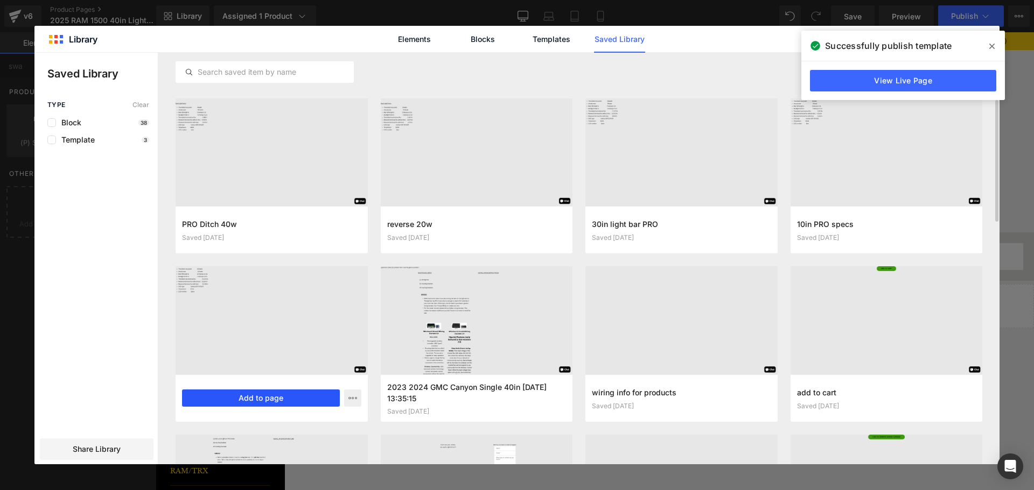
drag, startPoint x: 290, startPoint y: 392, endPoint x: 135, endPoint y: 360, distance: 158.9
click at [290, 392] on button "Add to page" at bounding box center [261, 398] width 158 height 17
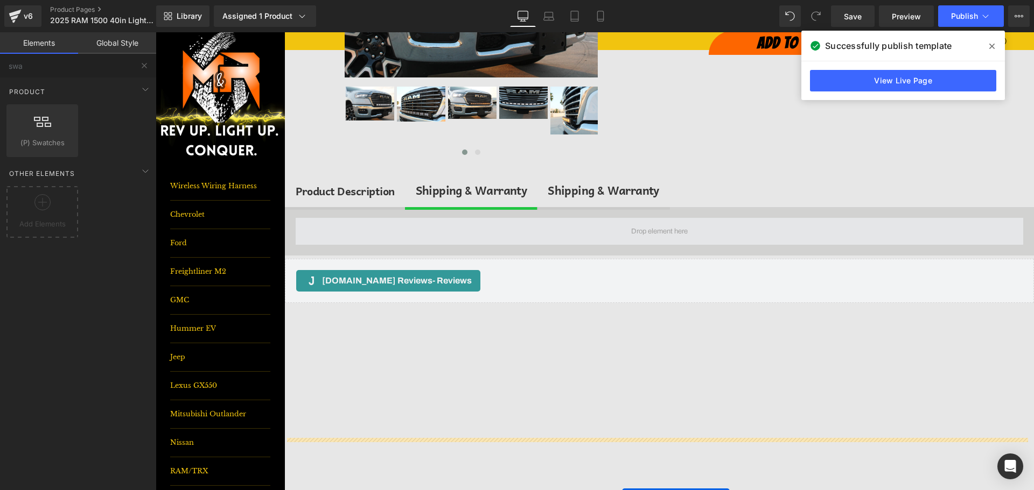
scroll to position [184, 0]
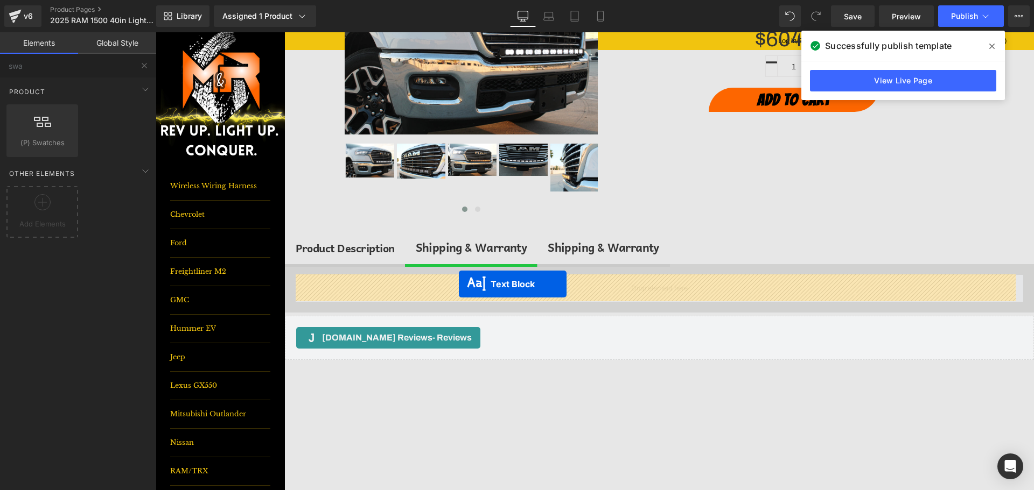
drag, startPoint x: 627, startPoint y: 374, endPoint x: 459, endPoint y: 284, distance: 190.3
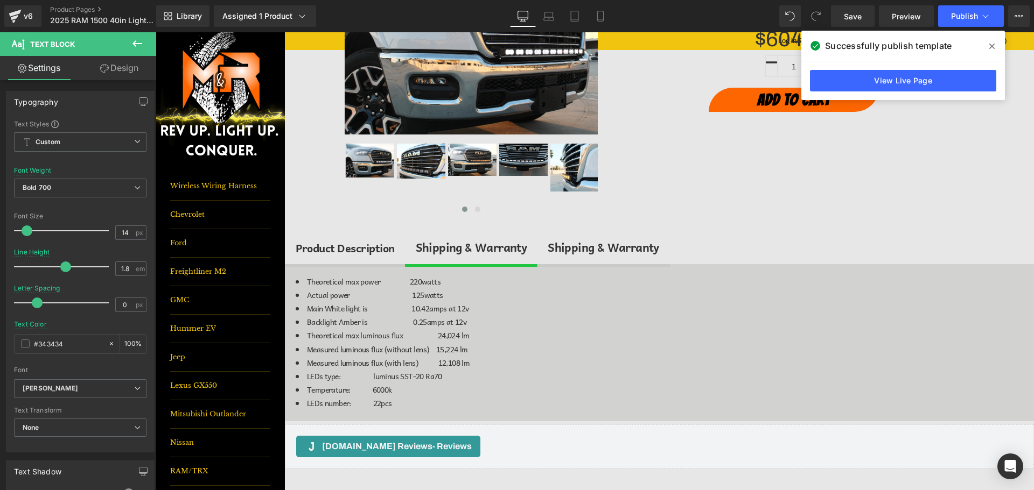
click at [135, 39] on icon at bounding box center [137, 43] width 13 height 13
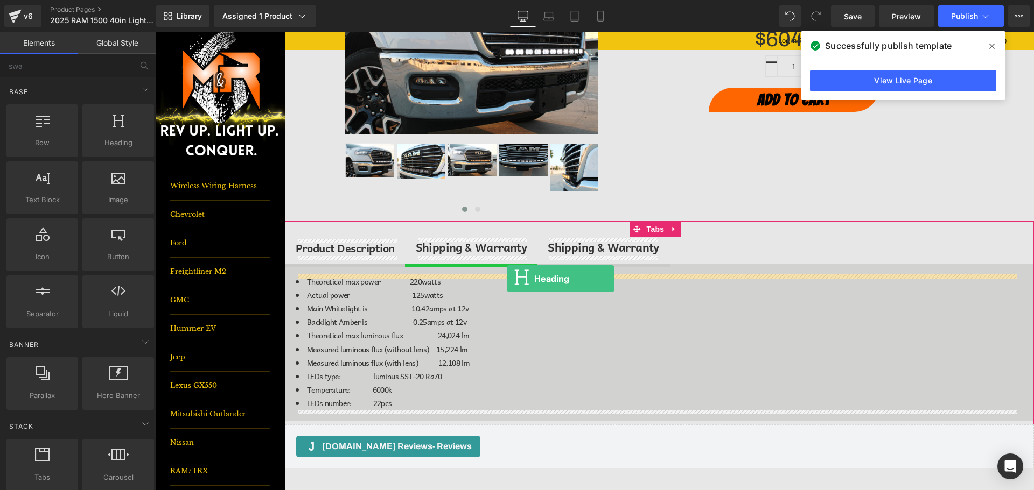
drag, startPoint x: 284, startPoint y: 169, endPoint x: 507, endPoint y: 279, distance: 248.2
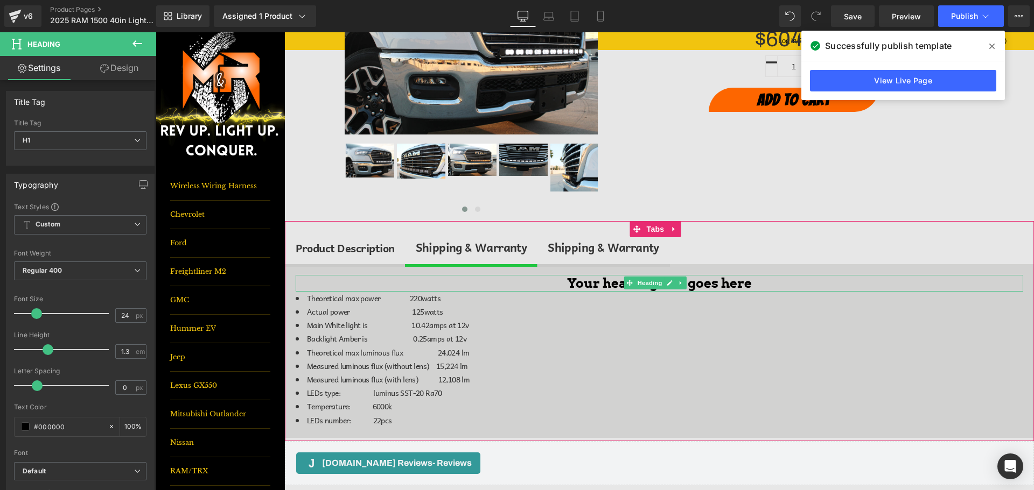
click at [634, 287] on span at bounding box center [629, 283] width 11 height 13
click at [597, 286] on h1 "Your heading text goes here" at bounding box center [659, 283] width 727 height 17
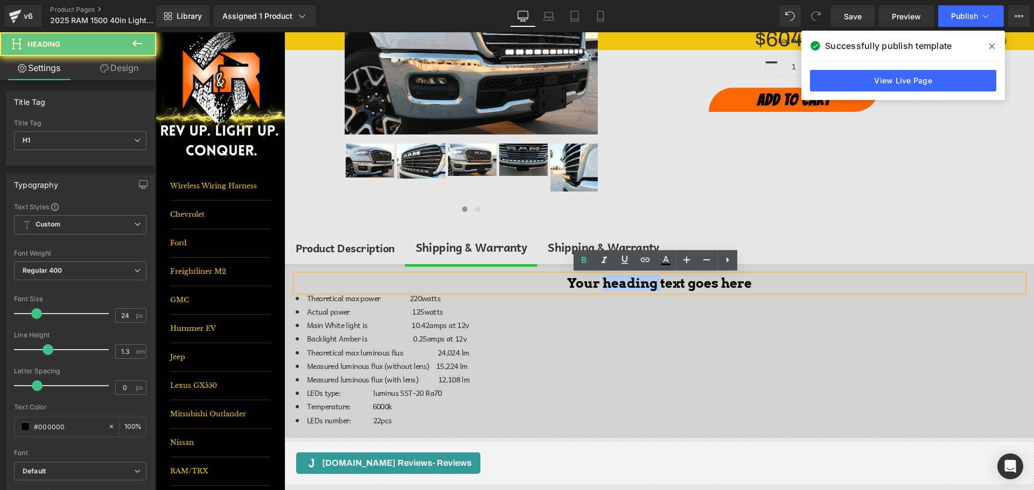
click at [597, 286] on h1 "Your heading text goes here" at bounding box center [659, 283] width 727 height 17
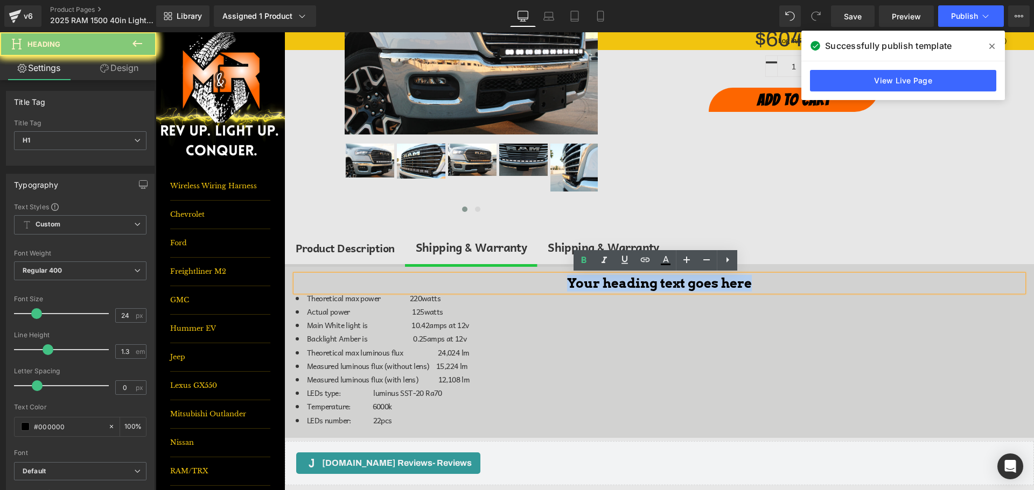
click at [597, 286] on h1 "Your heading text goes here" at bounding box center [659, 283] width 727 height 17
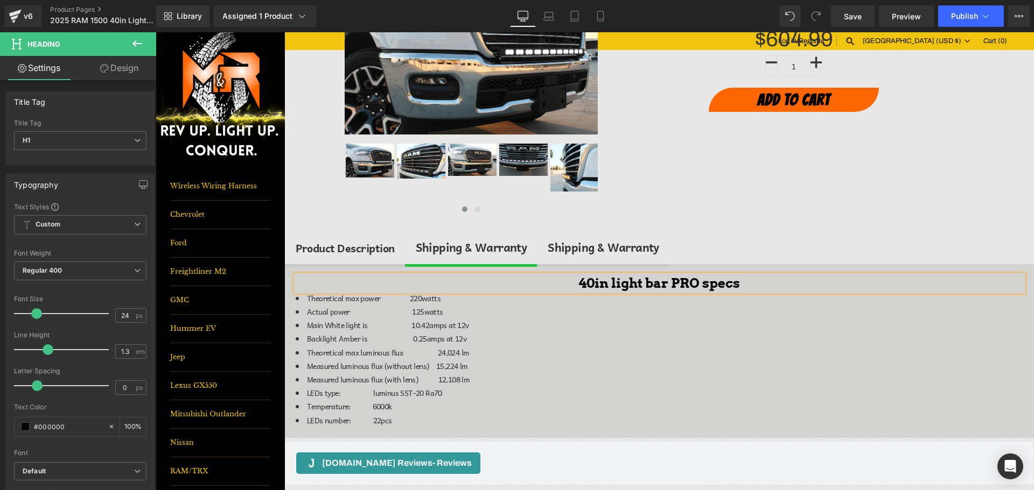
click at [594, 285] on h1 "40in light bar PRO specs" at bounding box center [659, 283] width 727 height 17
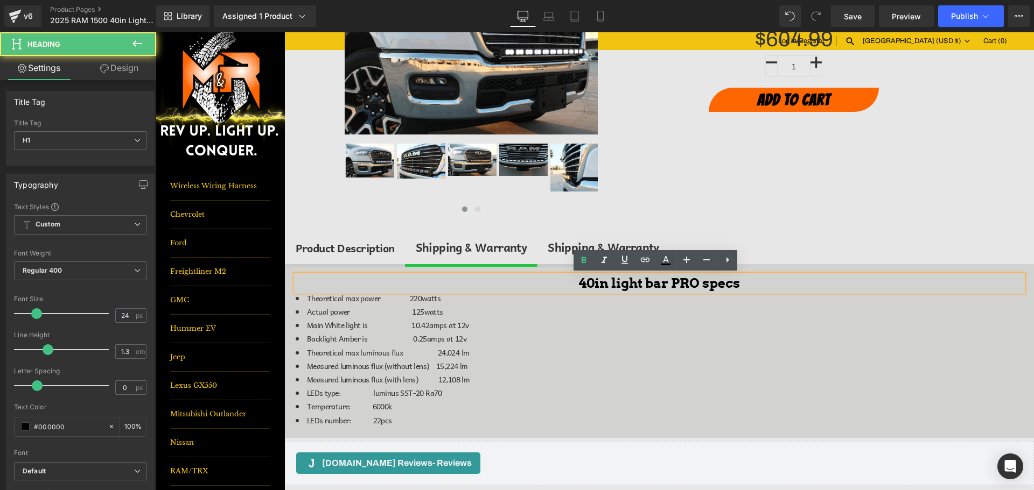
drag, startPoint x: 857, startPoint y: 19, endPoint x: 878, endPoint y: 18, distance: 21.0
click at [857, 19] on span "Save" at bounding box center [853, 16] width 18 height 11
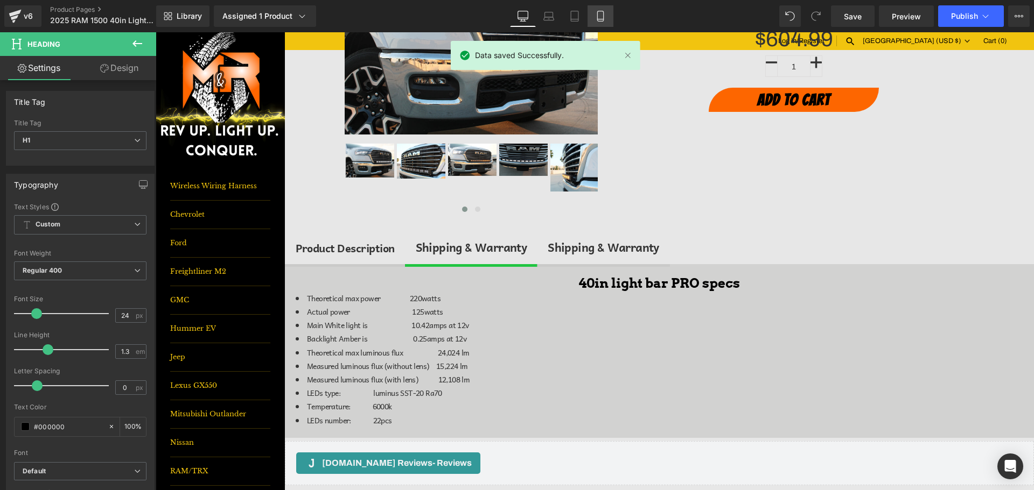
click at [602, 18] on icon at bounding box center [600, 16] width 11 height 11
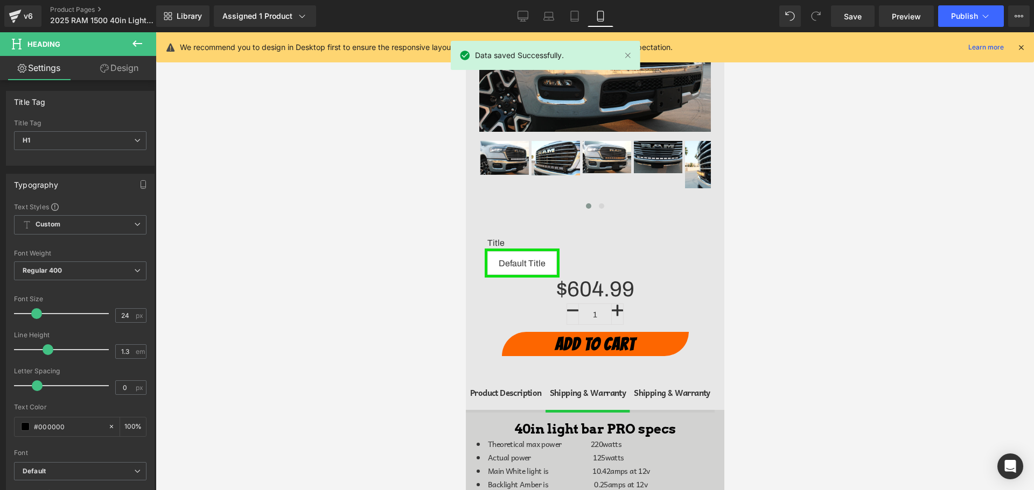
scroll to position [412, 0]
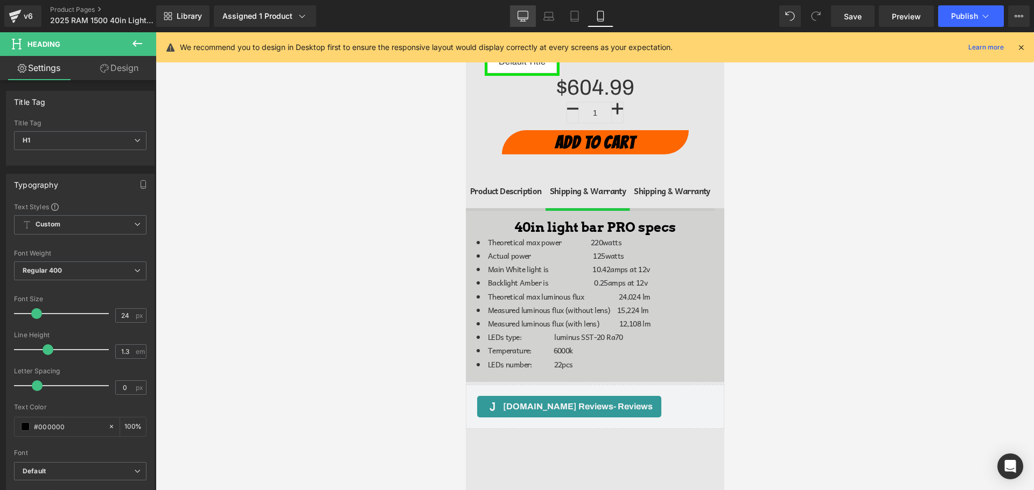
click at [521, 17] on icon at bounding box center [522, 16] width 11 height 11
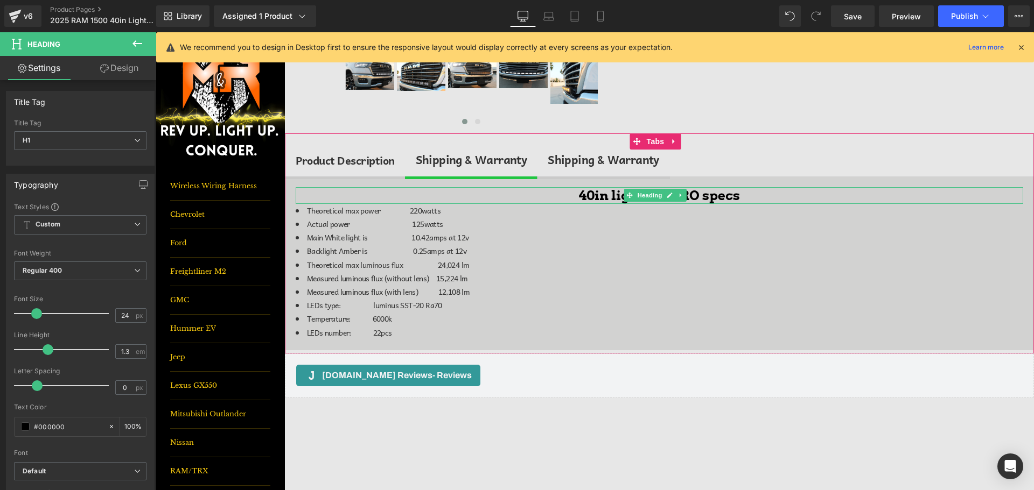
click at [644, 200] on span "Heading" at bounding box center [649, 195] width 29 height 13
click at [609, 194] on h1 "40in light bar PRO specs" at bounding box center [659, 195] width 727 height 17
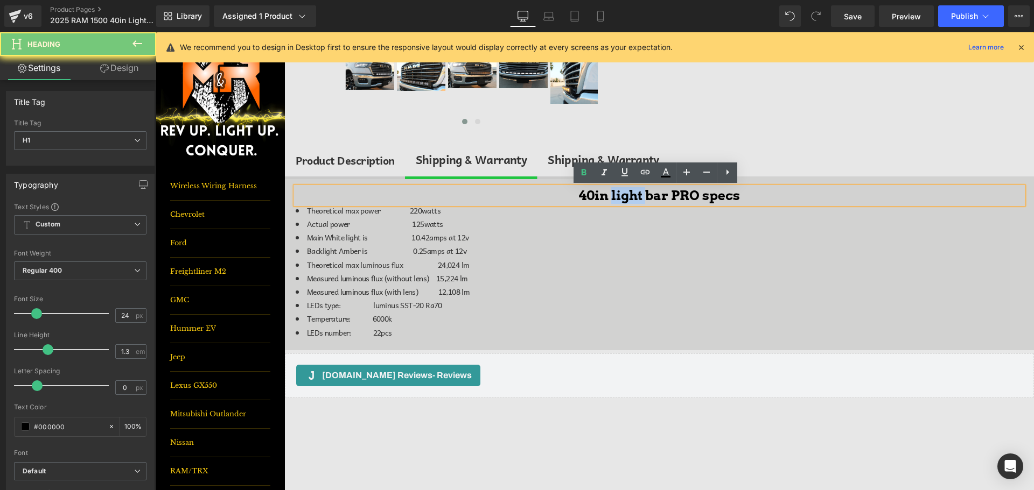
click at [609, 194] on h1 "40in light bar PRO specs" at bounding box center [659, 195] width 727 height 17
click at [609, 195] on h1 "40in light bar PRO specs" at bounding box center [659, 195] width 727 height 17
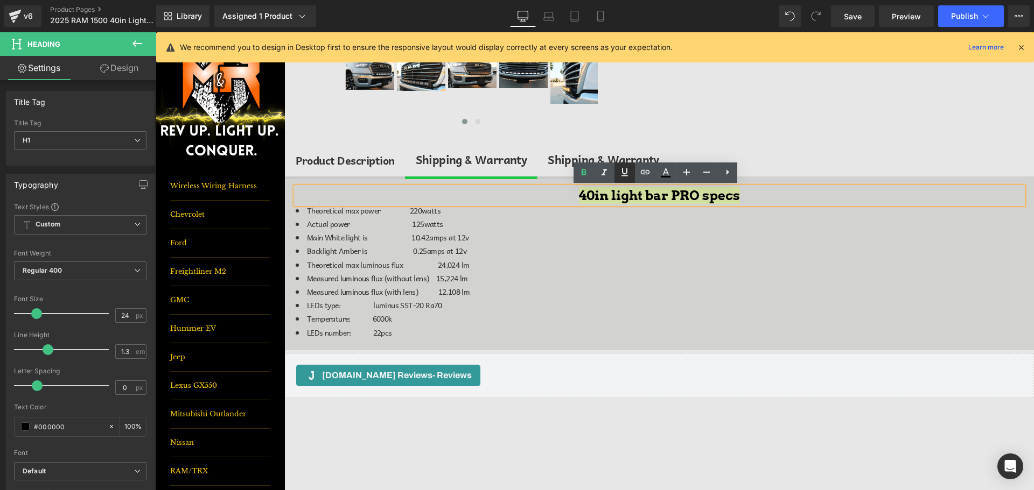
click at [629, 174] on icon at bounding box center [624, 172] width 13 height 13
click at [848, 15] on span "Save" at bounding box center [853, 16] width 18 height 11
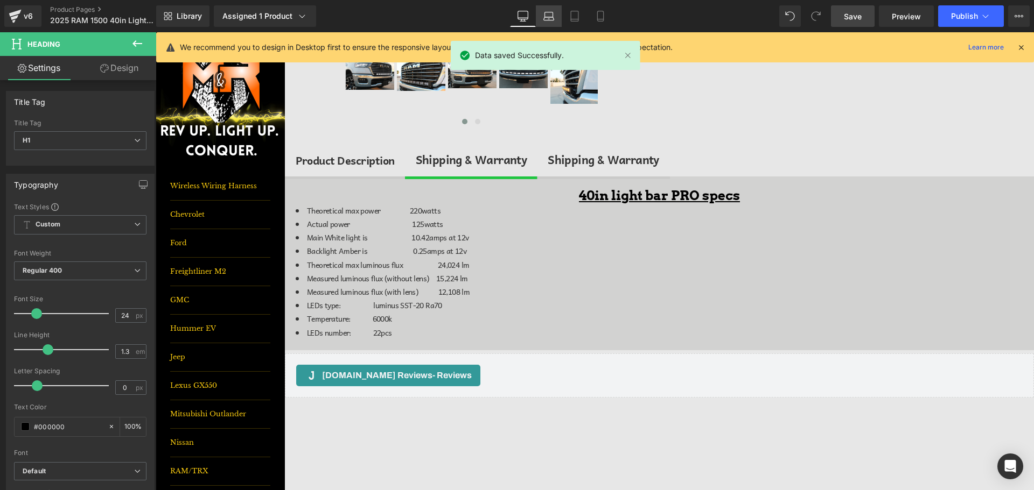
click at [549, 16] on icon at bounding box center [548, 16] width 11 height 11
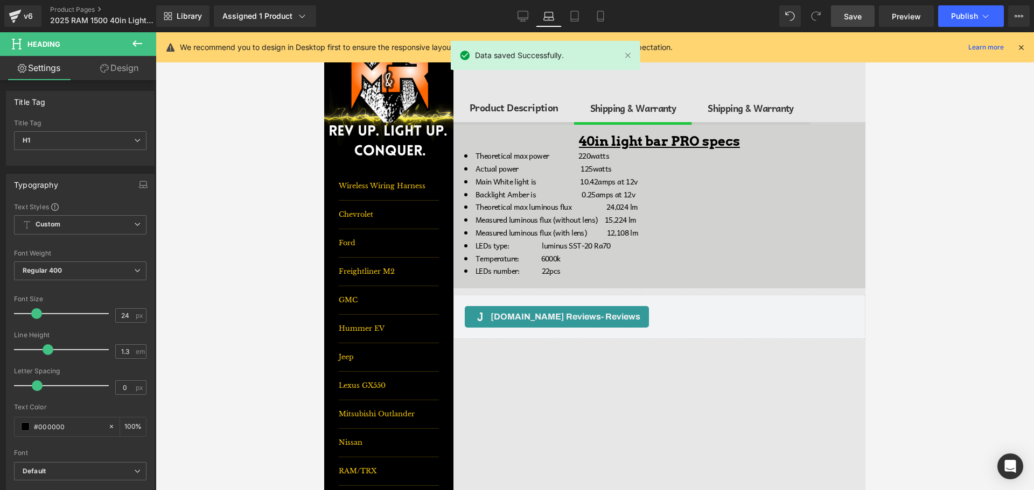
scroll to position [214, 0]
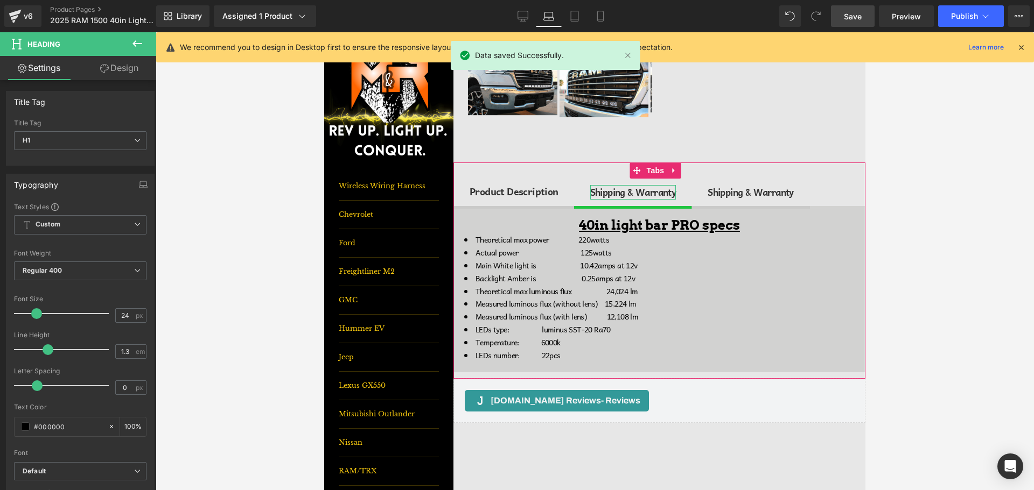
click at [616, 188] on div "Shipping & Warranty" at bounding box center [633, 192] width 86 height 15
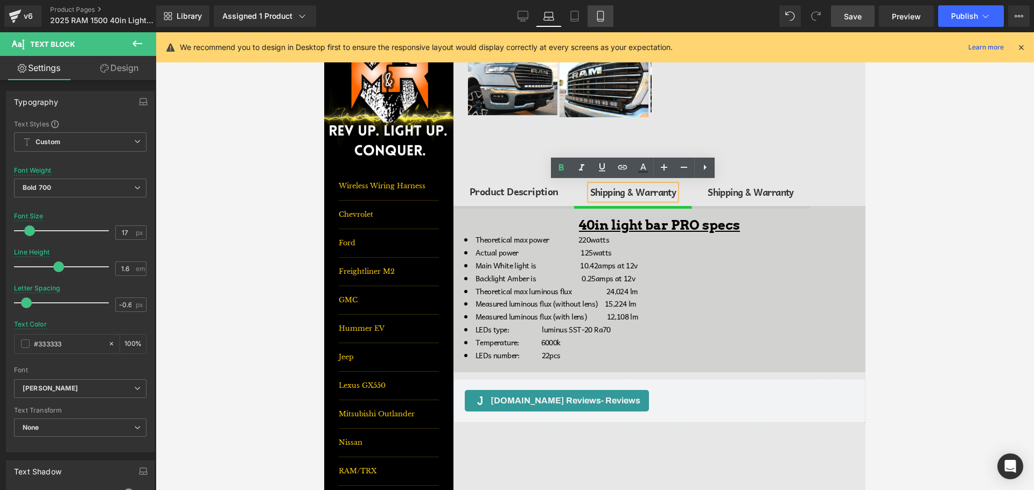
click at [591, 15] on link "Mobile" at bounding box center [600, 16] width 26 height 22
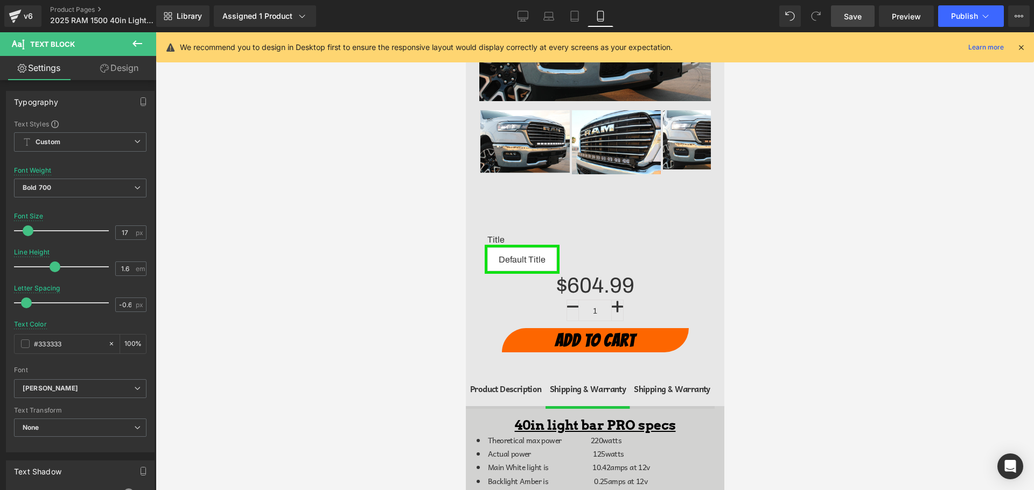
scroll to position [410, 0]
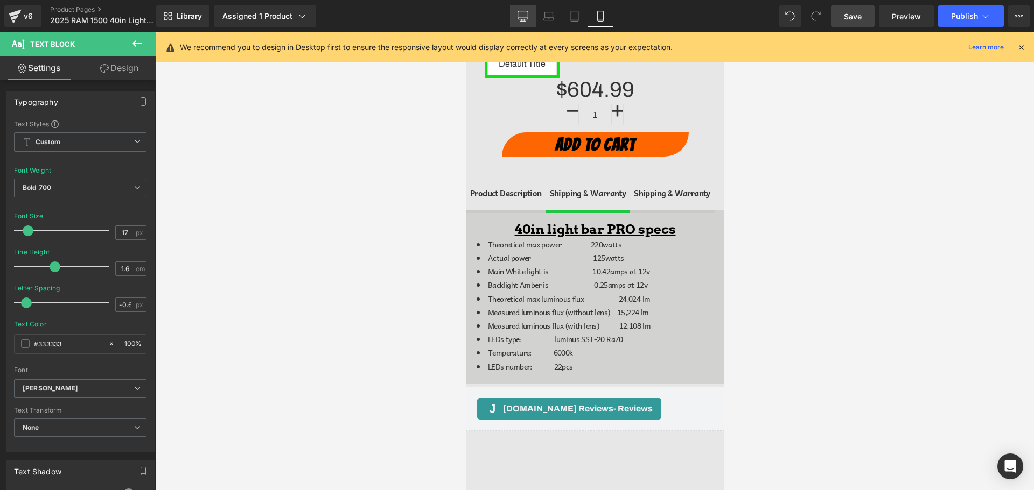
click at [520, 11] on icon at bounding box center [523, 15] width 10 height 8
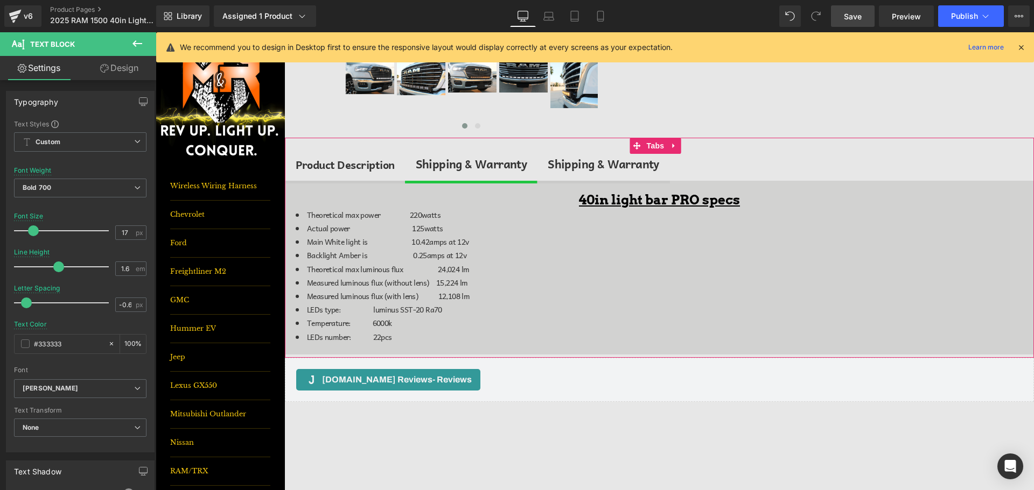
click at [156, 32] on div at bounding box center [156, 32] width 0 height 0
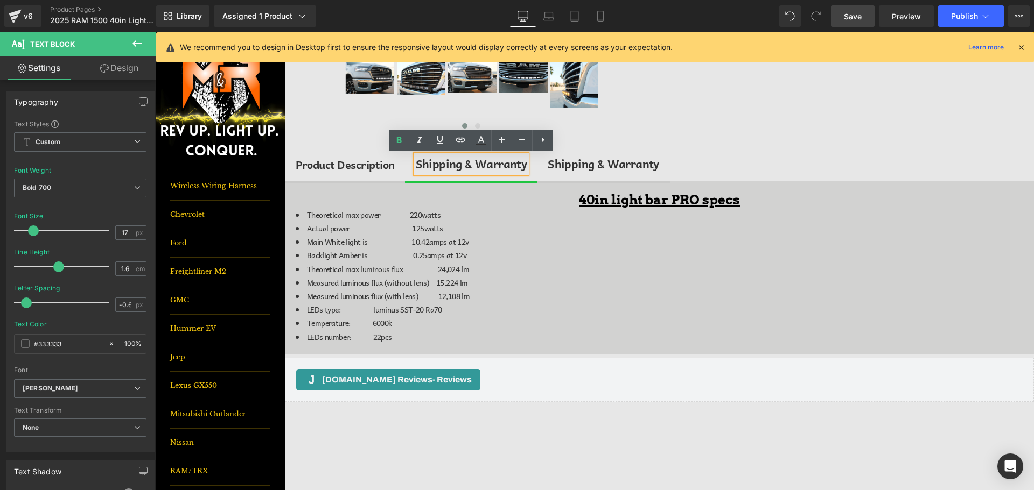
click at [496, 160] on div "Shipping & Warranty" at bounding box center [471, 164] width 111 height 18
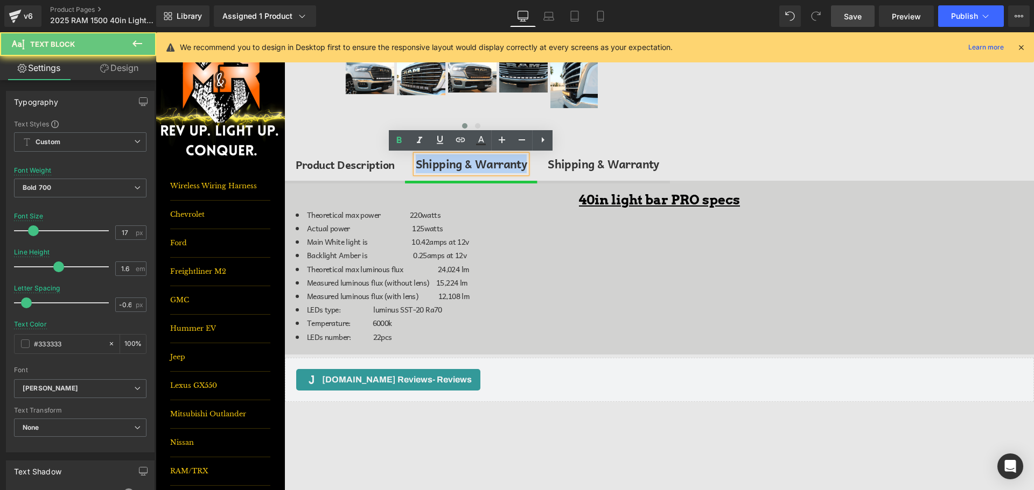
click at [496, 160] on div "Shipping & Warranty" at bounding box center [471, 164] width 111 height 18
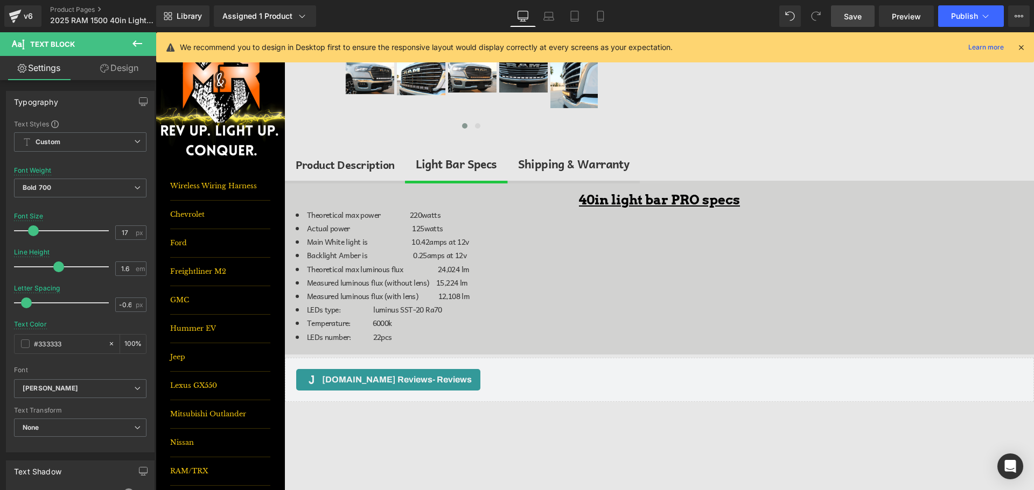
click at [865, 22] on link "Save" at bounding box center [853, 16] width 44 height 22
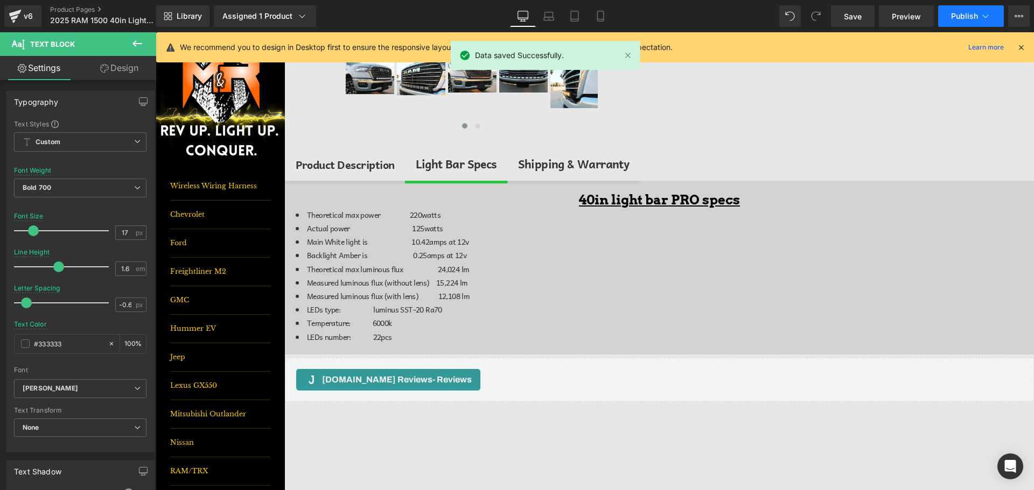
click at [965, 19] on span "Publish" at bounding box center [964, 16] width 27 height 9
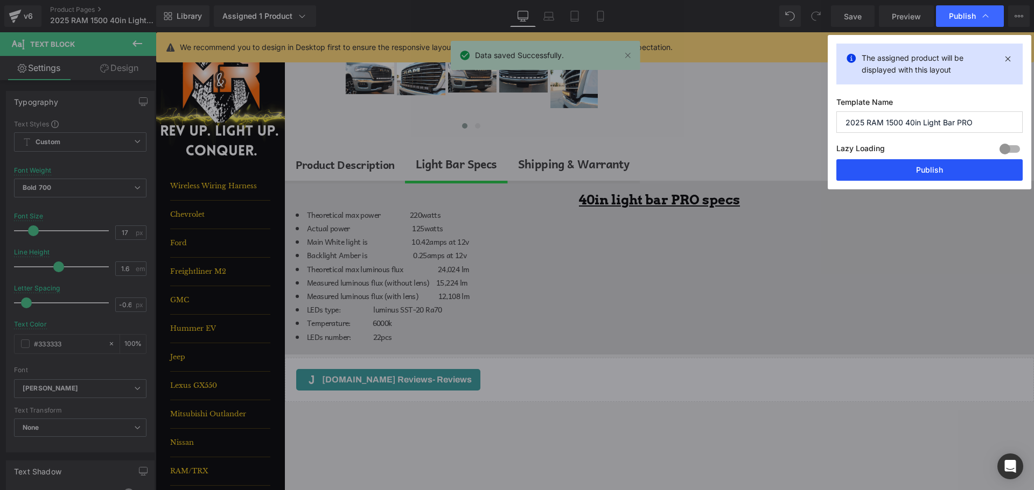
click at [956, 166] on button "Publish" at bounding box center [929, 170] width 186 height 22
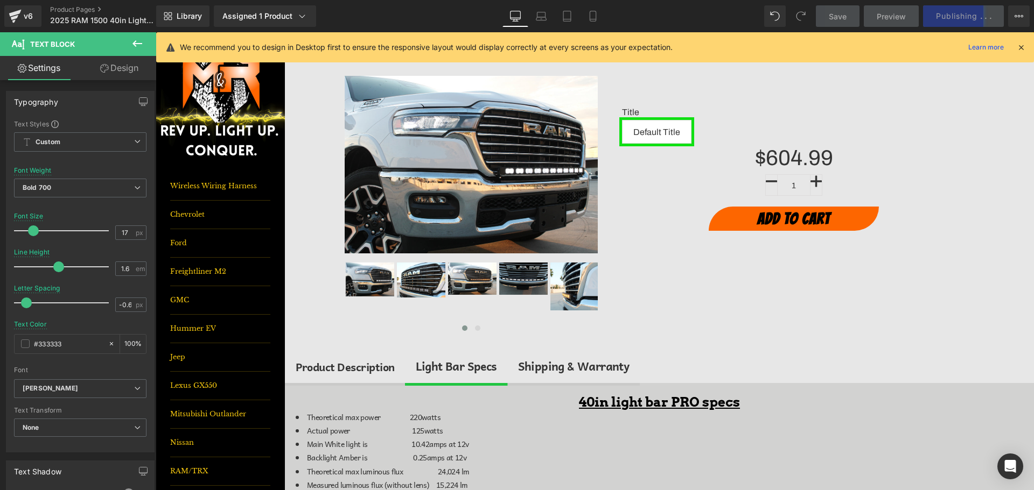
scroll to position [52, 0]
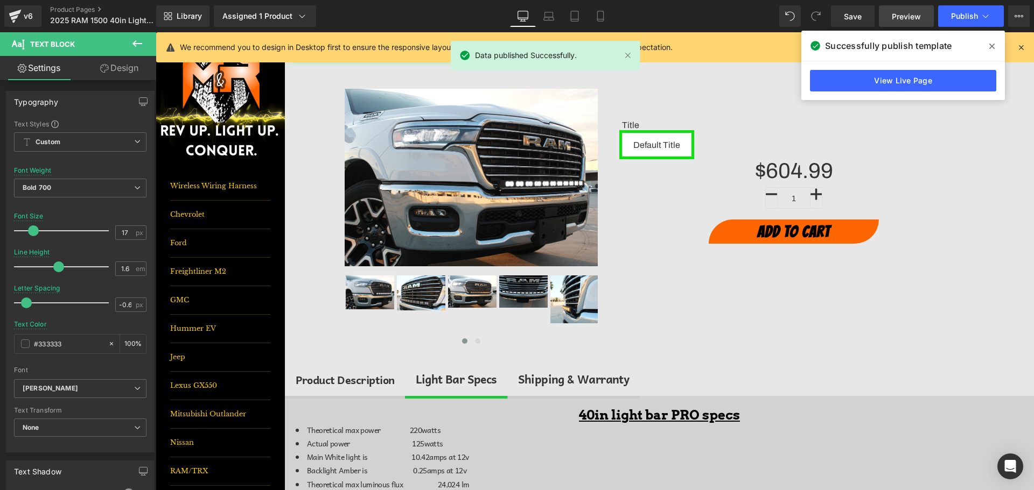
click at [901, 20] on span "Preview" at bounding box center [906, 16] width 29 height 11
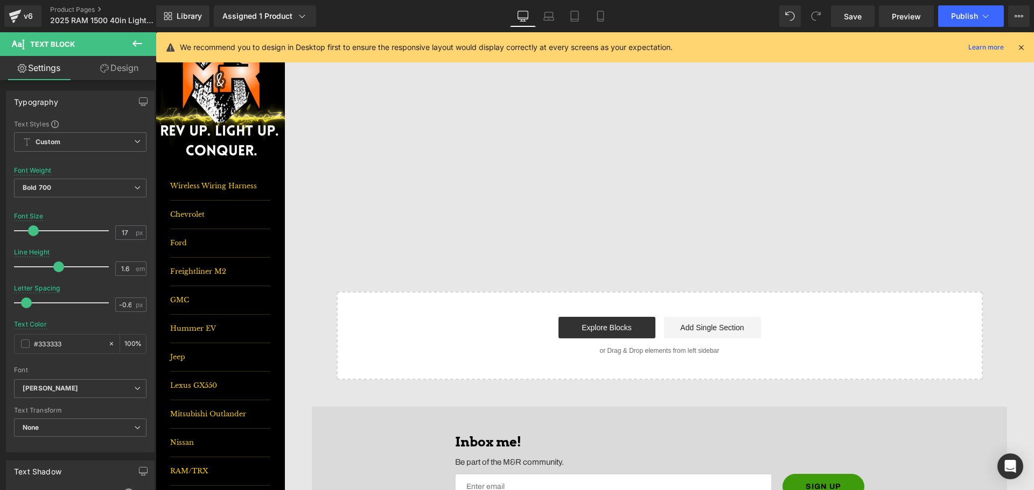
scroll to position [482, 0]
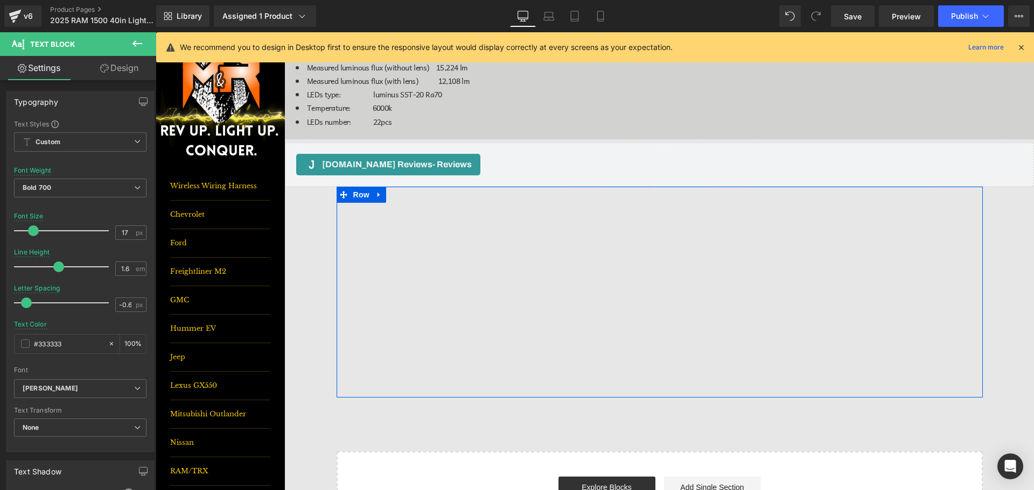
drag, startPoint x: 494, startPoint y: 193, endPoint x: 499, endPoint y: 199, distance: 8.1
click at [494, 193] on div "Youtube Youtube Heading Row" at bounding box center [659, 292] width 646 height 211
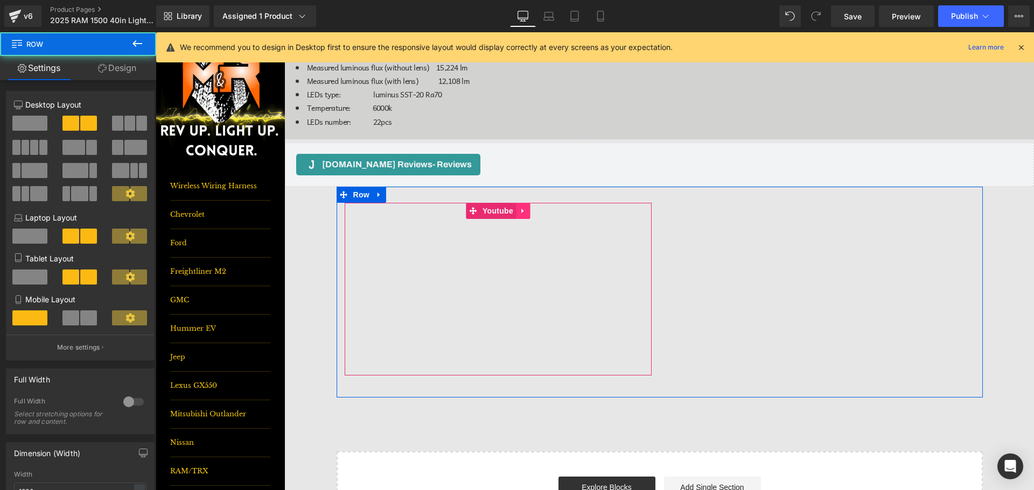
click at [519, 211] on icon at bounding box center [523, 211] width 8 height 8
click at [528, 212] on icon at bounding box center [530, 211] width 8 height 8
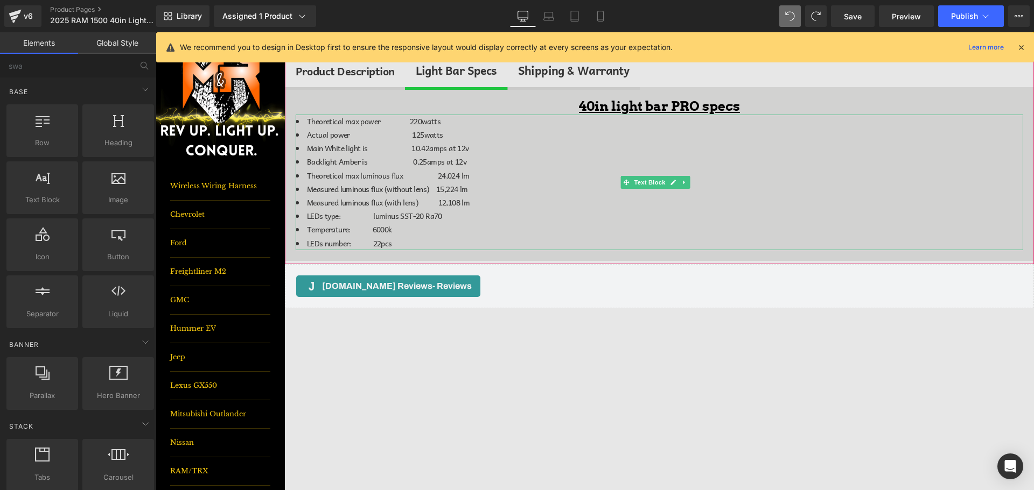
scroll to position [485, 0]
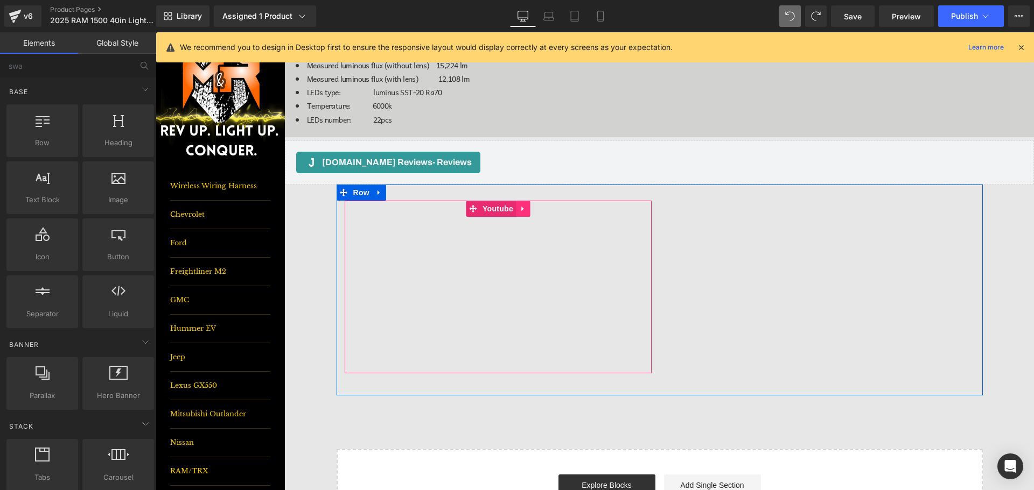
click at [521, 208] on icon at bounding box center [523, 209] width 8 height 8
click at [530, 208] on link at bounding box center [530, 209] width 14 height 16
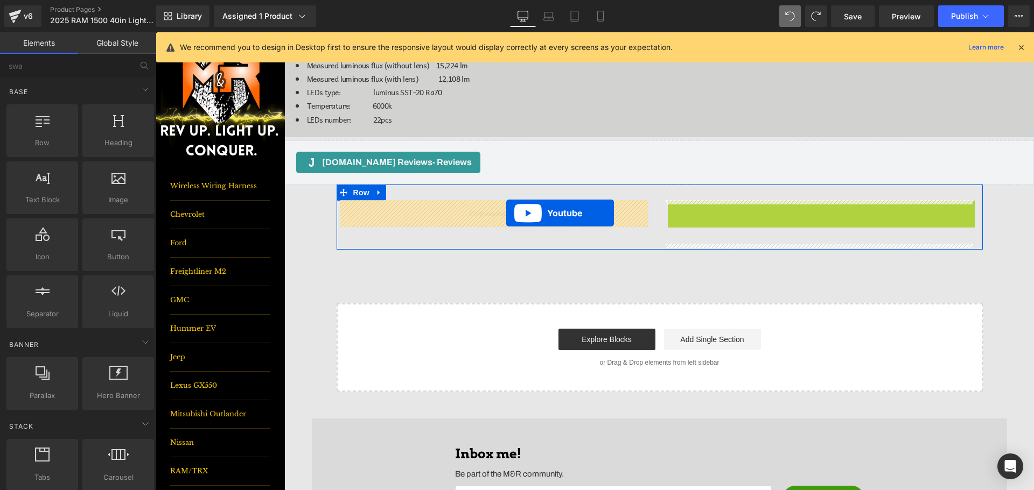
drag, startPoint x: 788, startPoint y: 208, endPoint x: 506, endPoint y: 213, distance: 281.6
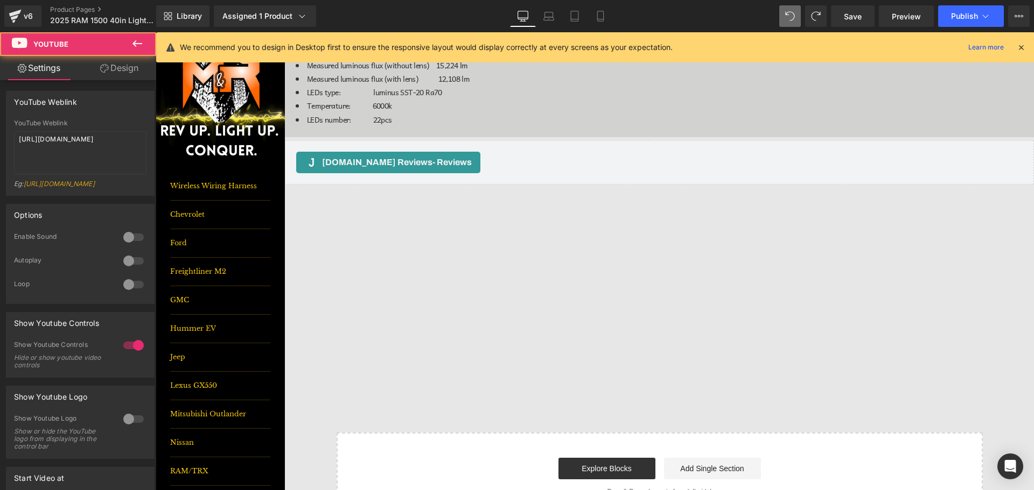
click at [135, 43] on icon at bounding box center [137, 43] width 13 height 13
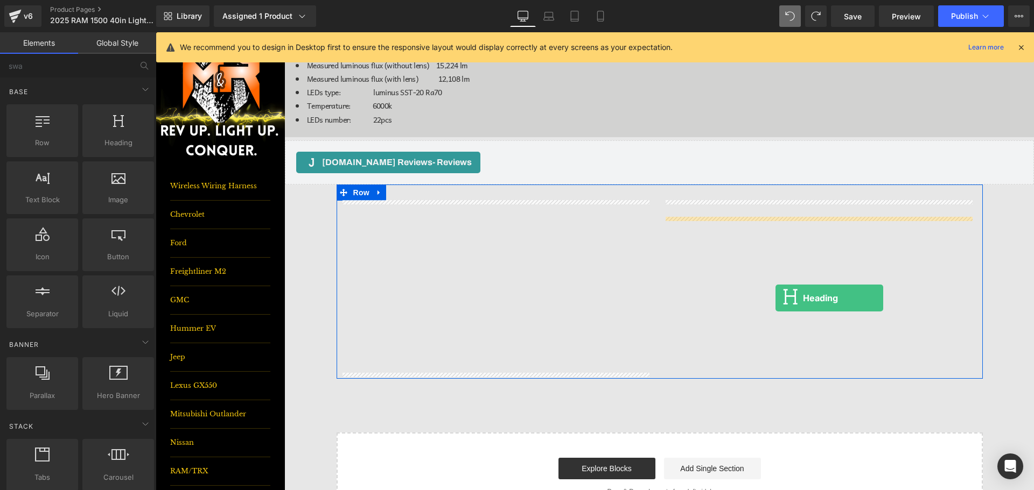
drag, startPoint x: 301, startPoint y: 181, endPoint x: 887, endPoint y: 138, distance: 587.3
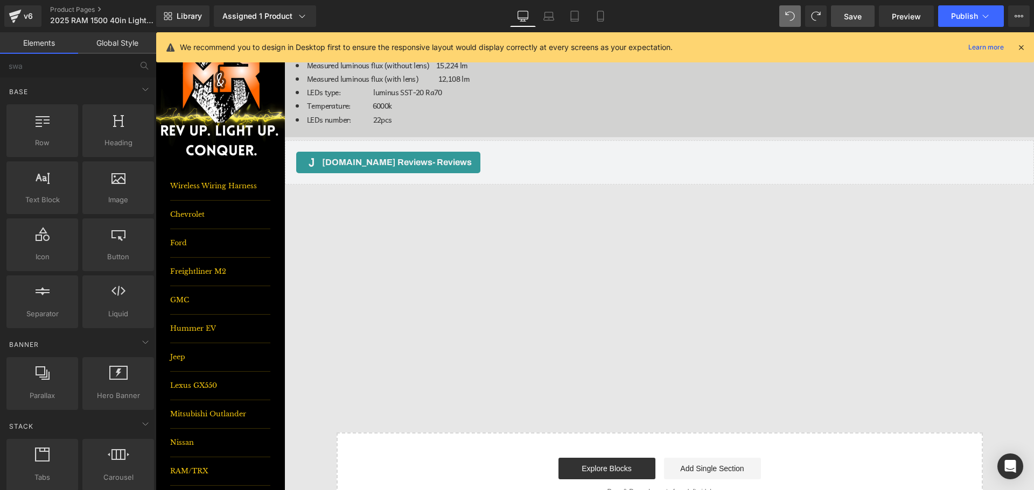
click at [848, 15] on span "Save" at bounding box center [853, 16] width 18 height 11
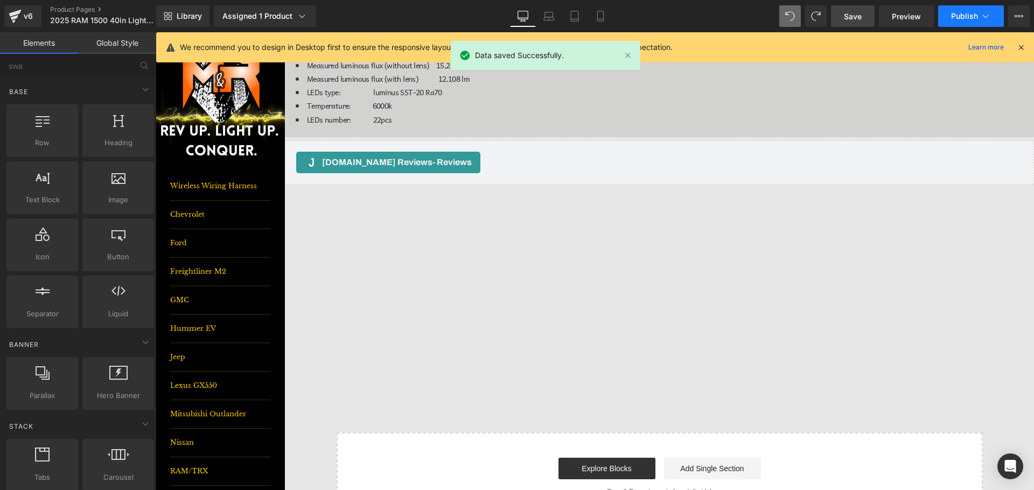
click at [966, 17] on span "Publish" at bounding box center [964, 16] width 27 height 9
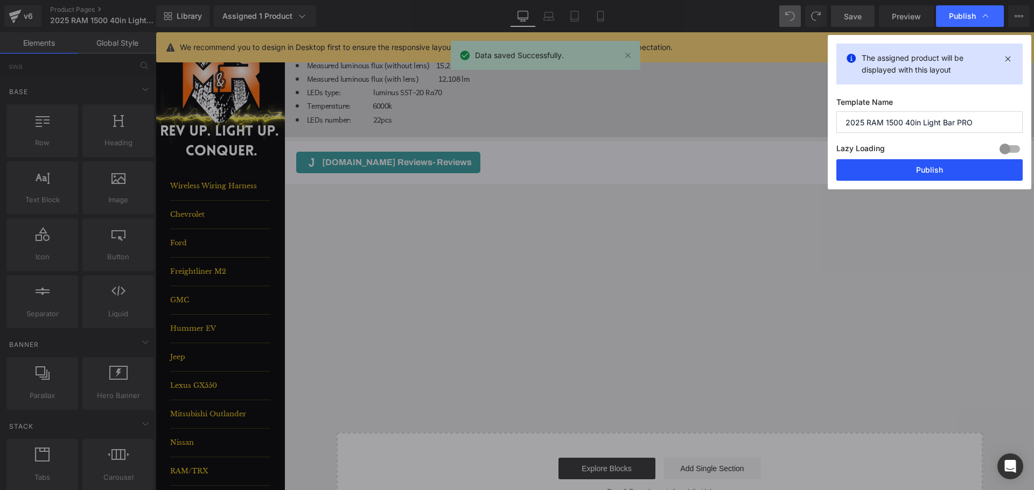
drag, startPoint x: 969, startPoint y: 165, endPoint x: 812, endPoint y: 131, distance: 160.7
click at [969, 165] on button "Publish" at bounding box center [929, 170] width 186 height 22
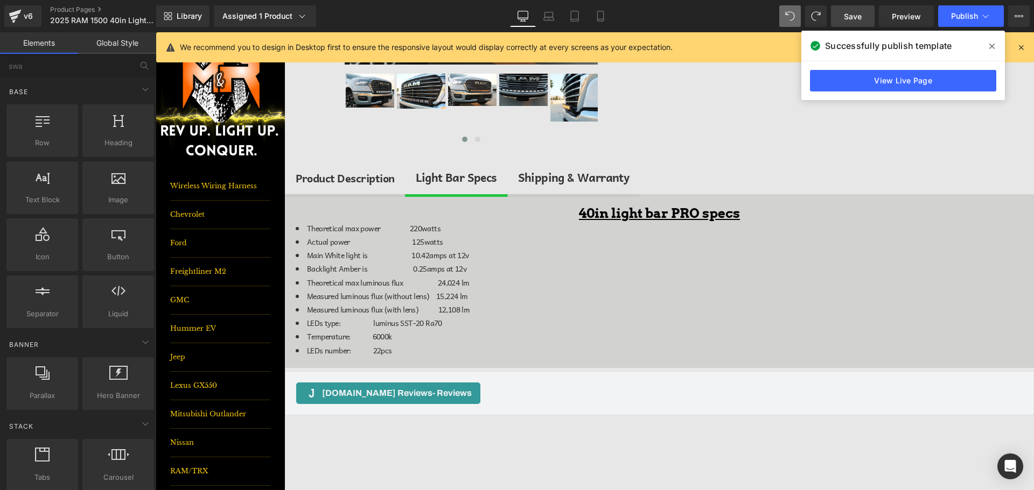
scroll to position [269, 0]
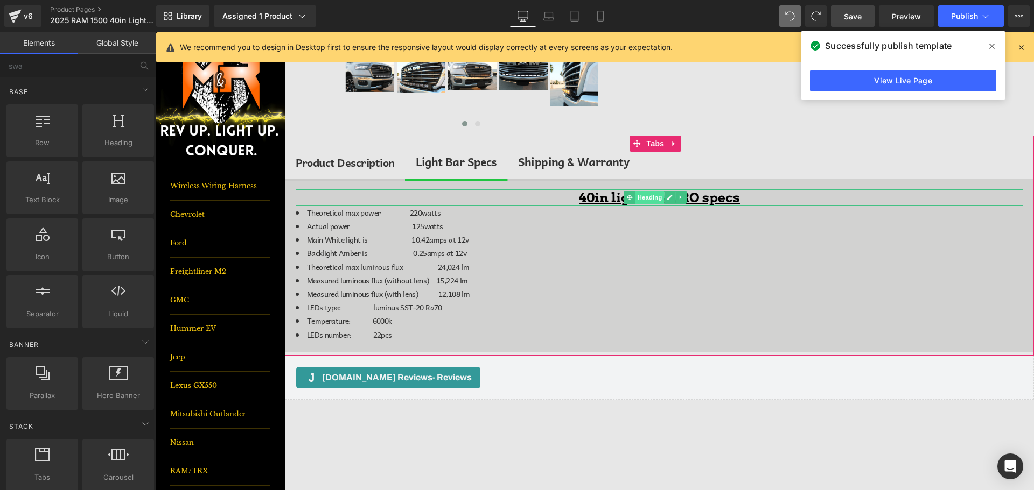
click at [638, 195] on span "Heading" at bounding box center [649, 197] width 29 height 13
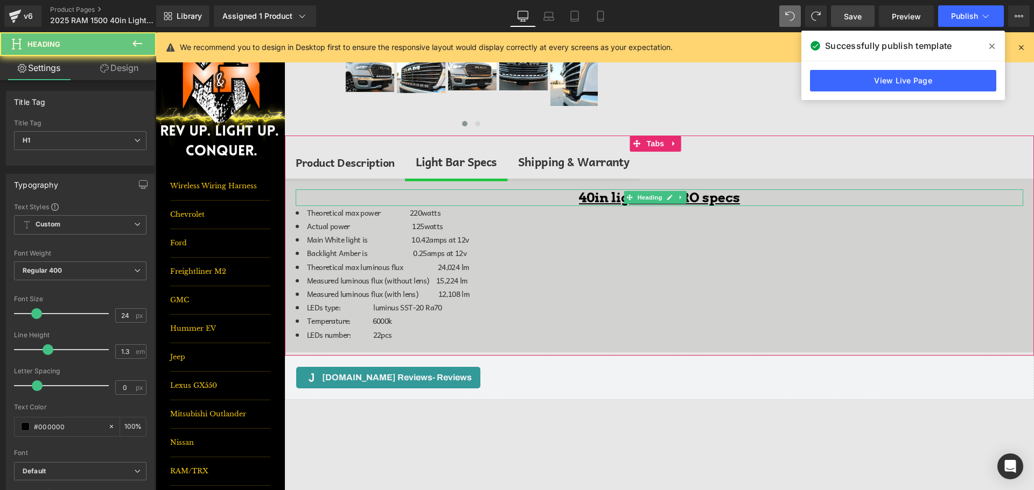
click at [754, 195] on h1 "40in light bar PRO specs" at bounding box center [659, 198] width 727 height 17
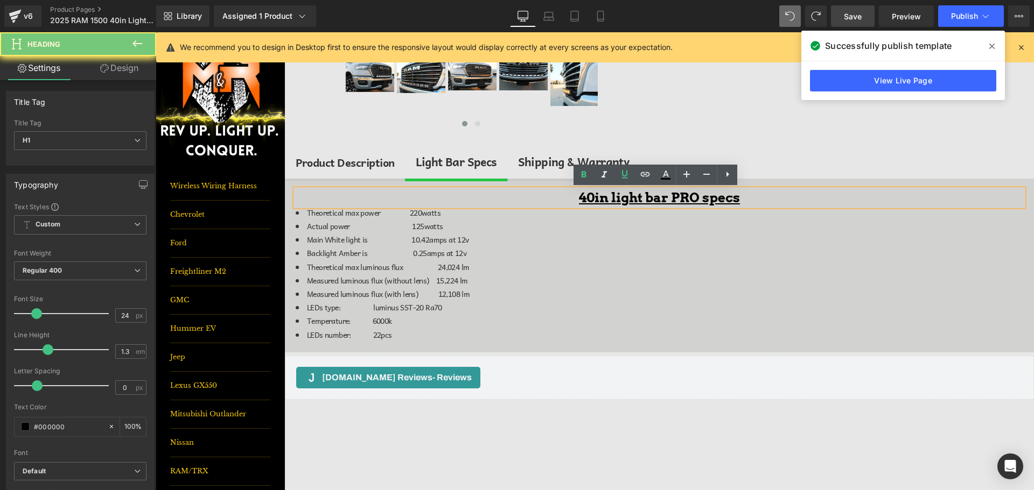
click at [705, 196] on u "40in light bar PRO specs" at bounding box center [659, 198] width 161 height 16
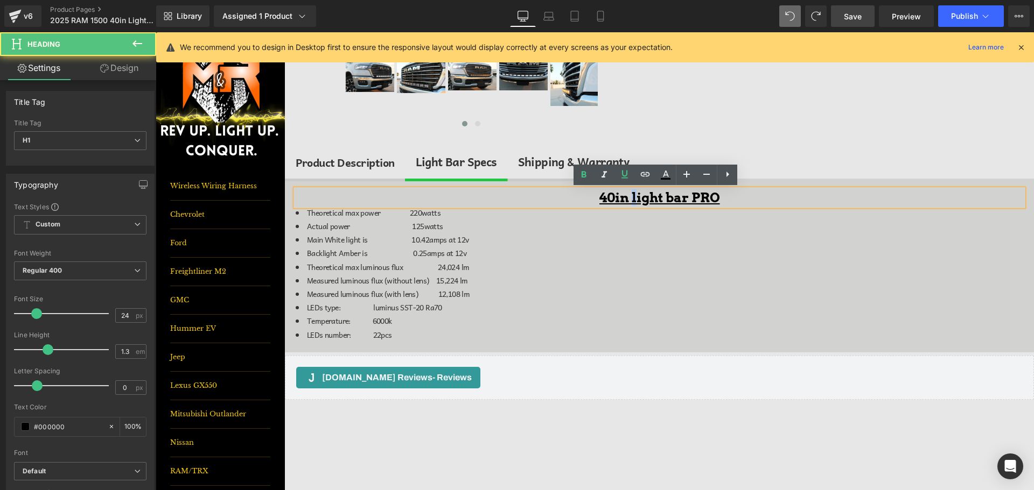
click at [629, 197] on u "40in light bar PRO" at bounding box center [659, 198] width 121 height 16
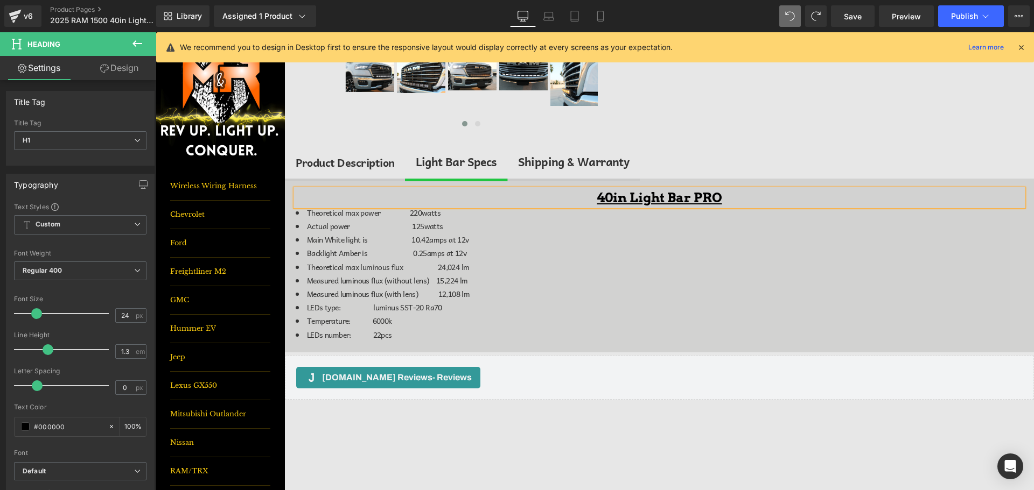
drag, startPoint x: 848, startPoint y: 19, endPoint x: 865, endPoint y: 29, distance: 19.6
click at [848, 19] on span "Save" at bounding box center [853, 16] width 18 height 11
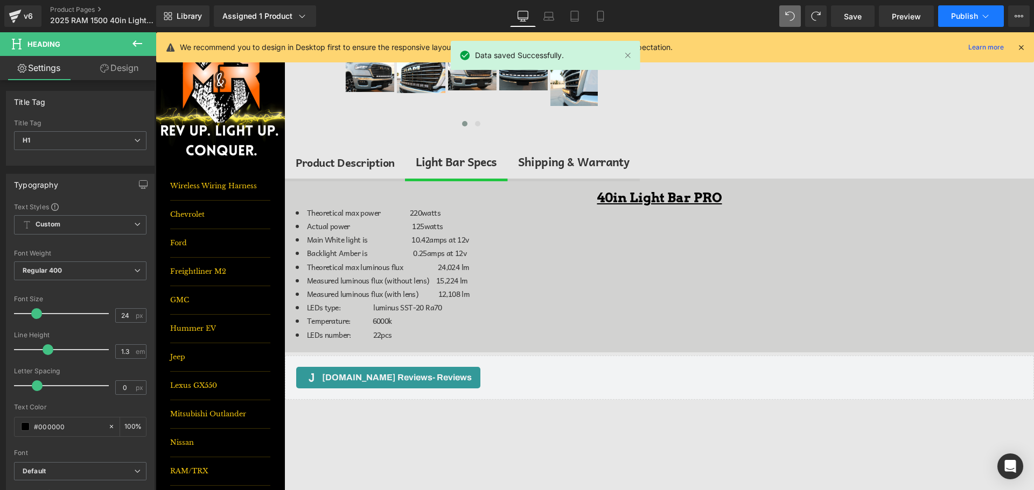
click at [974, 18] on span "Publish" at bounding box center [964, 16] width 27 height 9
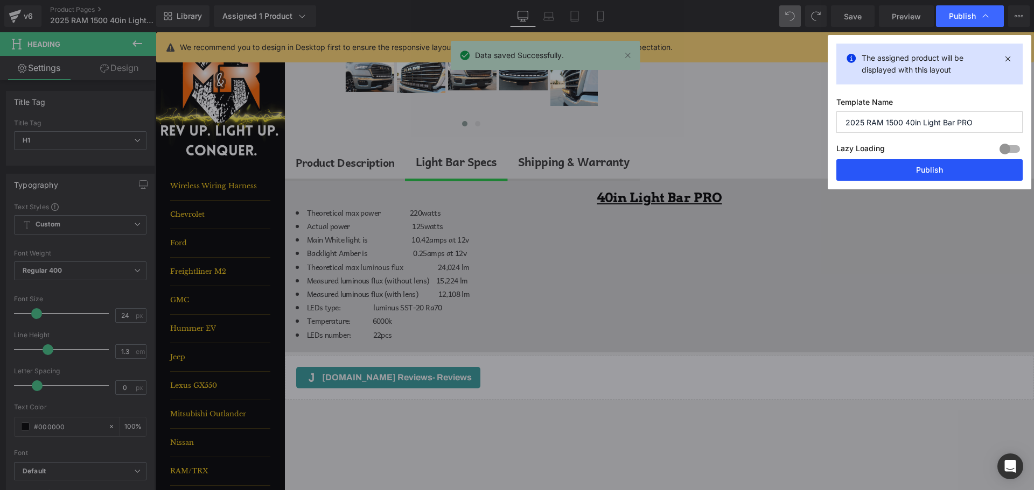
click at [923, 174] on button "Publish" at bounding box center [929, 170] width 186 height 22
